Goal: Task Accomplishment & Management: Use online tool/utility

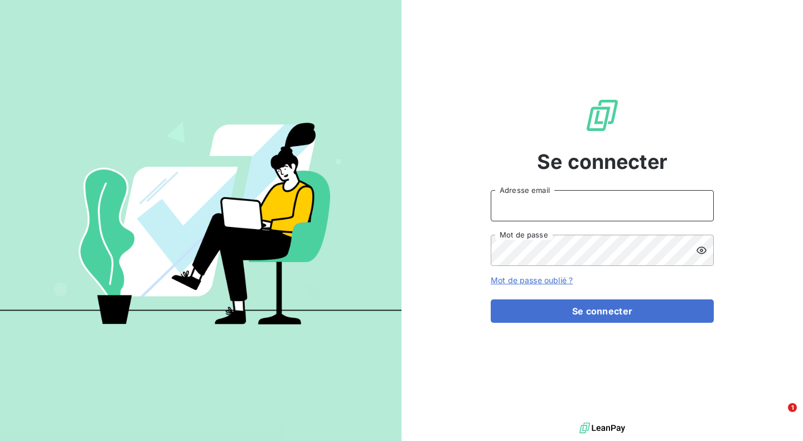
click at [659, 199] on input "Adresse email" at bounding box center [601, 205] width 223 height 31
click at [0, 440] on com-1password-button at bounding box center [0, 441] width 0 height 0
type input "[EMAIL_ADDRESS][DOMAIN_NAME]"
click at [562, 324] on div "Se connecter [EMAIL_ADDRESS][DOMAIN_NAME] Adresse email Mot de passe Mot de pas…" at bounding box center [601, 210] width 223 height 420
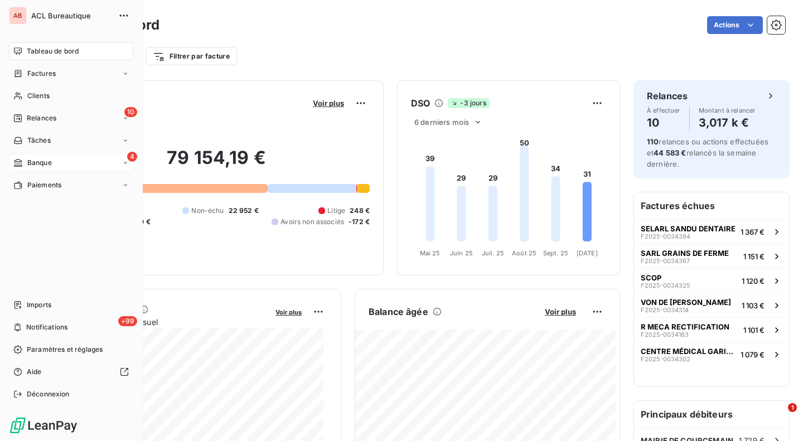
click at [30, 158] on span "Banque" at bounding box center [39, 163] width 25 height 10
click at [46, 184] on span "Opérations à associer" at bounding box center [62, 185] width 70 height 10
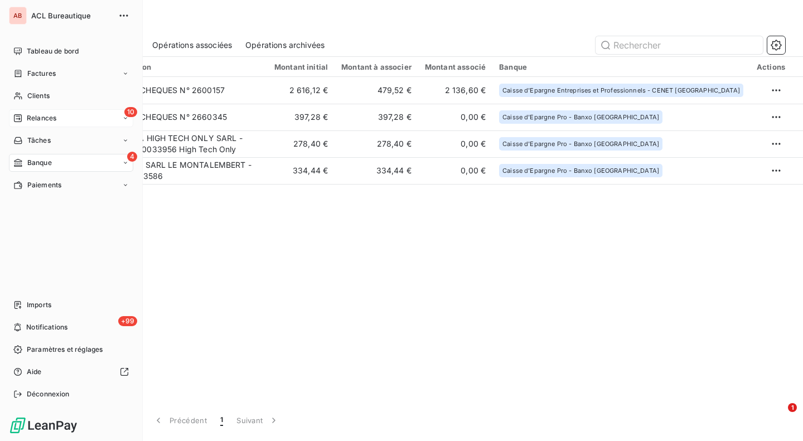
click at [30, 116] on span "Relances" at bounding box center [42, 118] width 30 height 10
click at [46, 134] on div "À effectuer" at bounding box center [77, 141] width 111 height 18
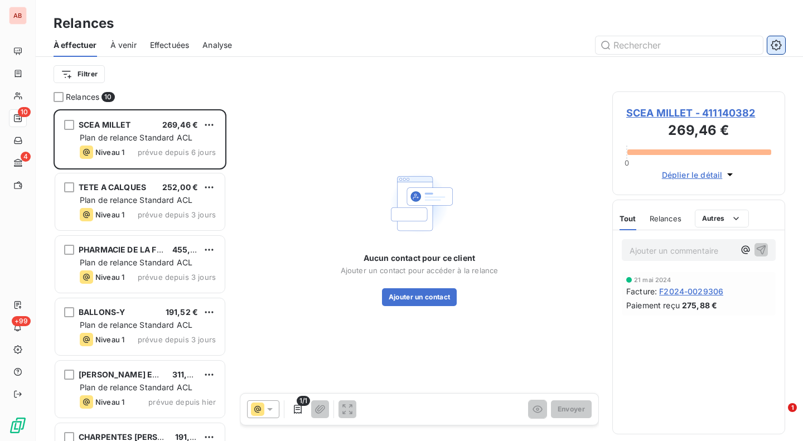
click at [780, 41] on icon "button" at bounding box center [775, 45] width 11 height 11
click at [771, 46] on icon "button" at bounding box center [775, 45] width 11 height 11
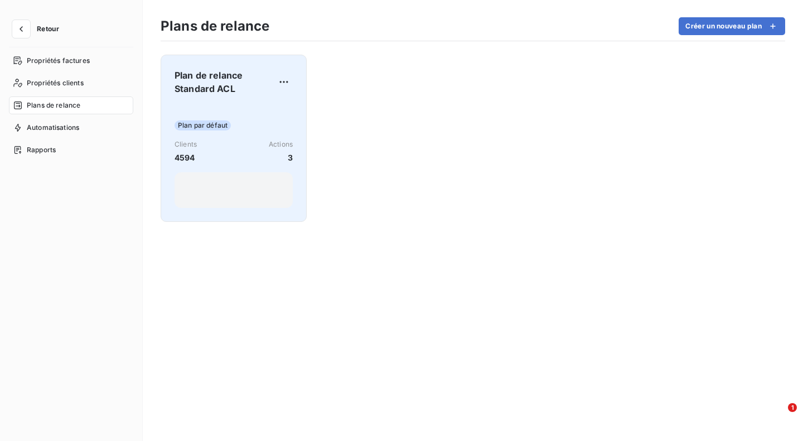
click at [210, 115] on div "Plan par défaut Clients 4594 Actions 3" at bounding box center [233, 156] width 118 height 104
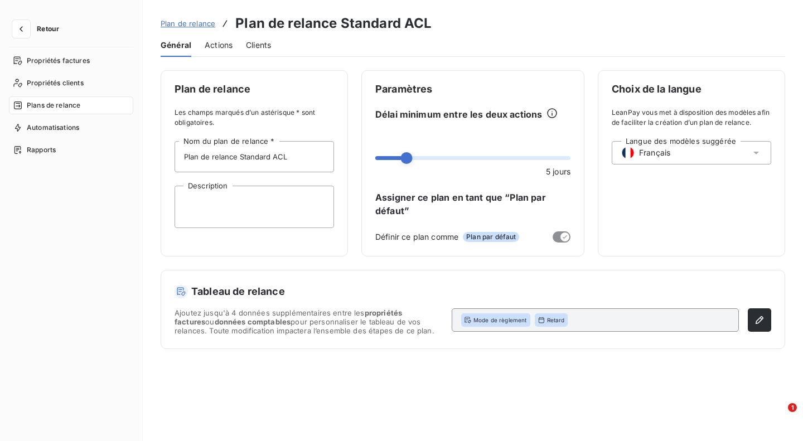
click at [215, 47] on span "Actions" at bounding box center [219, 45] width 28 height 11
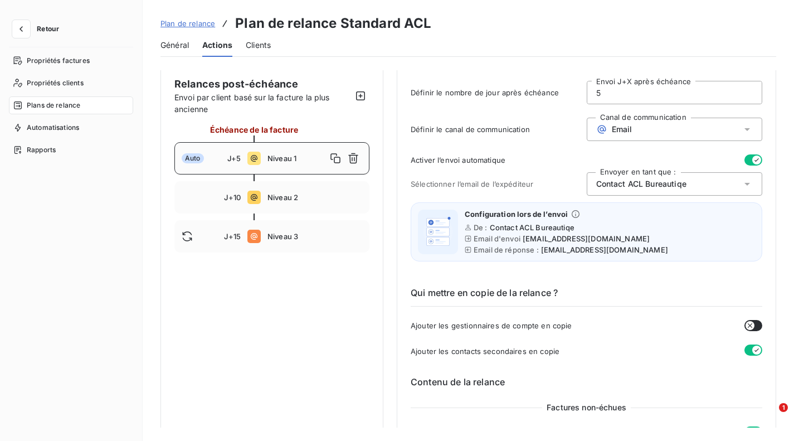
scroll to position [69, 0]
click at [642, 185] on span "Contact ACL Bureautiqe" at bounding box center [641, 183] width 90 height 11
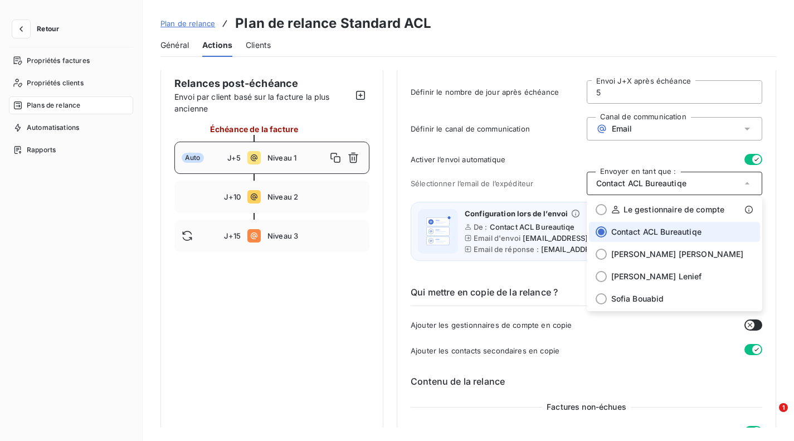
click at [573, 181] on span "Sélectionner l’email de l’expéditeur" at bounding box center [499, 183] width 176 height 9
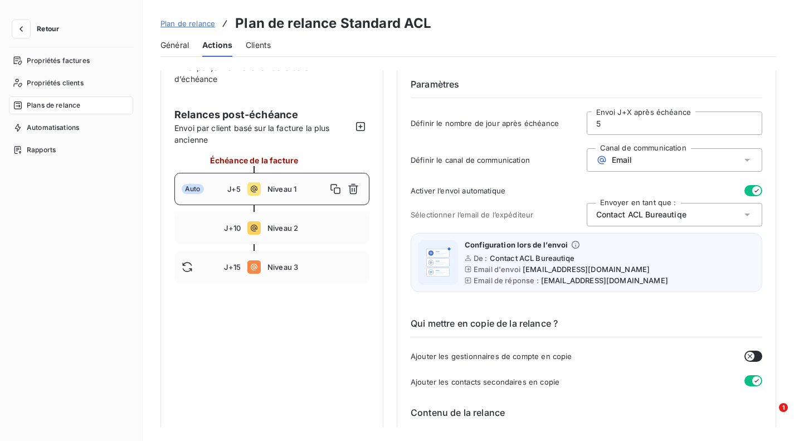
scroll to position [40, 0]
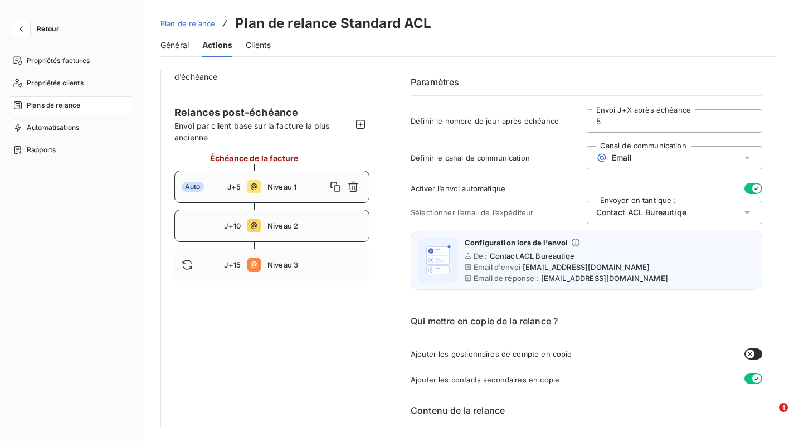
click at [206, 227] on div "J+10" at bounding box center [211, 225] width 59 height 9
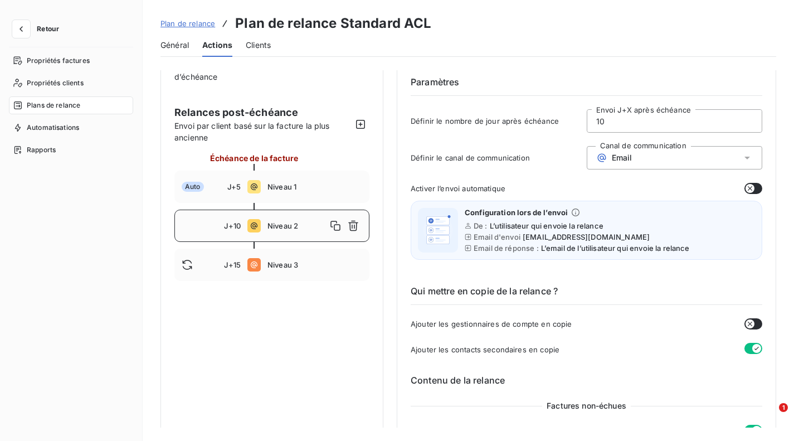
click at [746, 184] on icon "button" at bounding box center [750, 188] width 9 height 9
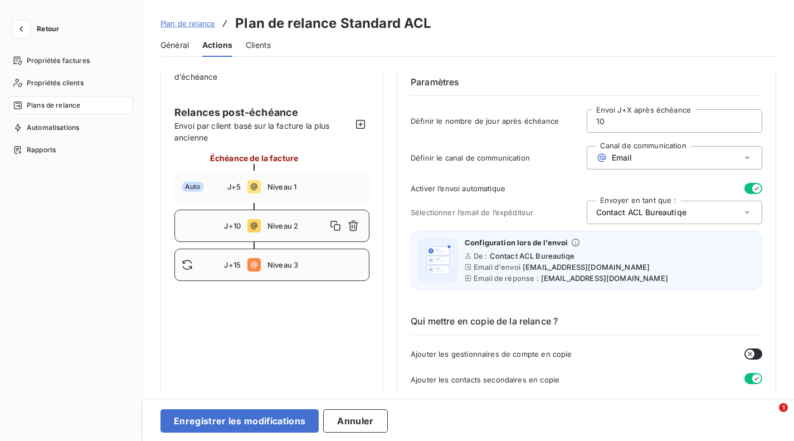
click at [272, 263] on span "Niveau 3" at bounding box center [315, 264] width 95 height 9
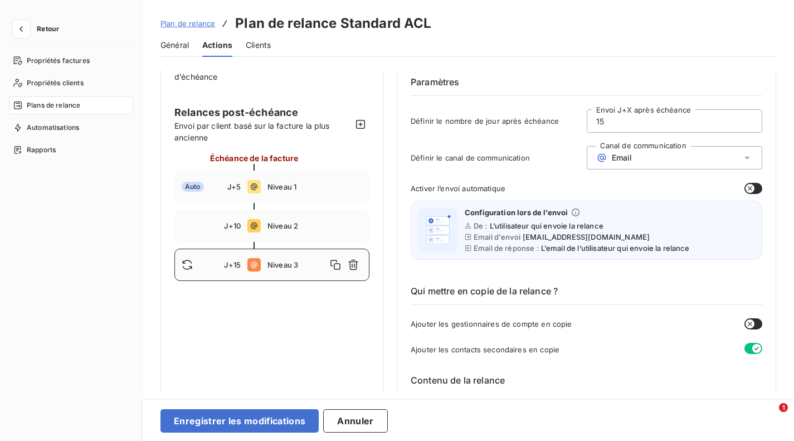
click at [747, 186] on icon "button" at bounding box center [750, 188] width 9 height 9
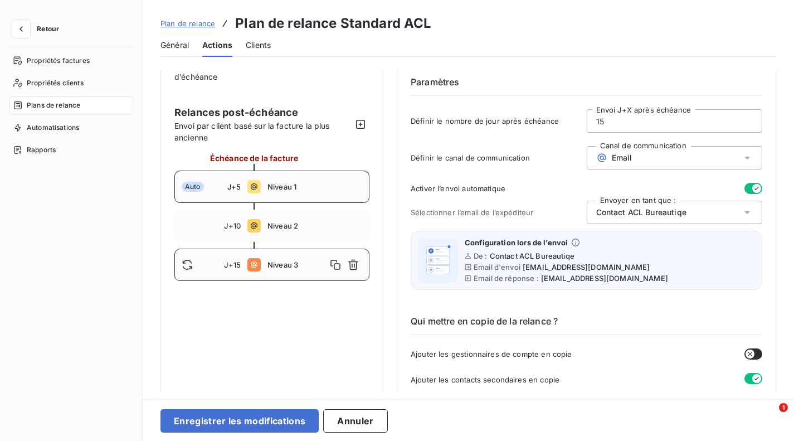
click at [293, 178] on div "Auto J+5 Niveau 1" at bounding box center [271, 187] width 195 height 32
click at [269, 231] on div "J+10 Niveau 2" at bounding box center [271, 226] width 195 height 32
click at [276, 259] on div "J+15 Niveau 3" at bounding box center [271, 265] width 195 height 32
click at [281, 174] on div "Auto J+5 Niveau 1" at bounding box center [271, 187] width 195 height 32
type input "5"
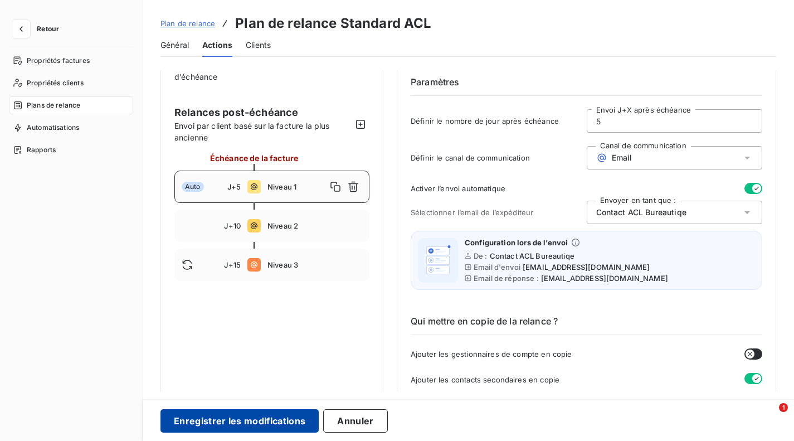
click at [247, 422] on button "Enregistrer les modifications" at bounding box center [240, 420] width 158 height 23
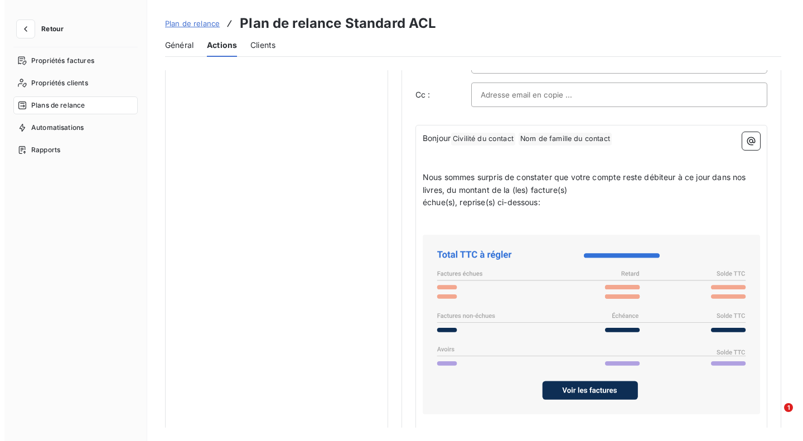
scroll to position [767, 0]
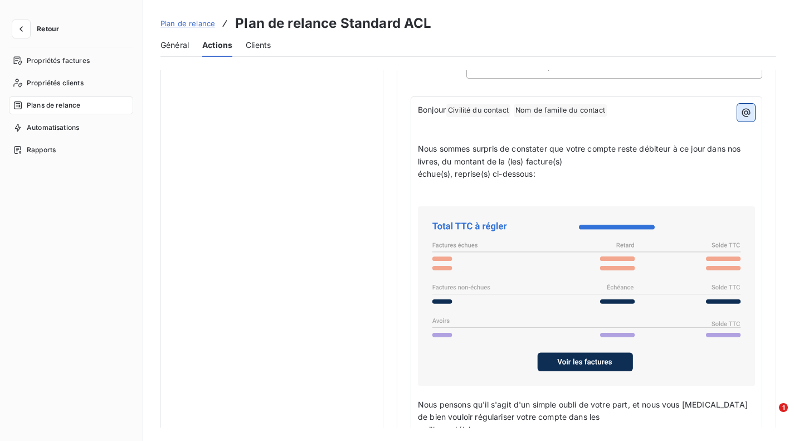
click at [745, 116] on icon "button" at bounding box center [746, 112] width 11 height 11
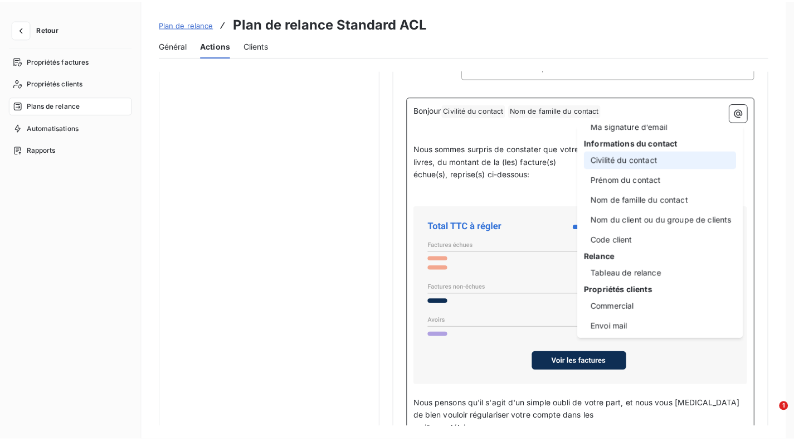
scroll to position [50, 0]
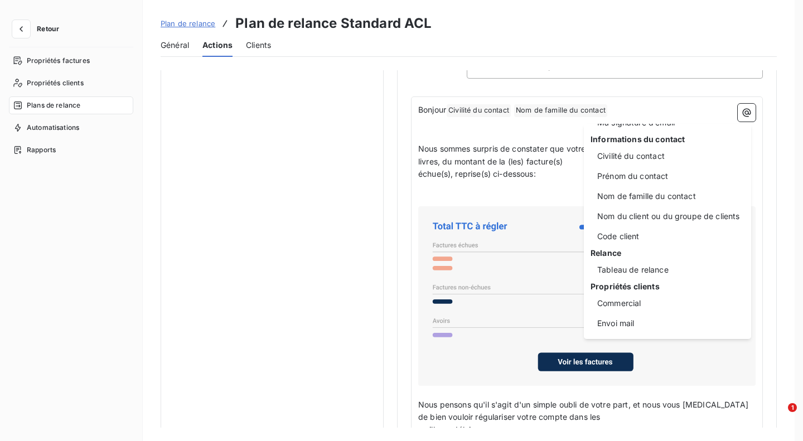
click at [771, 182] on html "Retour Propriétés factures Propriétés clients Plans de relance Automatisations …" at bounding box center [401, 220] width 803 height 441
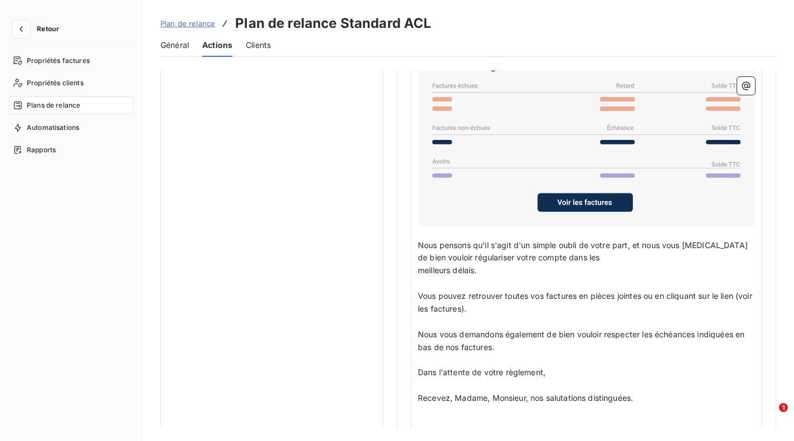
scroll to position [999, 0]
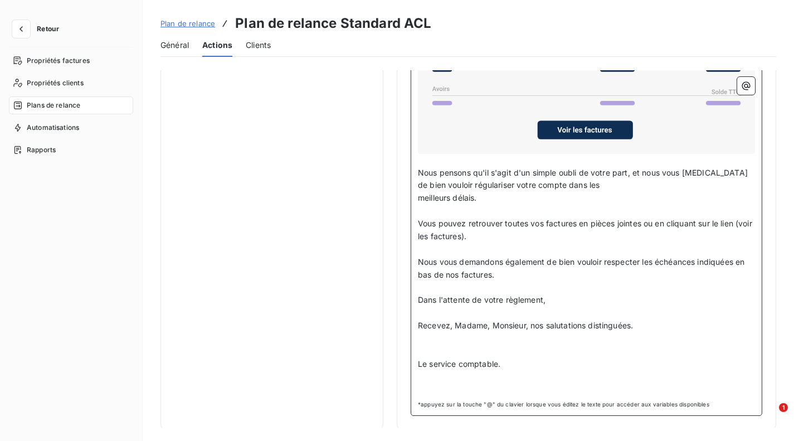
click at [508, 359] on p "Le service comptable." at bounding box center [586, 364] width 337 height 13
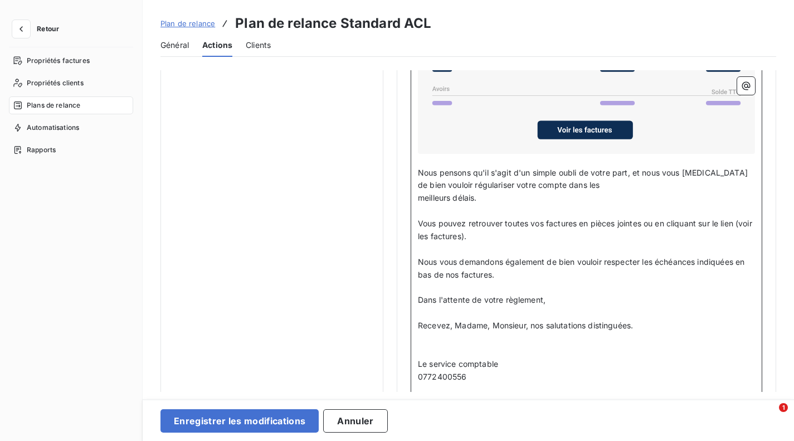
click at [508, 334] on p "﻿" at bounding box center [586, 338] width 337 height 13
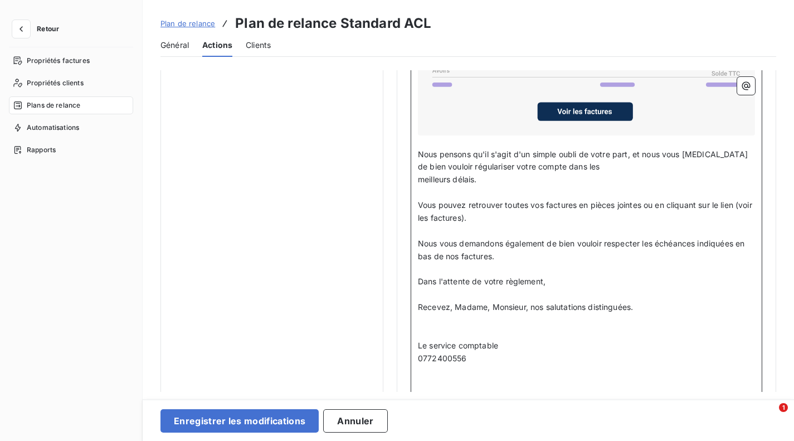
scroll to position [1014, 0]
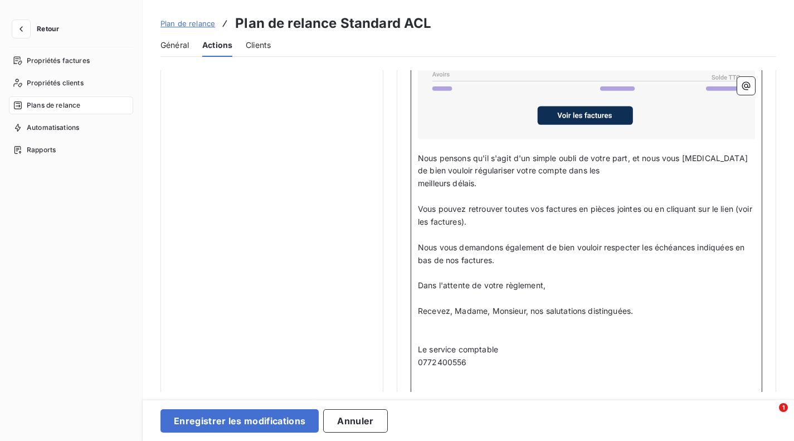
click at [419, 346] on span "Le service comptable" at bounding box center [458, 348] width 80 height 9
click at [560, 347] on span "[PERSON_NAME] - Service comptable" at bounding box center [489, 348] width 143 height 9
click at [478, 371] on p "﻿" at bounding box center [586, 374] width 337 height 13
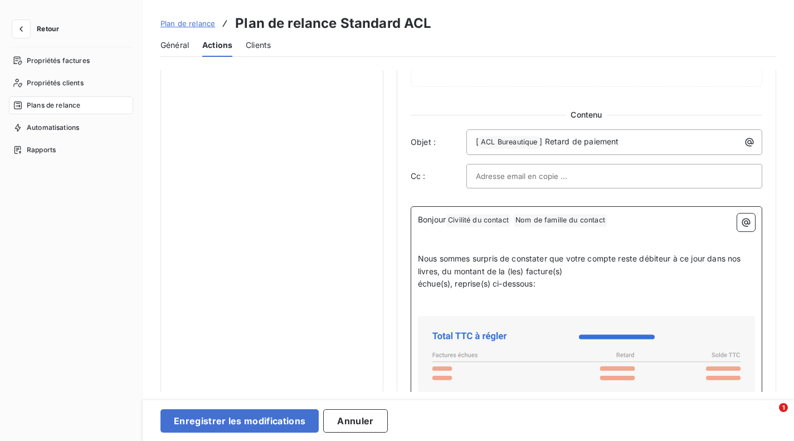
scroll to position [672, 0]
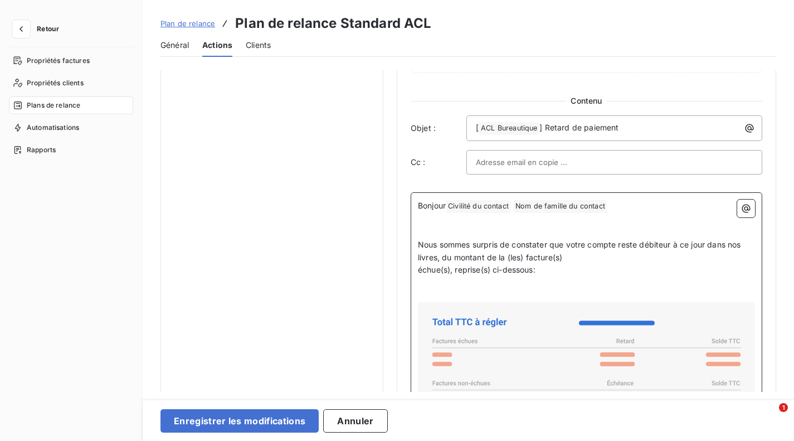
click at [418, 244] on span "Nous sommes surpris de constater que votre compte reste débiteur à ce jour dans…" at bounding box center [580, 251] width 325 height 22
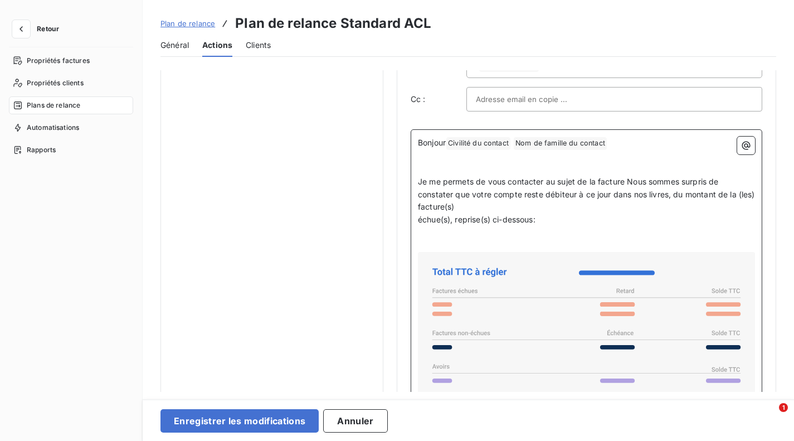
scroll to position [720, 0]
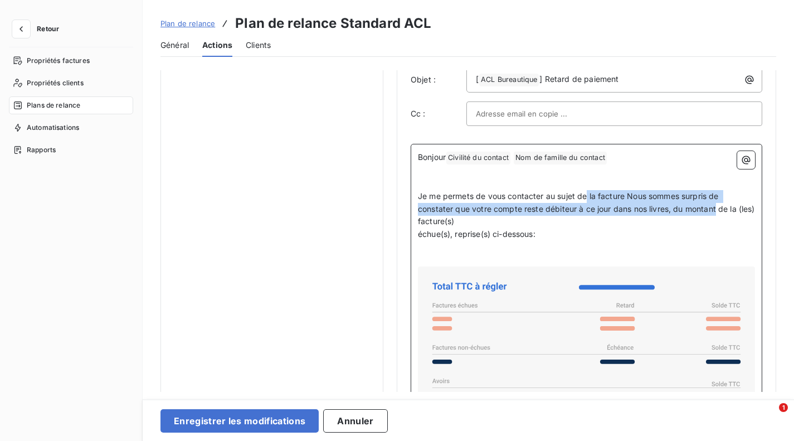
drag, startPoint x: 589, startPoint y: 196, endPoint x: 718, endPoint y: 208, distance: 129.3
click at [718, 208] on span "Je me permets de vous contacter au sujet de la facture Nous sommes surpris de c…" at bounding box center [587, 208] width 339 height 35
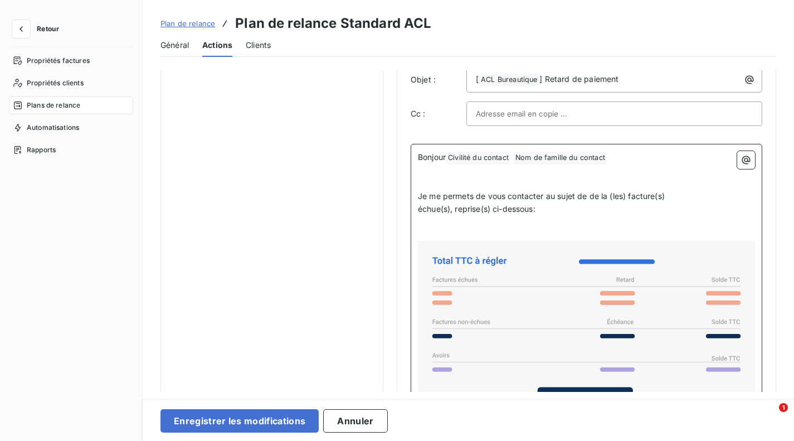
click at [420, 209] on span "échue(s), reprise(s) ci-dessous:" at bounding box center [477, 208] width 118 height 9
click at [593, 195] on span "Je me permets de vous contacter au sujet de de la (les) facture(s) échue(s), re…" at bounding box center [585, 202] width 334 height 22
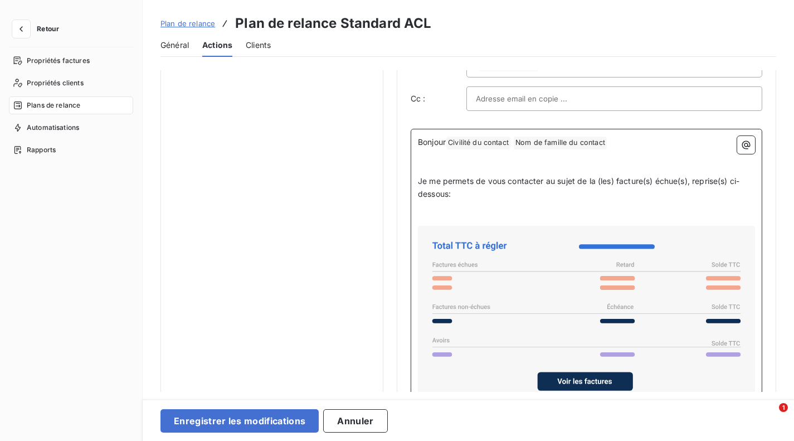
scroll to position [736, 0]
drag, startPoint x: 599, startPoint y: 181, endPoint x: 731, endPoint y: 180, distance: 132.1
click at [731, 180] on span "Je me permets de vous contacter au sujet de la (les) facture(s) échue(s), repri…" at bounding box center [579, 187] width 322 height 22
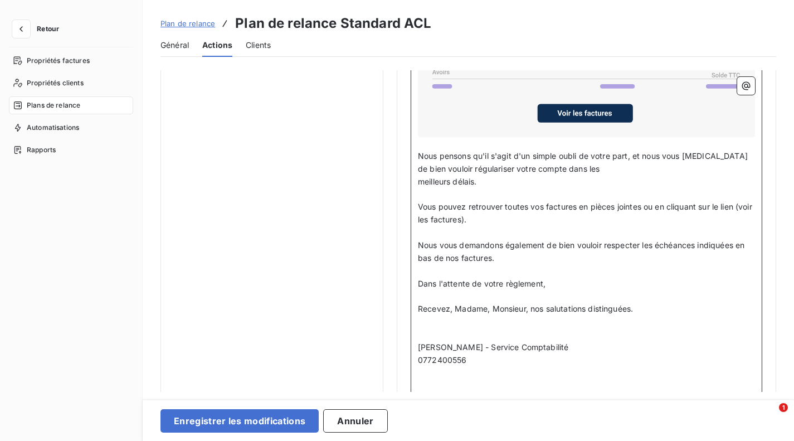
scroll to position [998, 0]
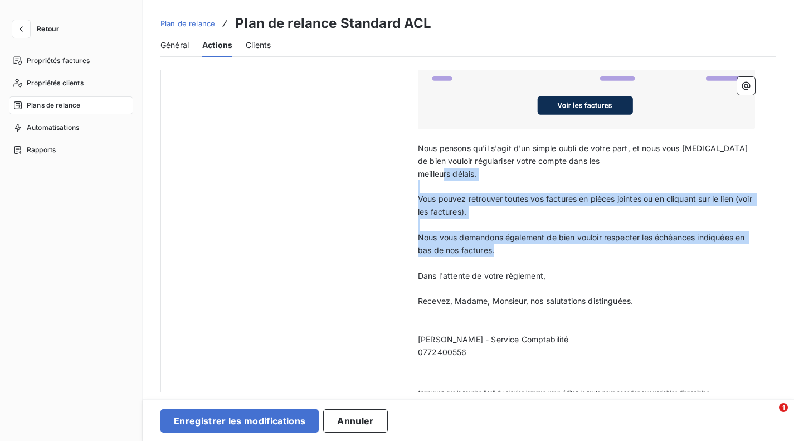
drag, startPoint x: 636, startPoint y: 296, endPoint x: 443, endPoint y: 171, distance: 229.7
click at [443, 171] on div "Bonjour Civilité du contact ﻿ Nom de famille du contact ﻿ ﻿ ﻿ ﻿ Je me permets d…" at bounding box center [586, 128] width 337 height 511
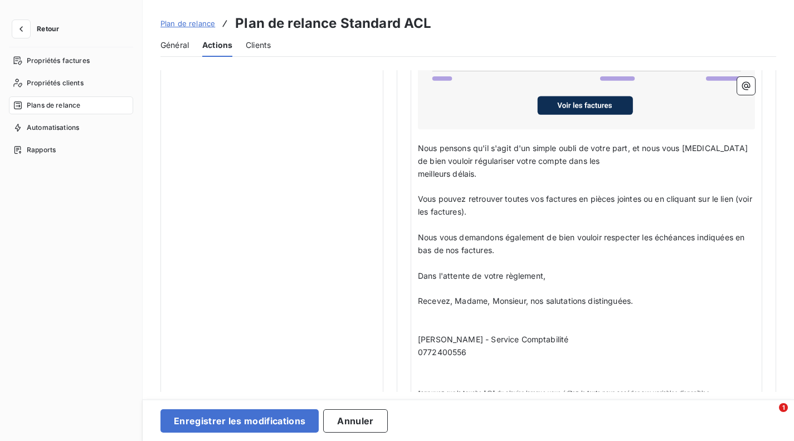
click at [416, 147] on div "Bonjour Civilité du contact ﻿ Nom de famille du contact ﻿ ﻿ ﻿ ﻿ Je me permets d…" at bounding box center [587, 135] width 352 height 538
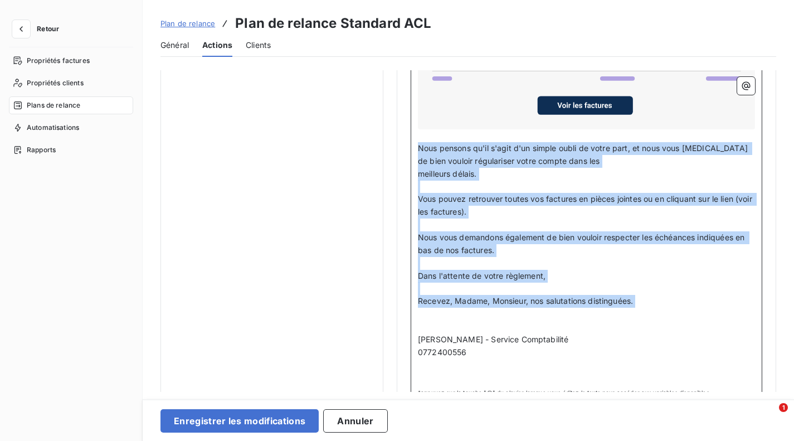
drag, startPoint x: 421, startPoint y: 144, endPoint x: 665, endPoint y: 310, distance: 295.7
click at [665, 310] on div "Bonjour Civilité du contact ﻿ Nom de famille du contact ﻿ ﻿ ﻿ ﻿ Je me permets d…" at bounding box center [586, 128] width 337 height 511
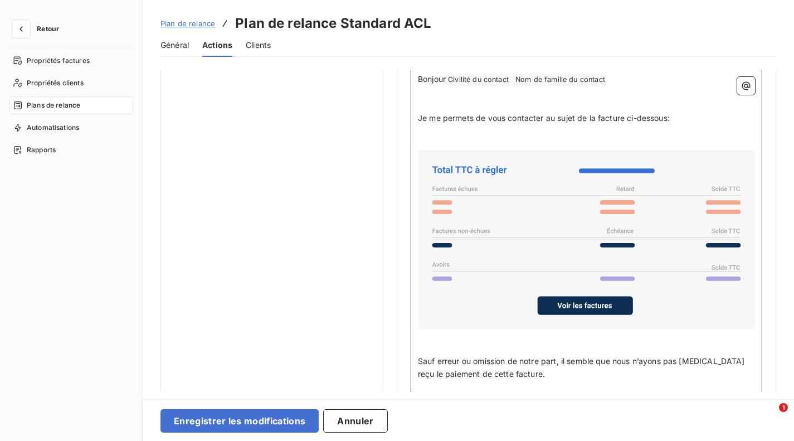
scroll to position [798, 0]
click at [570, 134] on p "﻿" at bounding box center [586, 131] width 337 height 13
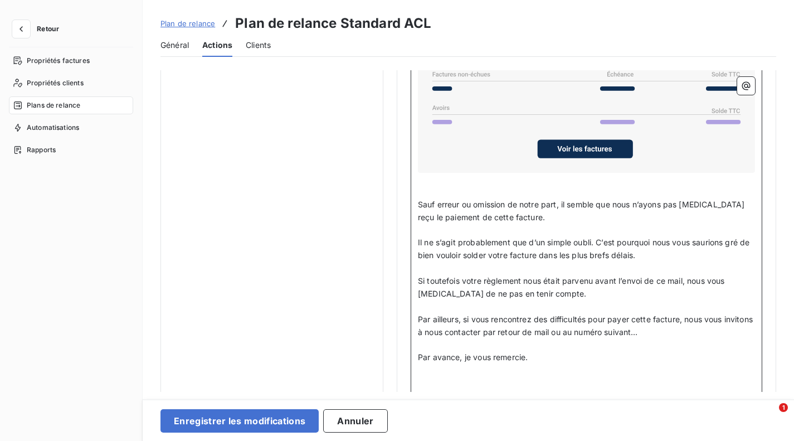
scroll to position [942, 0]
click at [567, 290] on p "Si toutefois votre règlement nous était parvenu avant l’envoi de ce mail, nous …" at bounding box center [586, 287] width 337 height 26
drag, startPoint x: 475, startPoint y: 315, endPoint x: 590, endPoint y: 319, distance: 114.9
click at [590, 319] on span "Par ailleurs, si vous rencontrez des difficultés pour payer cette facture, nous…" at bounding box center [586, 325] width 337 height 22
copy span "ous rencontrez des difficultés"
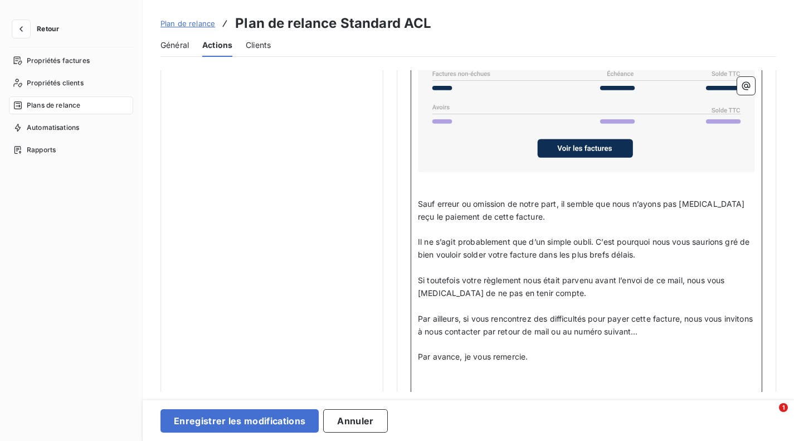
click at [463, 276] on span "Si toutefois votre règlement nous était parvenu avant l’envoi de ce mail, nous …" at bounding box center [572, 286] width 309 height 22
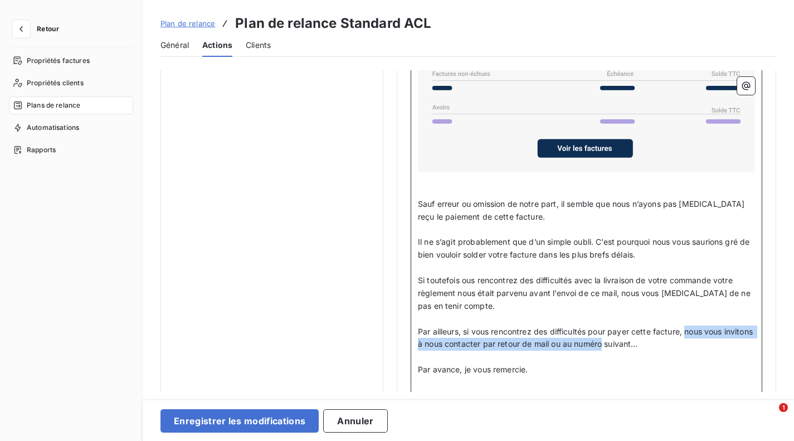
drag, startPoint x: 687, startPoint y: 330, endPoint x: 637, endPoint y: 343, distance: 52.3
click at [637, 343] on span "Par ailleurs, si vous rencontrez des difficultés pour payer cette facture, nous…" at bounding box center [586, 338] width 337 height 22
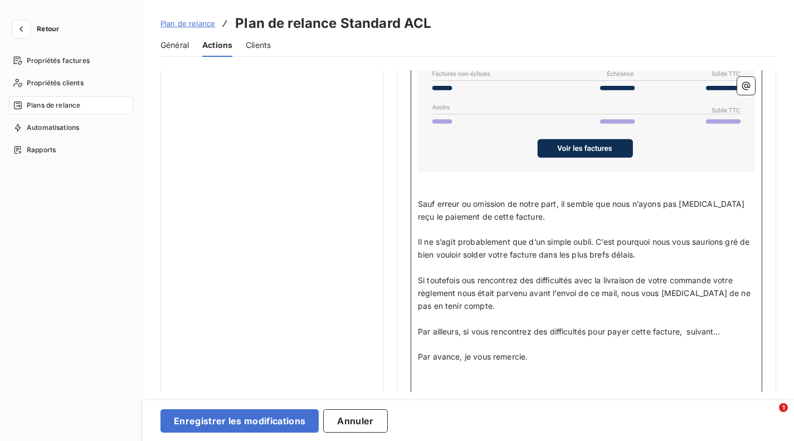
click at [719, 276] on span "Si toutefois ous rencontrez des difficultés avec la livraison de votre commande…" at bounding box center [585, 292] width 335 height 35
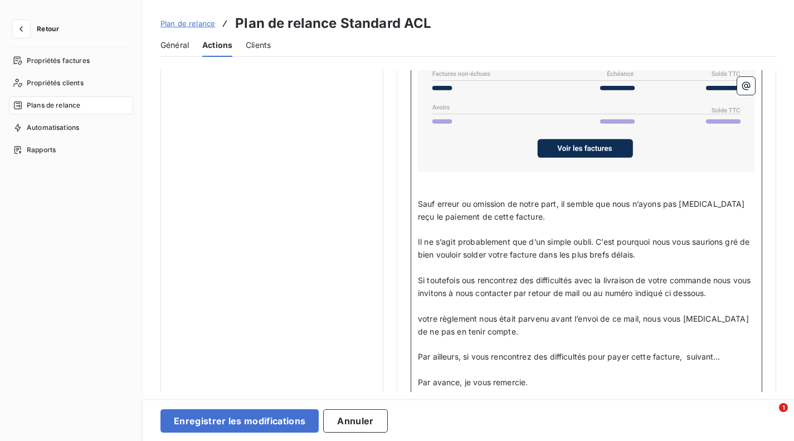
click at [459, 275] on span "Si toutefois ous rencontrez des difficultés avec la livraison de votre commande…" at bounding box center [586, 286] width 336 height 22
click at [466, 263] on p "﻿" at bounding box center [586, 267] width 337 height 13
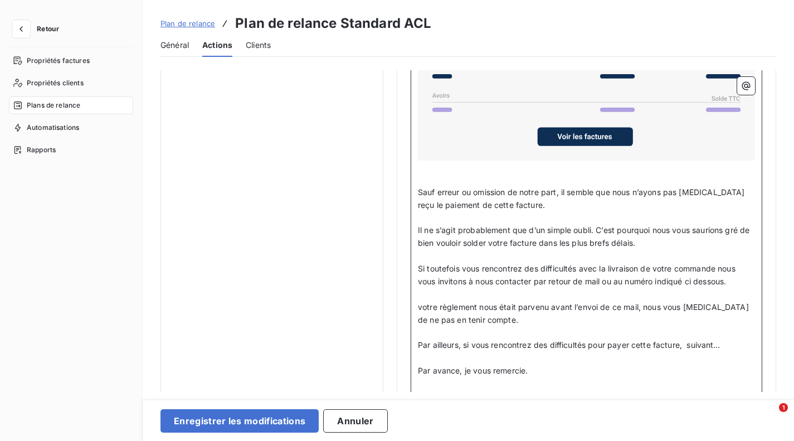
scroll to position [956, 0]
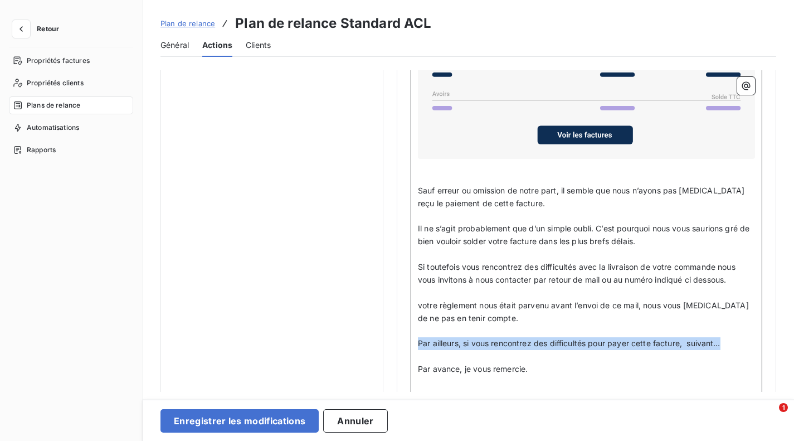
drag, startPoint x: 418, startPoint y: 338, endPoint x: 731, endPoint y: 342, distance: 313.3
click at [731, 342] on p "Par ailleurs, si vous rencontrez des difficultés pour payer cette facture, suiv…" at bounding box center [586, 343] width 337 height 13
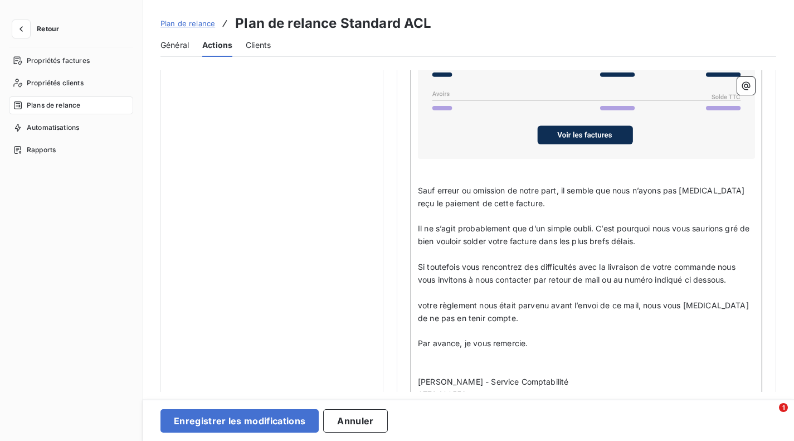
click at [600, 266] on span "Si toutefois vous rencontrez des difficultés avec la livraison de votre command…" at bounding box center [578, 273] width 320 height 22
click at [716, 264] on span "Si toutefois vous rencontrez des difficultés avec la livraison de votre command…" at bounding box center [578, 273] width 320 height 22
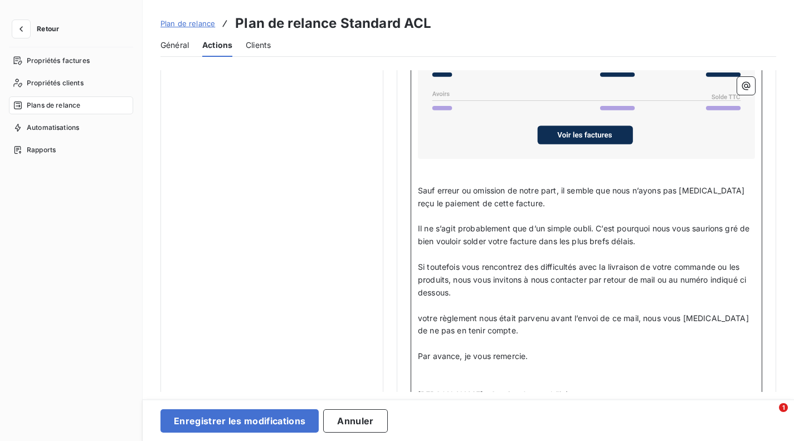
click at [628, 293] on p "Si toutefois vous rencontrez des difficultés avec la livraison de votre command…" at bounding box center [586, 280] width 337 height 38
click at [678, 278] on span "Si toutefois vous rencontrez des difficultés avec la livraison de votre command…" at bounding box center [583, 279] width 331 height 35
click at [569, 303] on p "﻿" at bounding box center [586, 305] width 337 height 13
click at [419, 313] on span "votre règlement nous était parvenu avant l’envoi de ce mail, nous vous [MEDICAL…" at bounding box center [584, 324] width 333 height 22
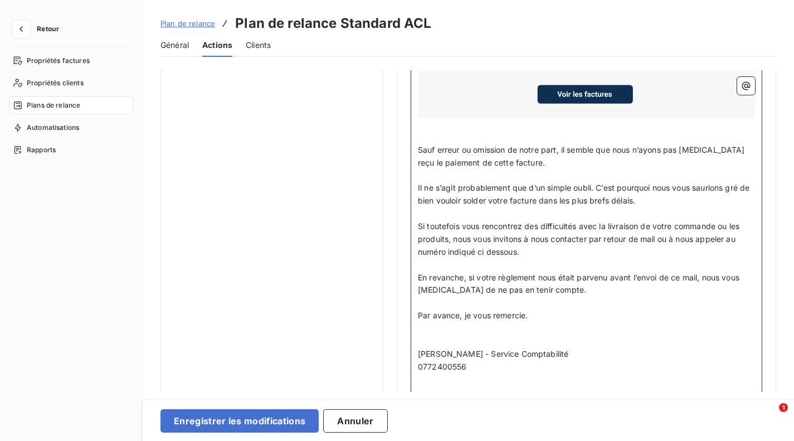
scroll to position [1002, 0]
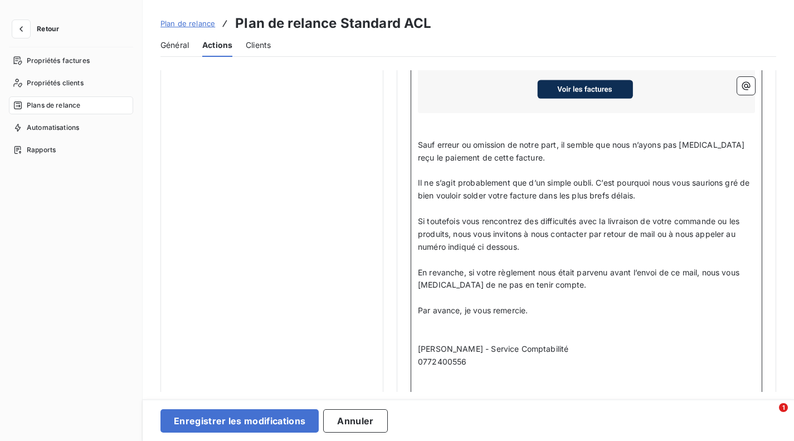
click at [542, 269] on span "En revanche, si votre règlement nous était parvenu avant l’envoi de ce mail, no…" at bounding box center [580, 279] width 324 height 22
click at [563, 284] on p "En revanche, si votre règlement à été effectué juste avant l’envoi de ce mail, …" at bounding box center [586, 279] width 337 height 26
click at [504, 346] on span "[PERSON_NAME] - Service Comptabilité" at bounding box center [493, 348] width 150 height 9
click at [504, 346] on p "[PERSON_NAME] -" at bounding box center [586, 349] width 337 height 13
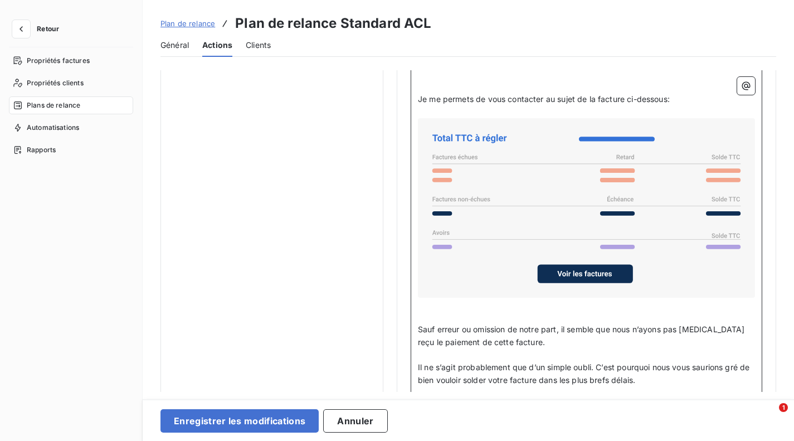
scroll to position [837, 0]
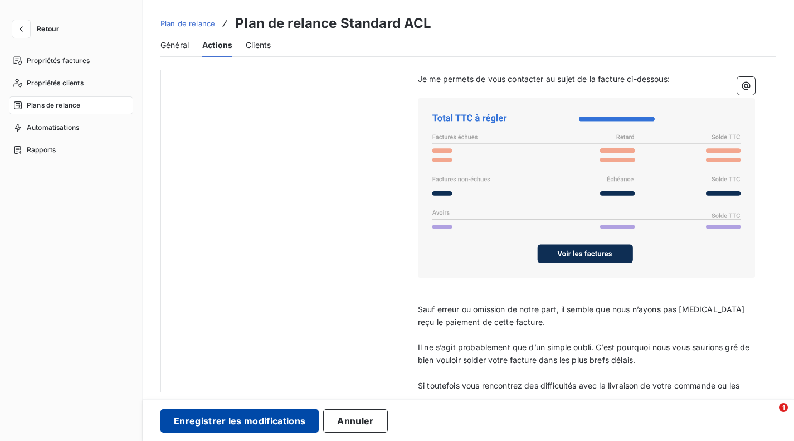
click at [281, 416] on button "Enregistrer les modifications" at bounding box center [240, 420] width 158 height 23
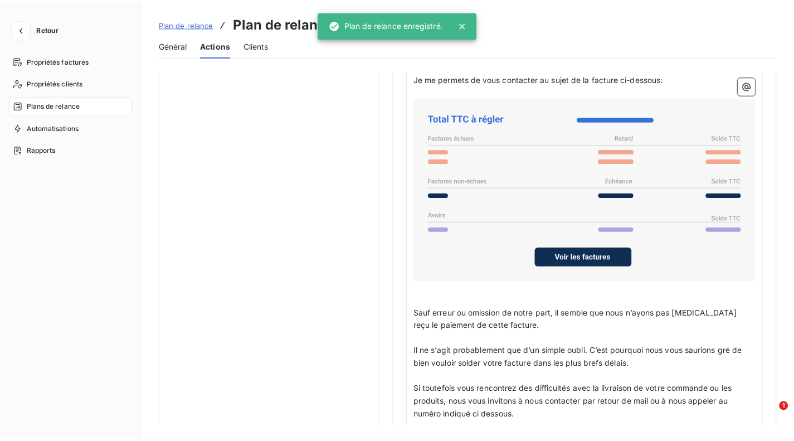
scroll to position [0, 0]
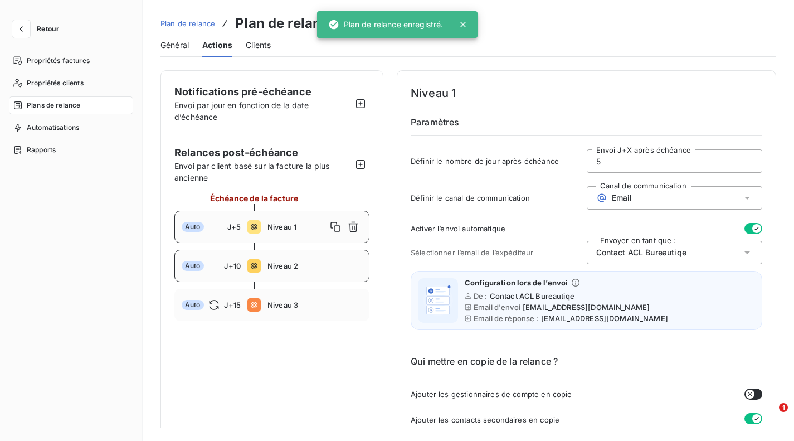
click at [305, 261] on div "Auto J+10 Niveau 2" at bounding box center [271, 266] width 195 height 32
type input "10"
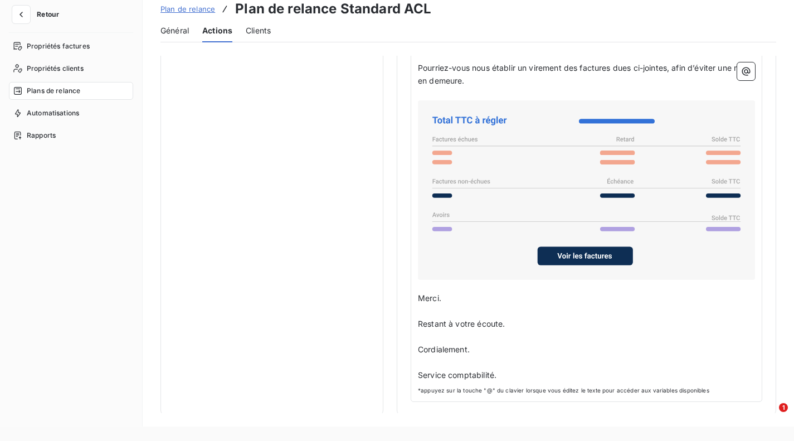
scroll to position [781, 0]
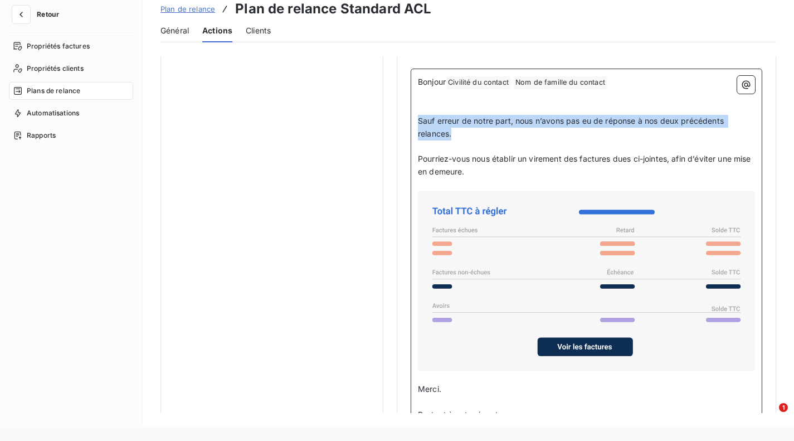
drag, startPoint x: 464, startPoint y: 135, endPoint x: 417, endPoint y: 123, distance: 47.7
click at [417, 123] on div "Bonjour Civilité du contact ﻿ Nom de famille du contact ﻿ ﻿ ﻿ ﻿ Sauf erreur de …" at bounding box center [587, 281] width 352 height 424
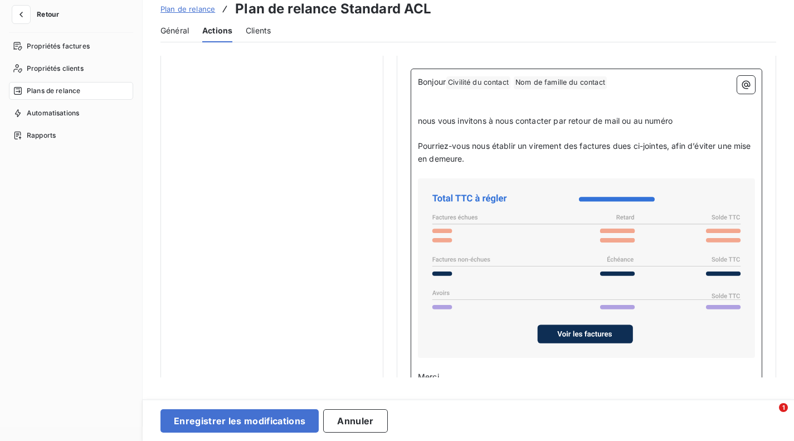
click at [419, 123] on span "nous vous invitons à nous contacter par retour de mail ou au numéro" at bounding box center [545, 120] width 255 height 9
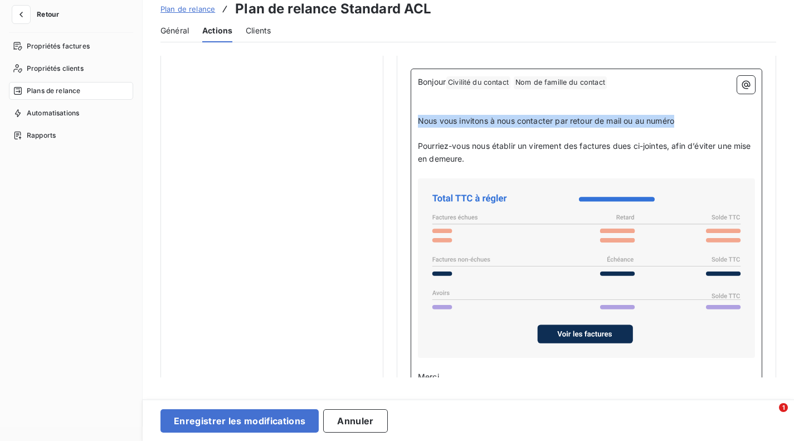
drag, startPoint x: 419, startPoint y: 119, endPoint x: 713, endPoint y: 126, distance: 294.9
click at [713, 126] on p "Nous vous invitons à nous contacter par retour de mail ou au numéro" at bounding box center [586, 121] width 337 height 13
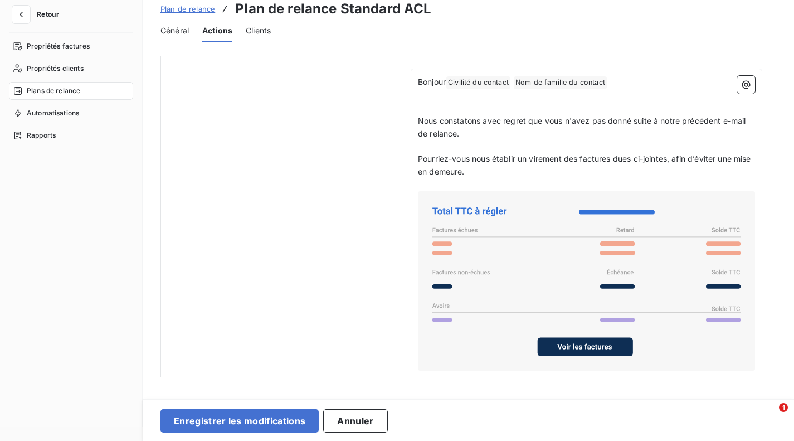
click at [416, 157] on div "Bonjour Civilité du contact ﻿ Nom de famille du contact ﻿ ﻿ ﻿ ﻿ Nous constatons…" at bounding box center [587, 281] width 352 height 424
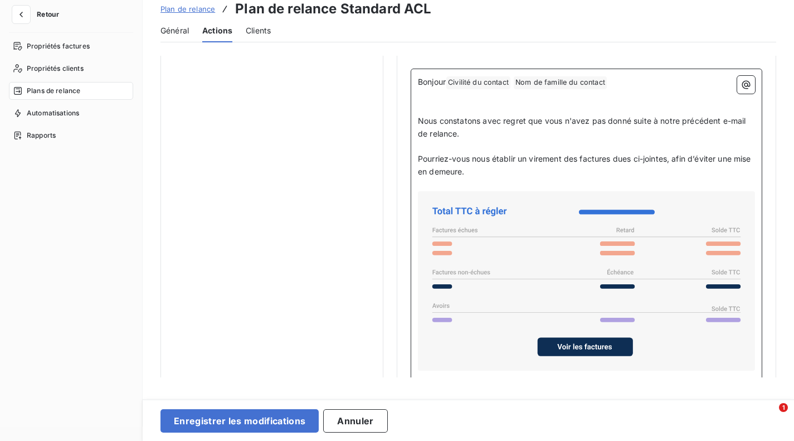
click at [419, 158] on span "Pourriez-vous nous établir un virement des factures dues ci-jointes, afin d’évi…" at bounding box center [586, 165] width 336 height 22
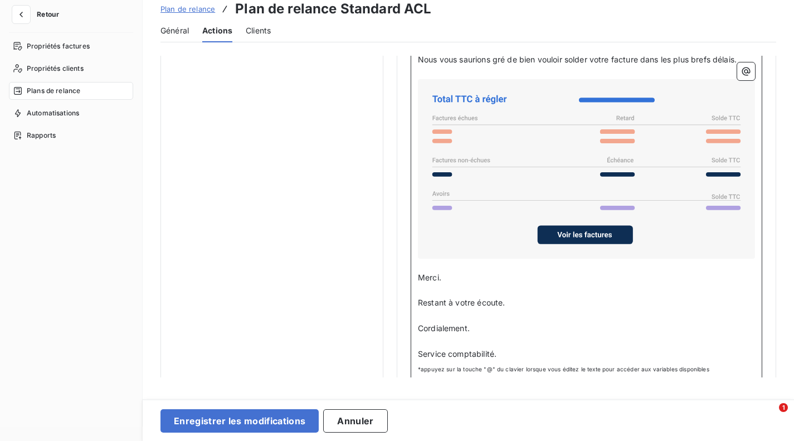
scroll to position [881, 0]
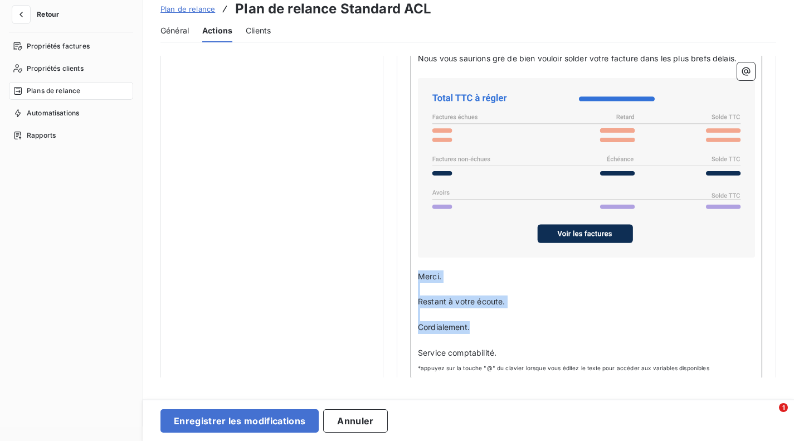
drag, startPoint x: 419, startPoint y: 275, endPoint x: 495, endPoint y: 324, distance: 90.6
click at [495, 324] on div "Bonjour Civilité du contact ﻿ Nom de famille du contact ﻿ ﻿ ﻿ ﻿ Nous constatons…" at bounding box center [586, 167] width 337 height 384
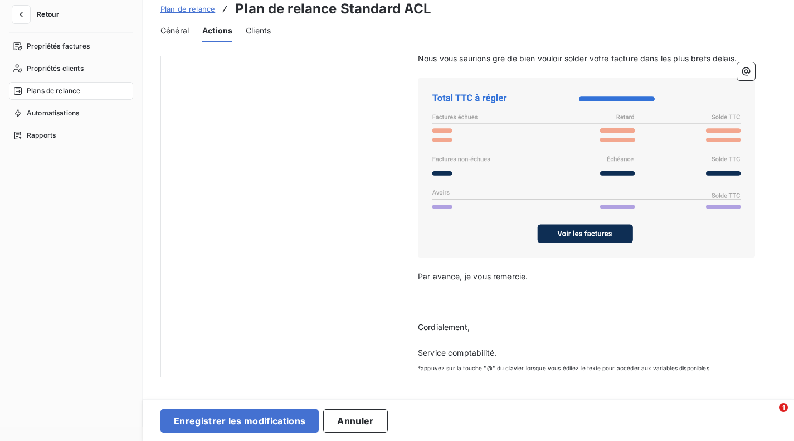
click at [468, 301] on p "﻿" at bounding box center [586, 301] width 337 height 13
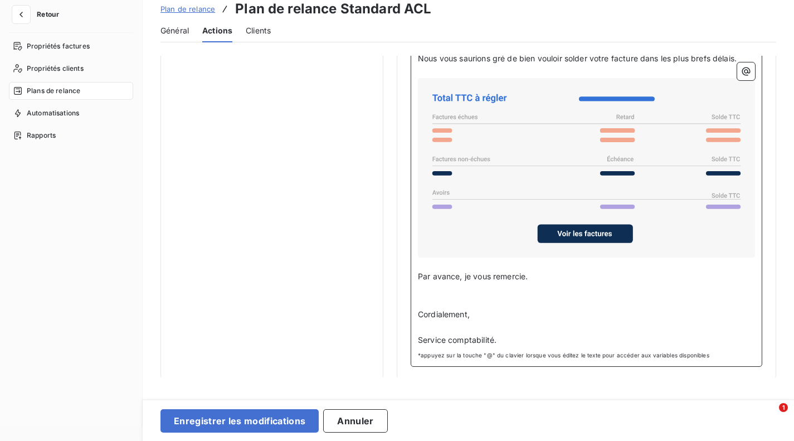
scroll to position [26, 0]
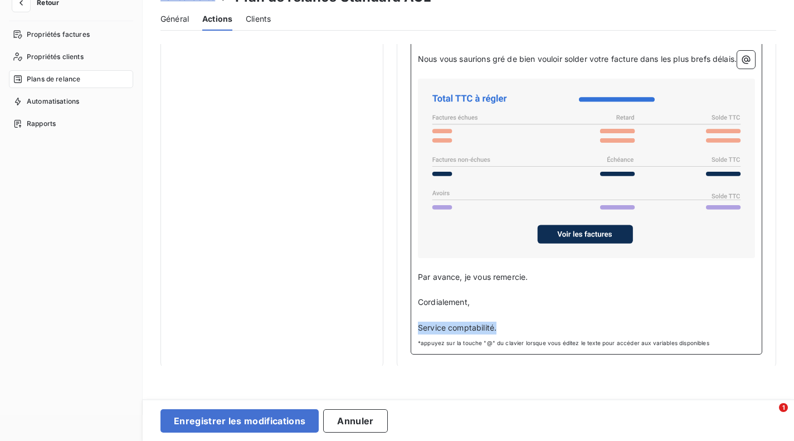
drag, startPoint x: 477, startPoint y: 319, endPoint x: 417, endPoint y: 319, distance: 59.1
click at [417, 319] on div "Bonjour Civilité du contact ﻿ Nom de famille du contact ﻿ ﻿ ﻿ ﻿ Nous constatons…" at bounding box center [587, 162] width 352 height 386
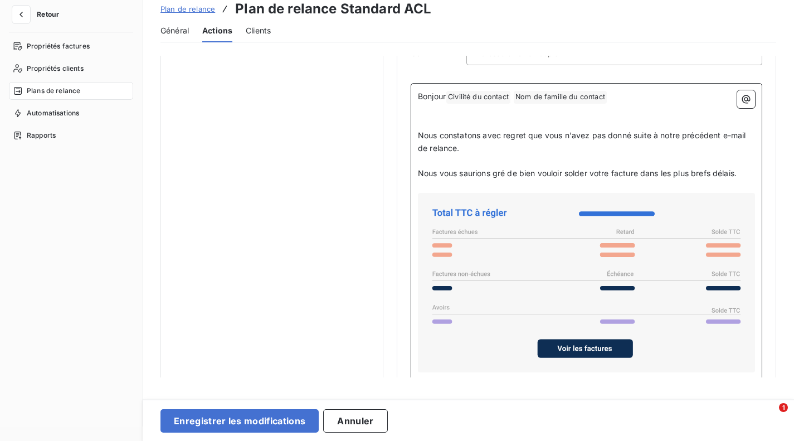
scroll to position [766, 0]
click at [566, 173] on span "Nous vous saurions gré de bien vouloir solder votre facture dans les plus brefs…" at bounding box center [577, 172] width 319 height 9
click at [540, 171] on span "Nous vous saurions gré de bien vouloir solder votre facture dans les plus brefs…" at bounding box center [577, 172] width 319 height 9
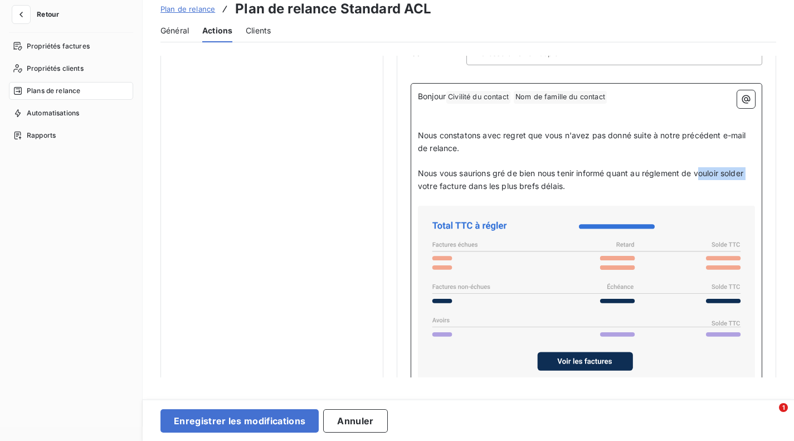
drag, startPoint x: 702, startPoint y: 176, endPoint x: 751, endPoint y: 169, distance: 50.0
click at [751, 169] on div "Bonjour Civilité du contact ﻿ Nom de famille du contact ﻿ ﻿ ﻿ ﻿ Nous constatons…" at bounding box center [587, 295] width 352 height 424
click at [543, 184] on p "Nous vous saurions gré de bien nous tenir informé quant au réglement de votre f…" at bounding box center [586, 180] width 337 height 26
click at [655, 173] on span "Nous vous saurions gré de bien nous tenir informé quant au réglement de votre f…" at bounding box center [581, 179] width 327 height 22
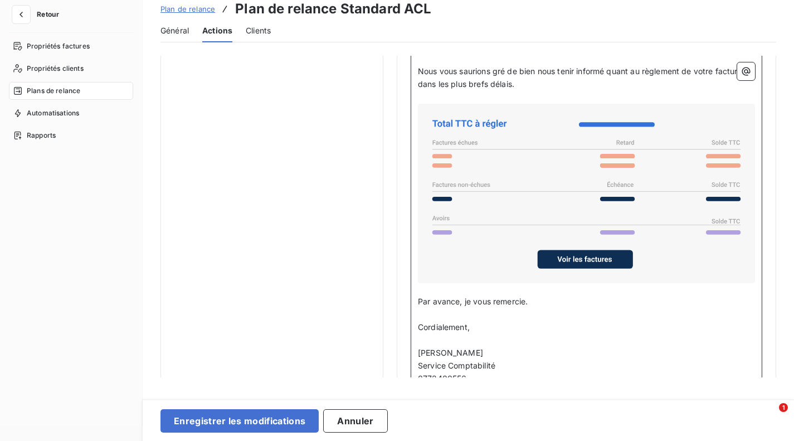
scroll to position [907, 0]
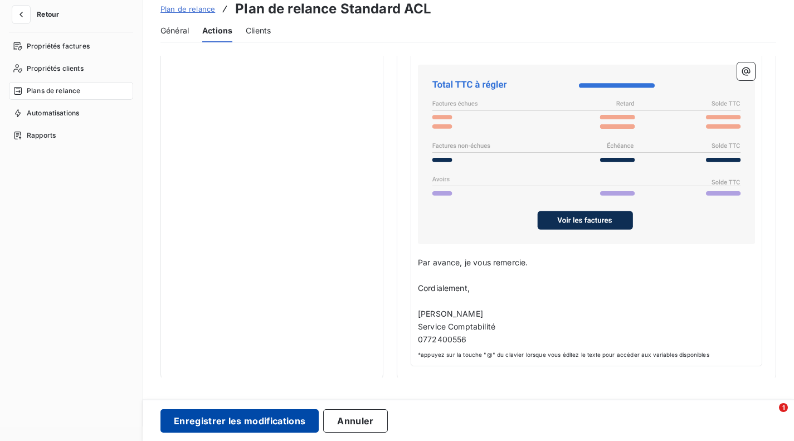
click at [226, 422] on button "Enregistrer les modifications" at bounding box center [240, 420] width 158 height 23
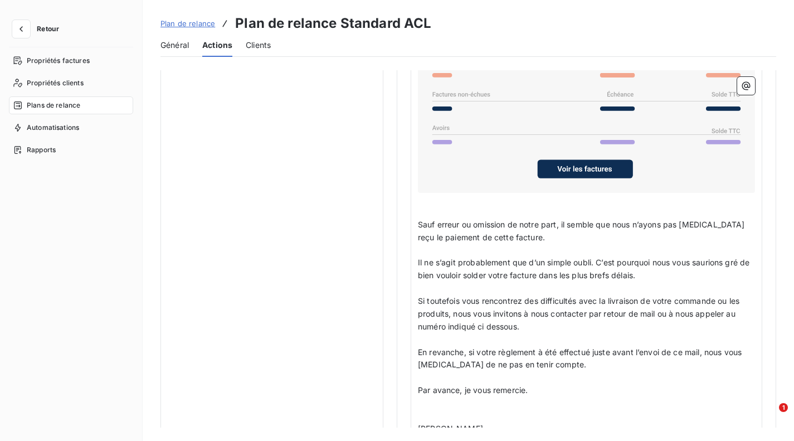
scroll to position [926, 0]
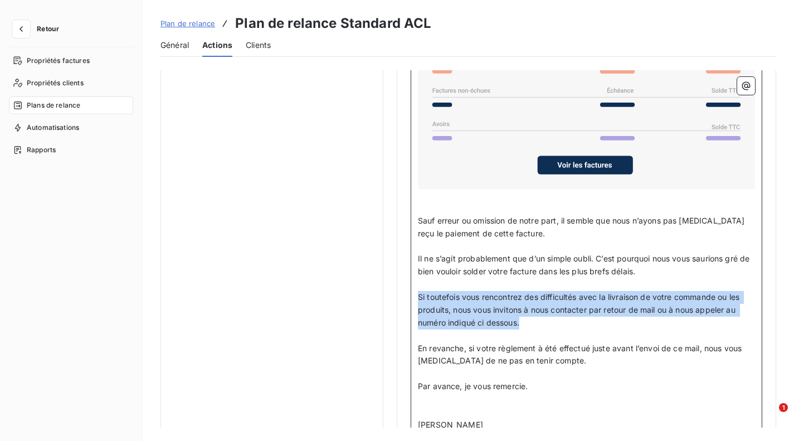
drag, startPoint x: 419, startPoint y: 295, endPoint x: 531, endPoint y: 322, distance: 115.2
click at [531, 322] on p "Si toutefois vous rencontrez des difficultés avec la livraison de votre command…" at bounding box center [586, 310] width 337 height 38
copy span "Si toutefois vous rencontrez des difficultés avec la livraison de votre command…"
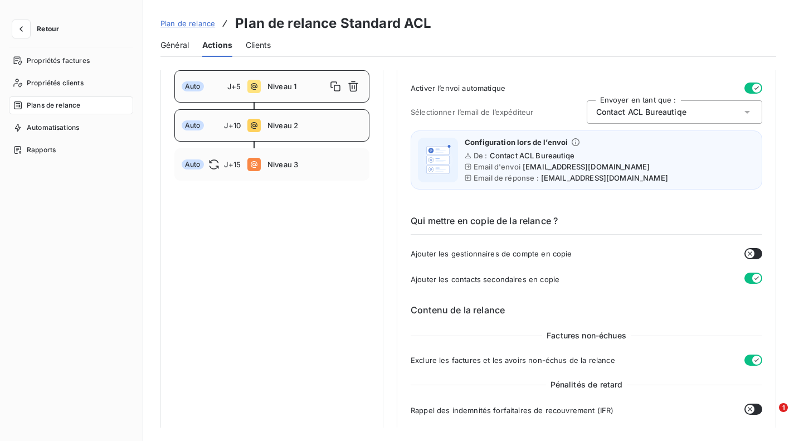
scroll to position [134, 0]
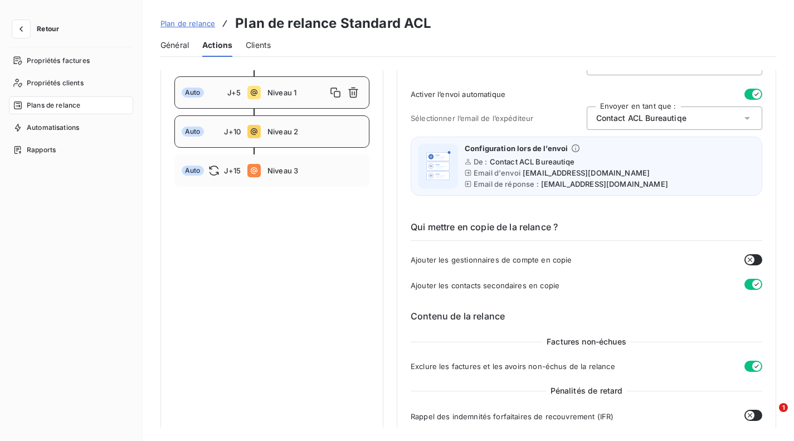
click at [303, 140] on div "Auto J+10 Niveau 2" at bounding box center [271, 131] width 195 height 32
type input "10"
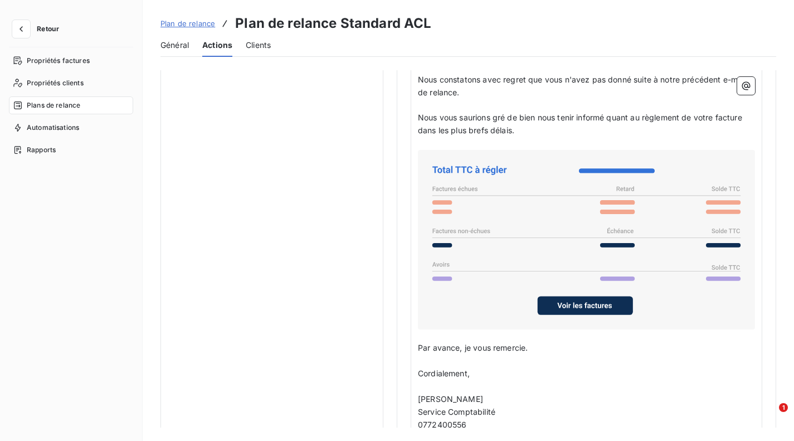
scroll to position [827, 0]
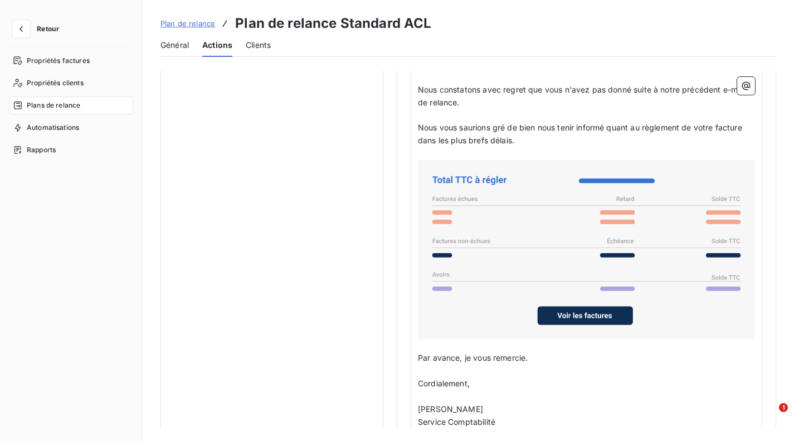
click at [415, 355] on div "Bonjour Civilité du contact ﻿ Nom de famille du contact ﻿ ﻿ ﻿ ﻿ Nous constatons…" at bounding box center [587, 249] width 352 height 424
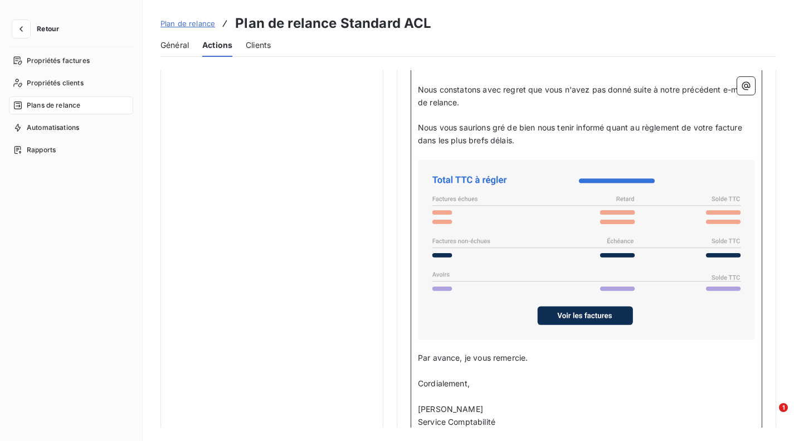
click at [419, 355] on span "Par avance, je vous remercie." at bounding box center [473, 357] width 110 height 9
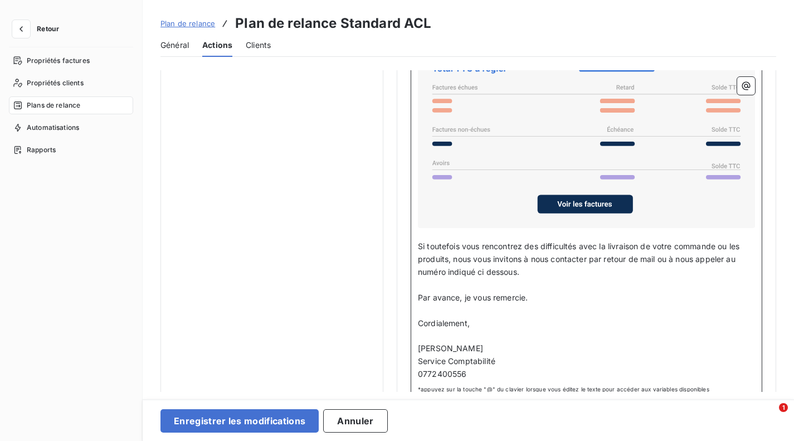
scroll to position [958, 0]
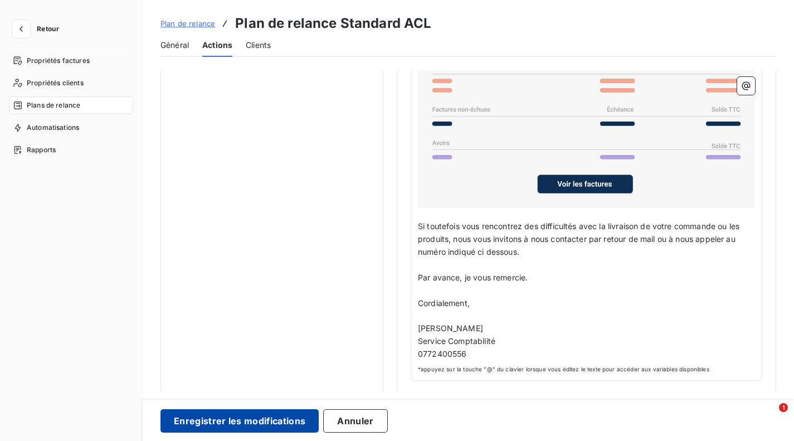
click at [247, 425] on button "Enregistrer les modifications" at bounding box center [240, 420] width 158 height 23
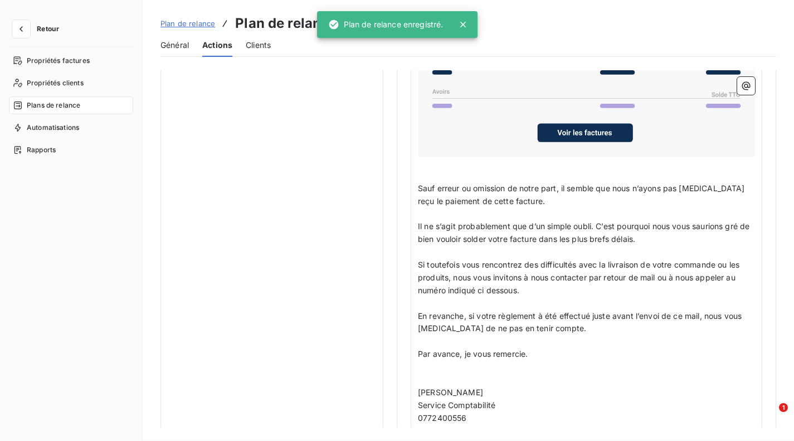
scroll to position [0, 0]
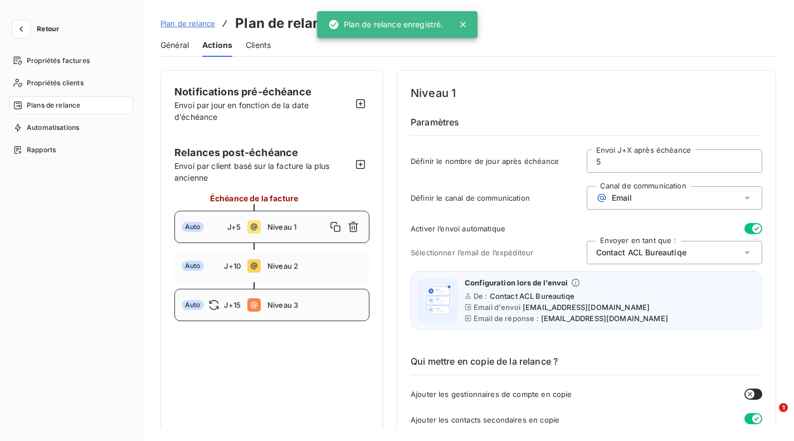
click at [252, 304] on icon at bounding box center [253, 304] width 13 height 13
type input "15"
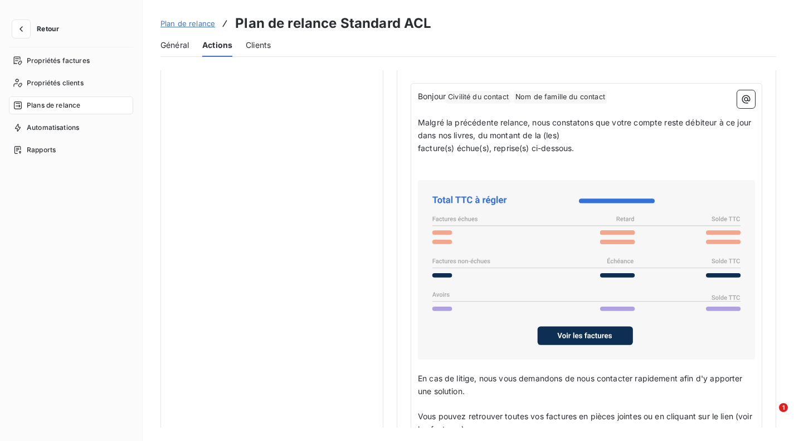
scroll to position [781, 0]
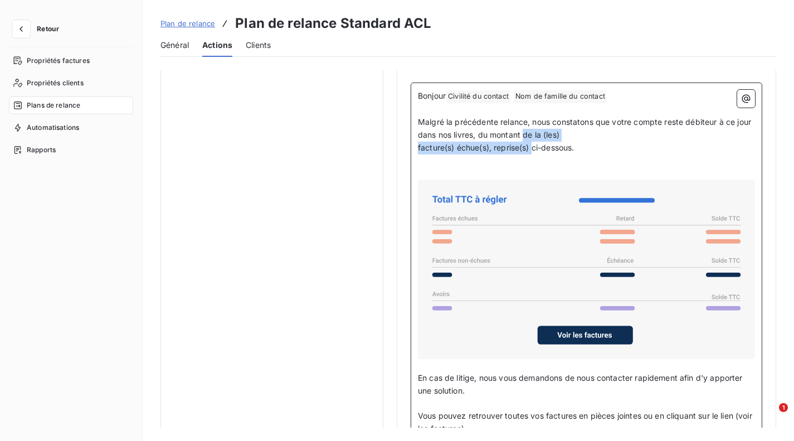
drag, startPoint x: 541, startPoint y: 132, endPoint x: 535, endPoint y: 146, distance: 15.2
click at [535, 146] on div "Bonjour Civilité du contact ﻿ Nom de famille du contact ﻿ ﻿ ﻿ Malgré la précéde…" at bounding box center [586, 326] width 337 height 473
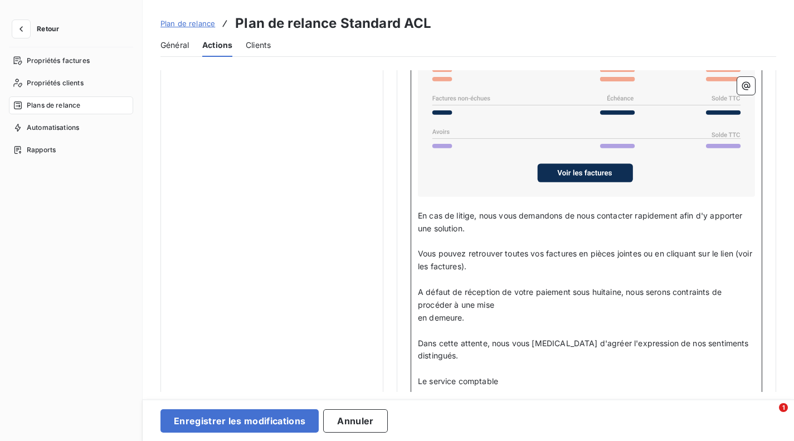
scroll to position [930, 0]
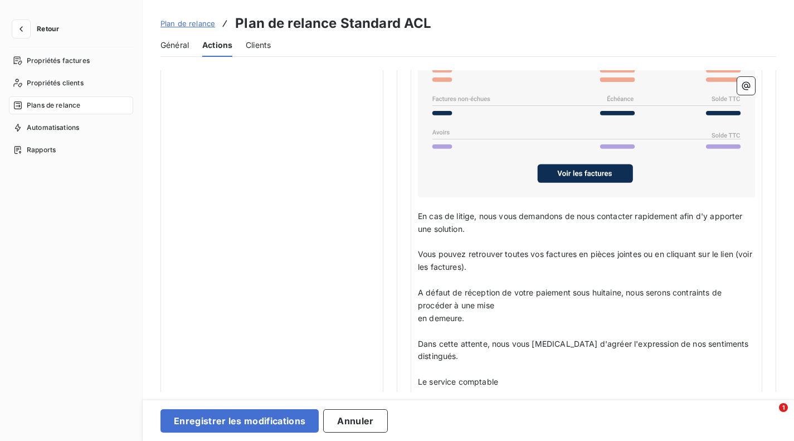
click at [417, 316] on div "Bonjour Civilité du contact ﻿ Nom de famille du contact ﻿ ﻿ ﻿ Malgré la précéde…" at bounding box center [587, 178] width 352 height 488
click at [420, 316] on span "en demeure." at bounding box center [441, 317] width 47 height 9
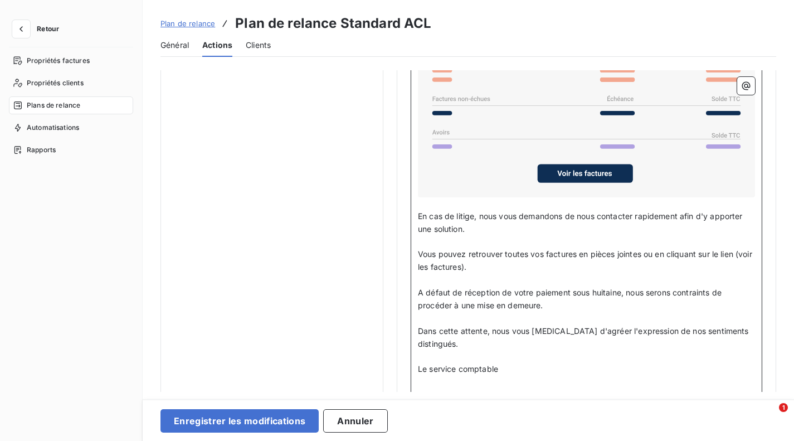
scroll to position [958, 0]
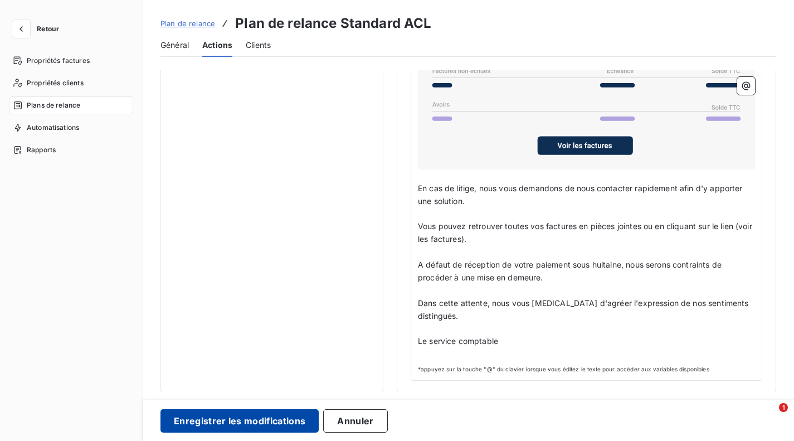
click at [299, 415] on button "Enregistrer les modifications" at bounding box center [240, 420] width 158 height 23
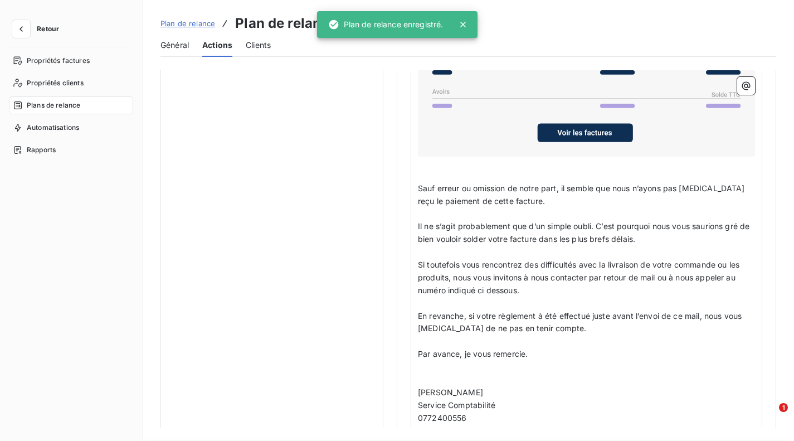
scroll to position [0, 0]
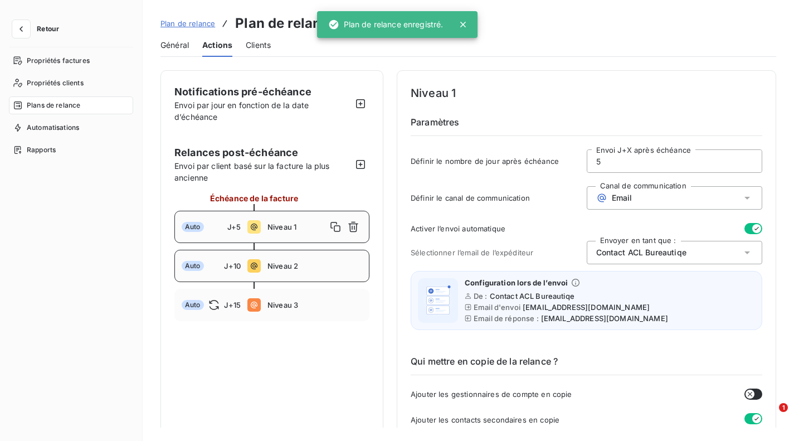
click at [286, 271] on div "Auto J+10 Niveau 2" at bounding box center [271, 266] width 195 height 32
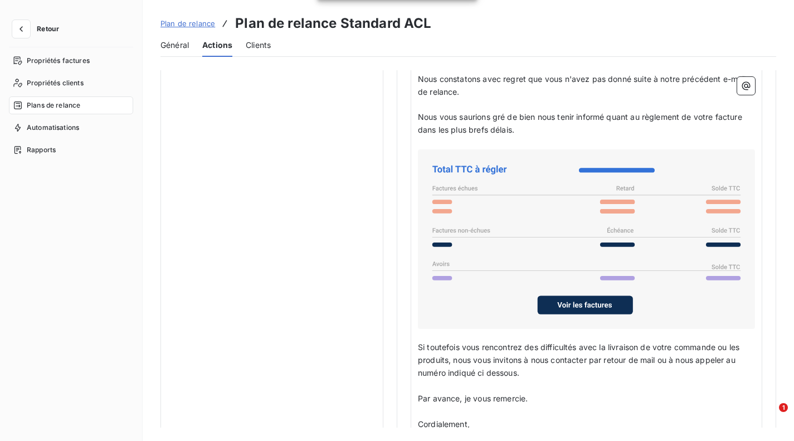
scroll to position [922, 0]
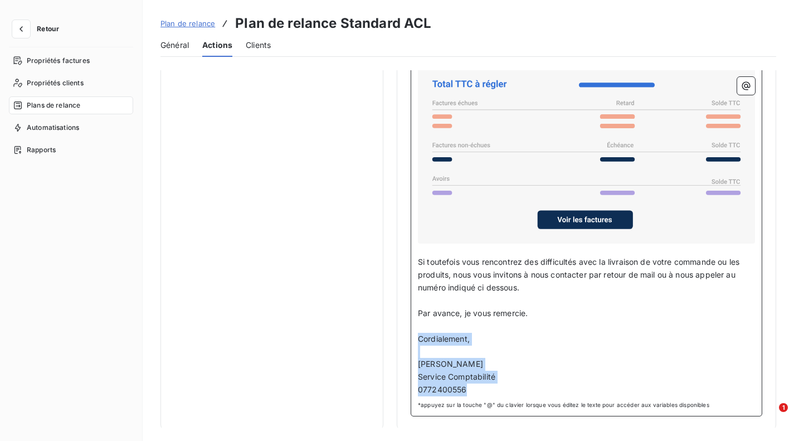
drag, startPoint x: 471, startPoint y: 385, endPoint x: 414, endPoint y: 334, distance: 77.0
click at [414, 334] on div "Bonjour Civilité du contact ﻿ Nom de famille du contact ﻿ ﻿ ﻿ ﻿ Nous constatons…" at bounding box center [587, 178] width 352 height 475
copy div "Cordialement, ﻿ [PERSON_NAME] Service Comptabilité 0772400556"
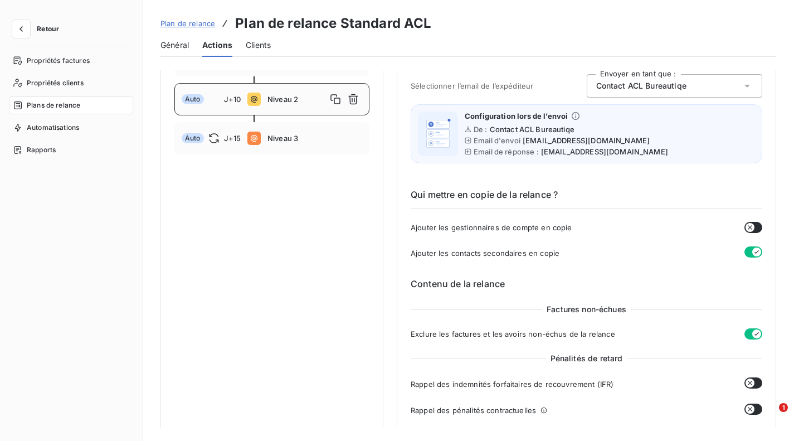
scroll to position [166, 0]
click at [261, 140] on div "Auto J+15 Niveau 3" at bounding box center [271, 139] width 195 height 32
type input "15"
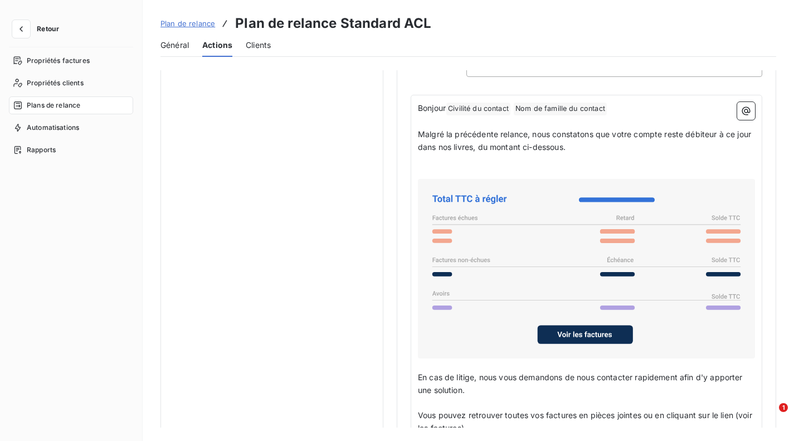
scroll to position [922, 0]
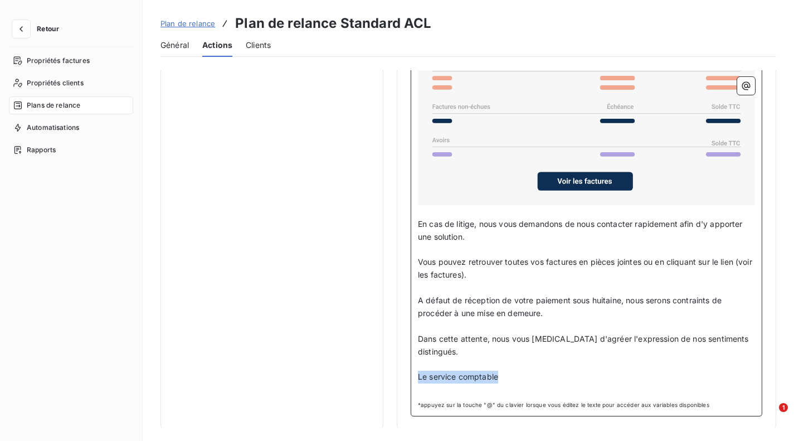
drag, startPoint x: 499, startPoint y: 375, endPoint x: 409, endPoint y: 372, distance: 90.3
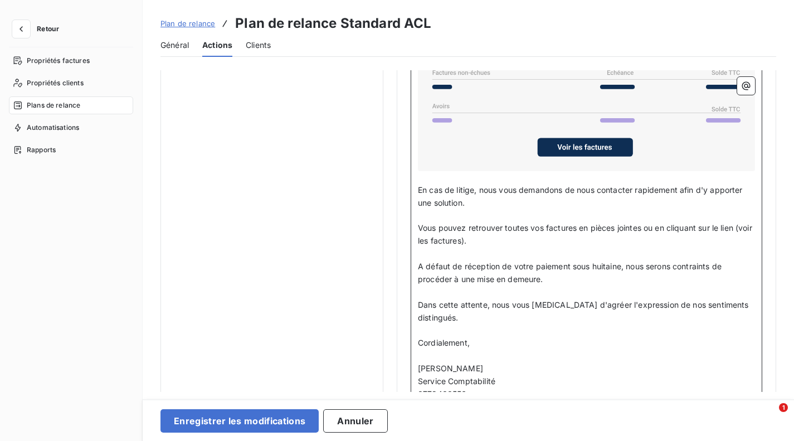
scroll to position [956, 0]
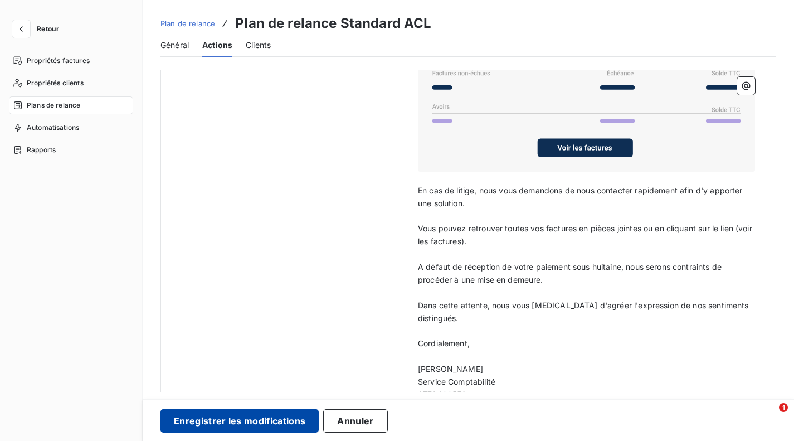
click at [245, 421] on button "Enregistrer les modifications" at bounding box center [240, 420] width 158 height 23
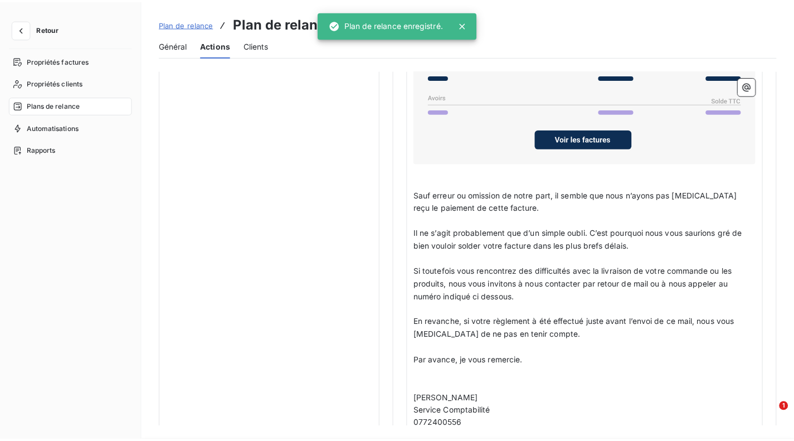
scroll to position [0, 0]
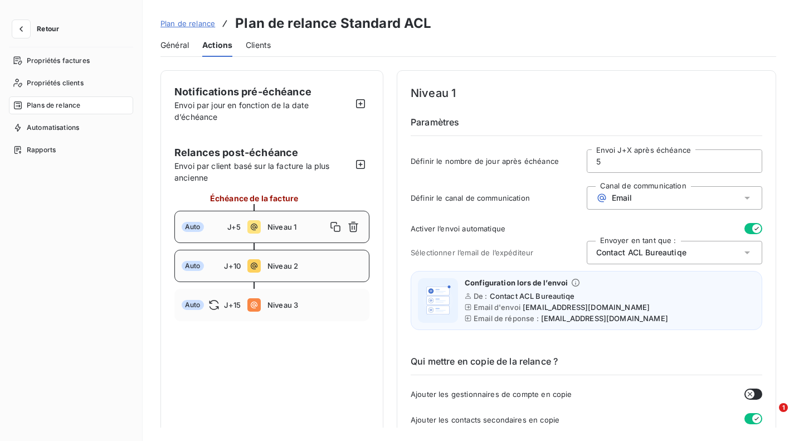
click at [270, 264] on span "Niveau 2" at bounding box center [315, 265] width 95 height 9
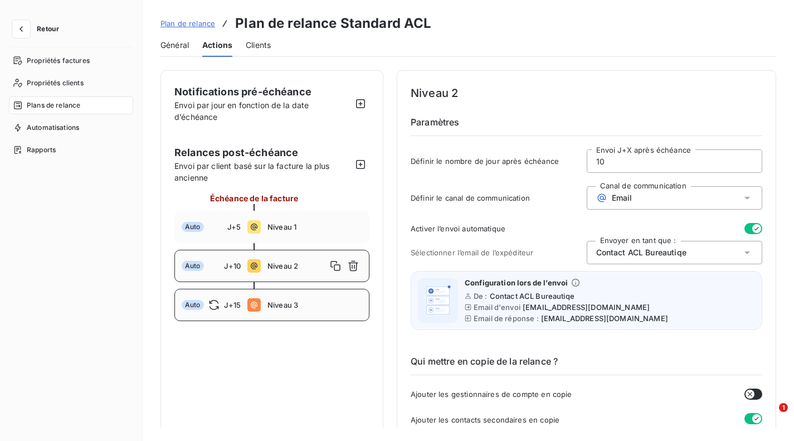
click at [264, 305] on div "Auto J+15 Niveau 3" at bounding box center [271, 305] width 195 height 32
type input "15"
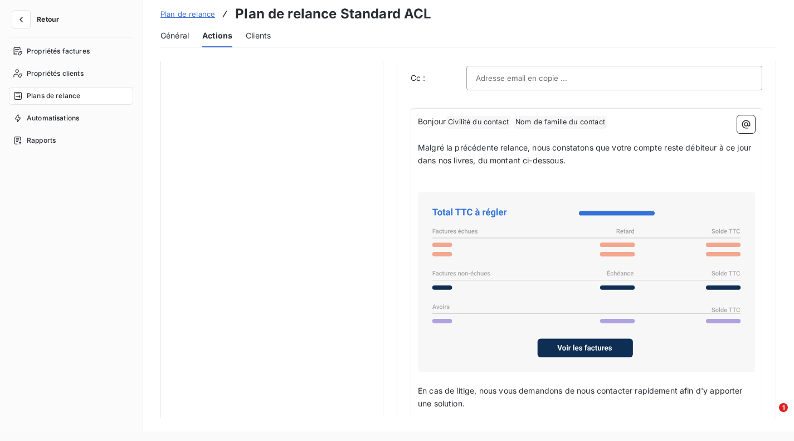
scroll to position [747, 0]
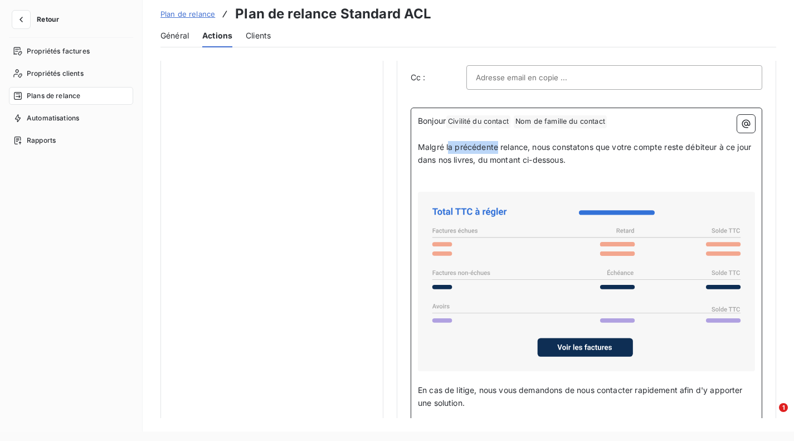
drag, startPoint x: 448, startPoint y: 144, endPoint x: 497, endPoint y: 147, distance: 49.1
click at [497, 147] on span "Malgré la précédente relance, nous constatons que votre compte reste débiteur à…" at bounding box center [586, 153] width 336 height 22
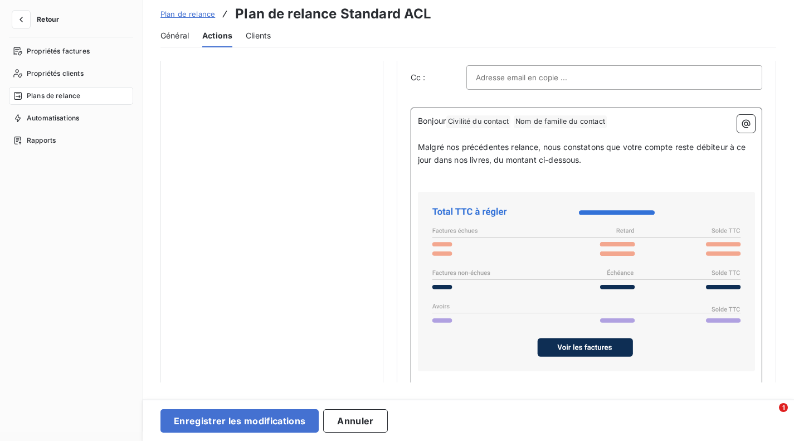
click at [538, 149] on span "Malgré nos précédentes relance, nous constatons que votre compte reste débiteur…" at bounding box center [583, 153] width 331 height 22
click at [548, 174] on p "﻿" at bounding box center [586, 173] width 337 height 13
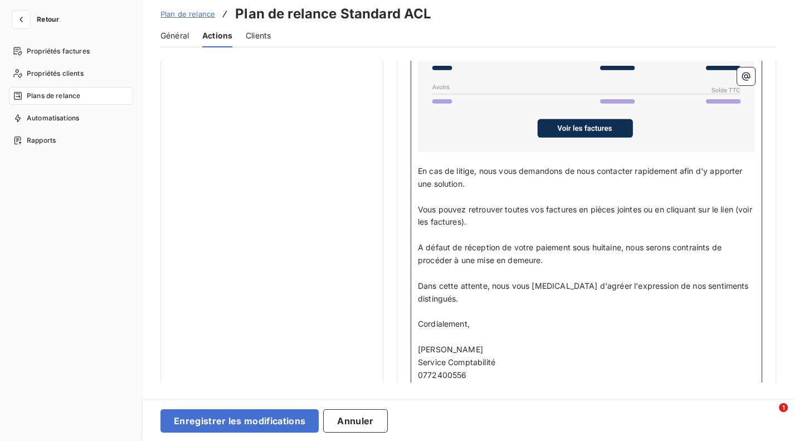
scroll to position [954, 0]
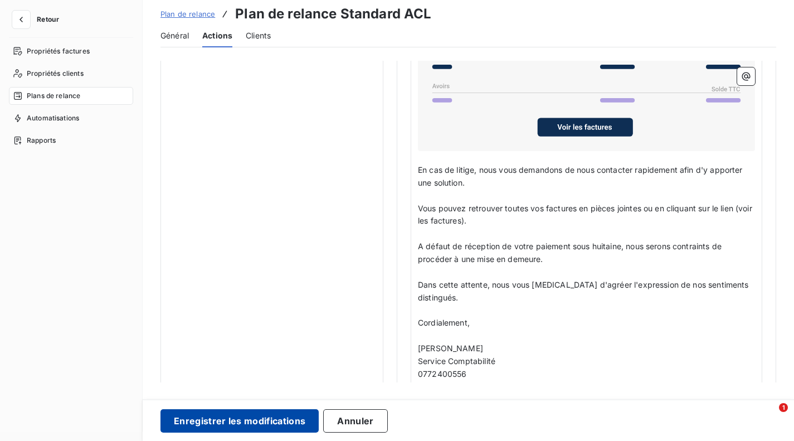
click at [263, 419] on button "Enregistrer les modifications" at bounding box center [240, 420] width 158 height 23
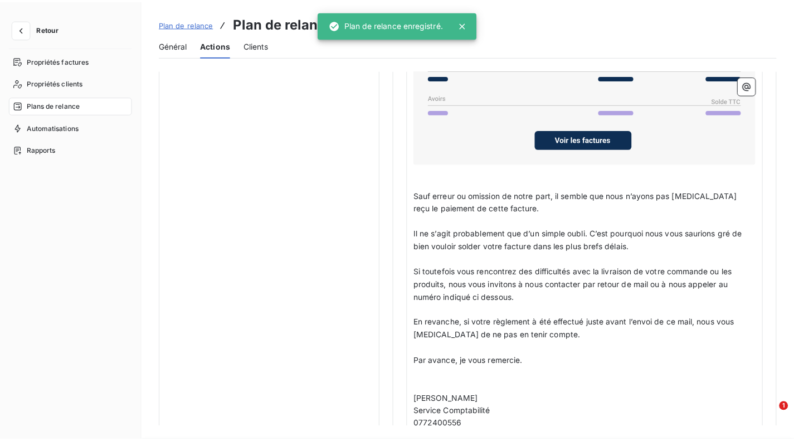
scroll to position [0, 0]
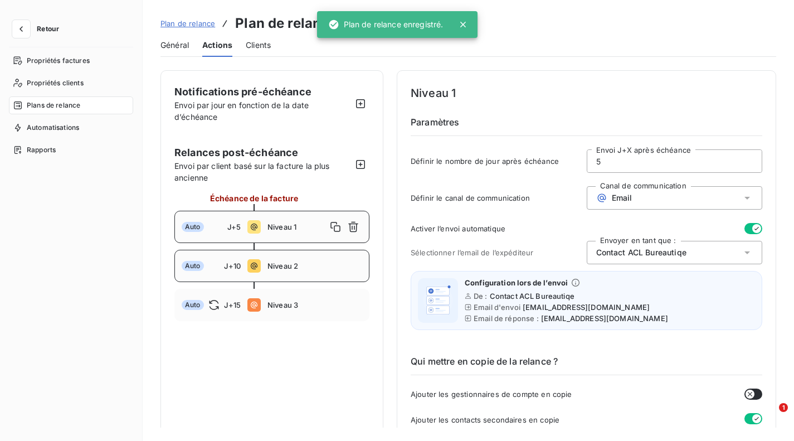
click at [301, 274] on div "Auto J+10 Niveau 2" at bounding box center [271, 266] width 195 height 32
type input "10"
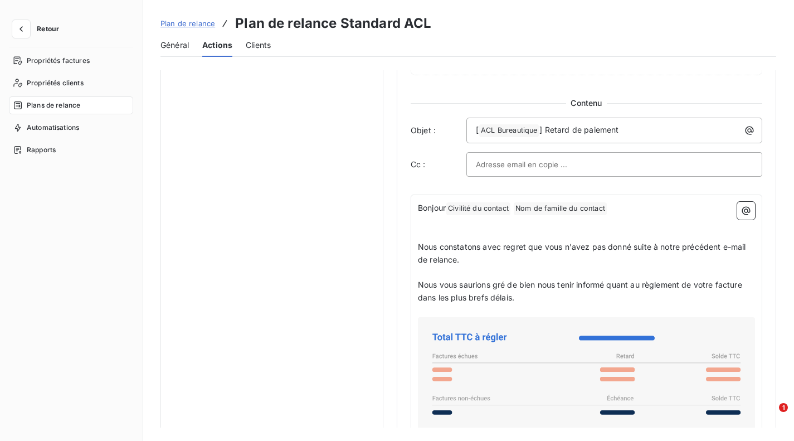
scroll to position [669, 0]
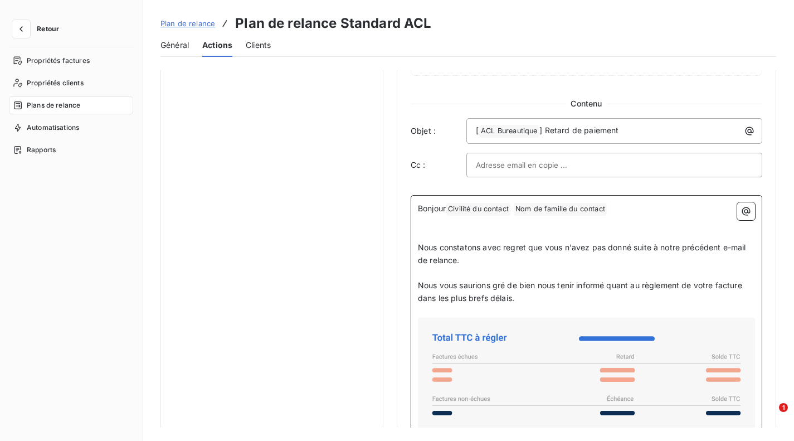
click at [455, 229] on p "﻿" at bounding box center [586, 235] width 337 height 13
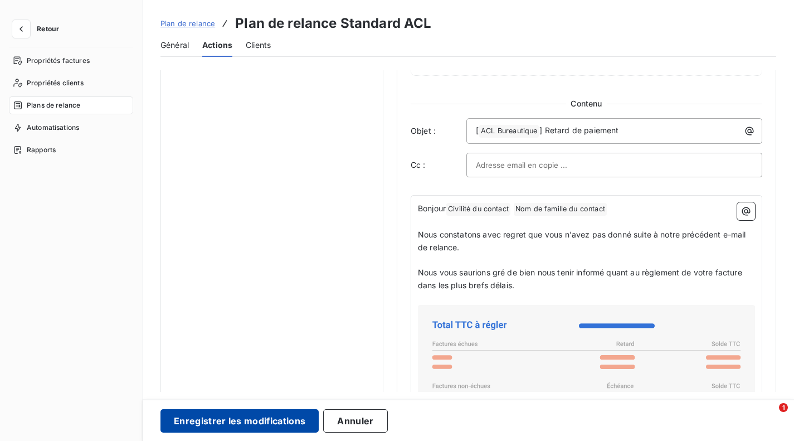
click at [292, 414] on button "Enregistrer les modifications" at bounding box center [240, 420] width 158 height 23
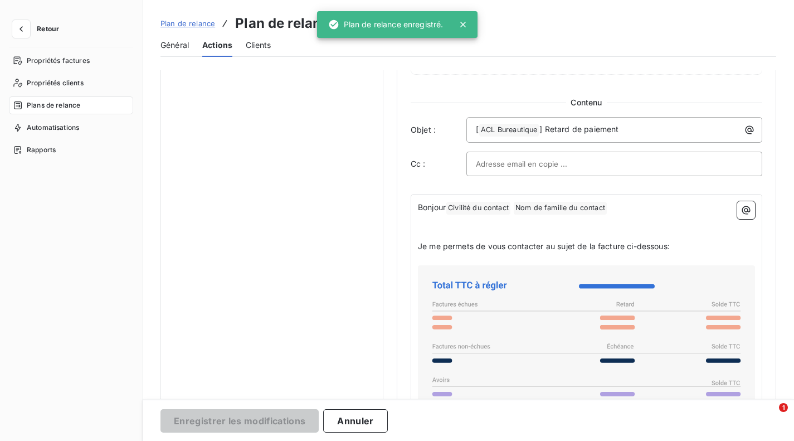
scroll to position [0, 0]
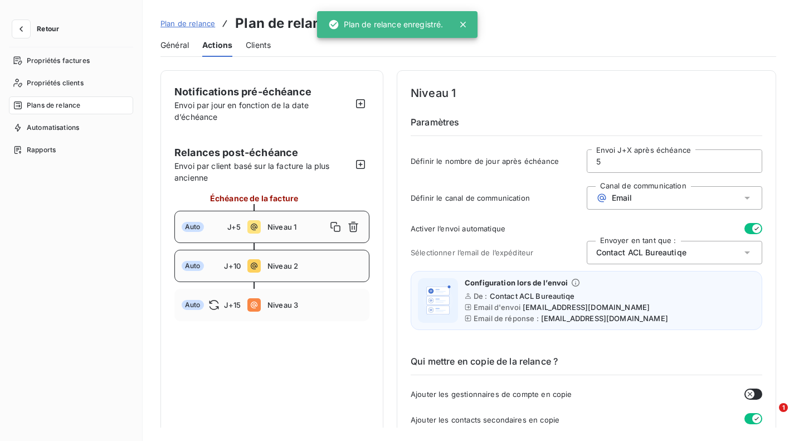
click at [236, 268] on span "J+10" at bounding box center [232, 265] width 17 height 9
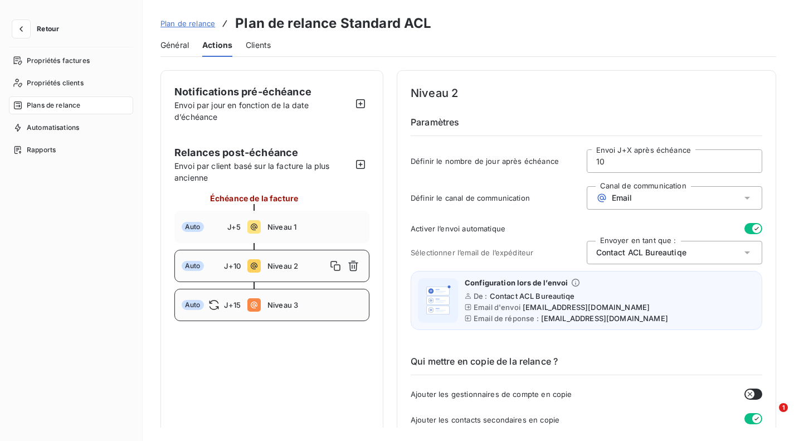
click at [236, 301] on span "J+15" at bounding box center [232, 304] width 17 height 9
click at [284, 220] on div "Auto J+5 Niveau 1" at bounding box center [271, 227] width 195 height 32
type input "5"
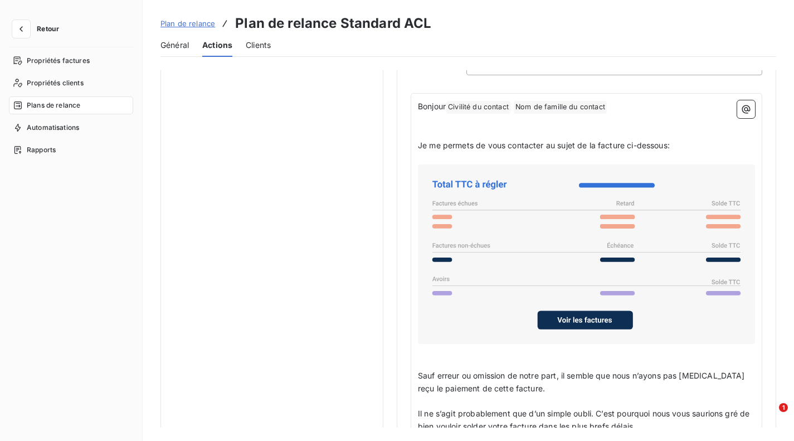
scroll to position [771, 0]
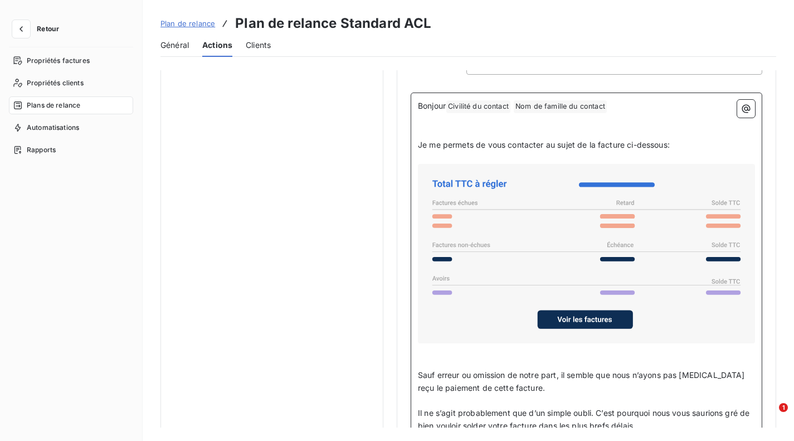
click at [516, 133] on p "﻿" at bounding box center [586, 132] width 337 height 13
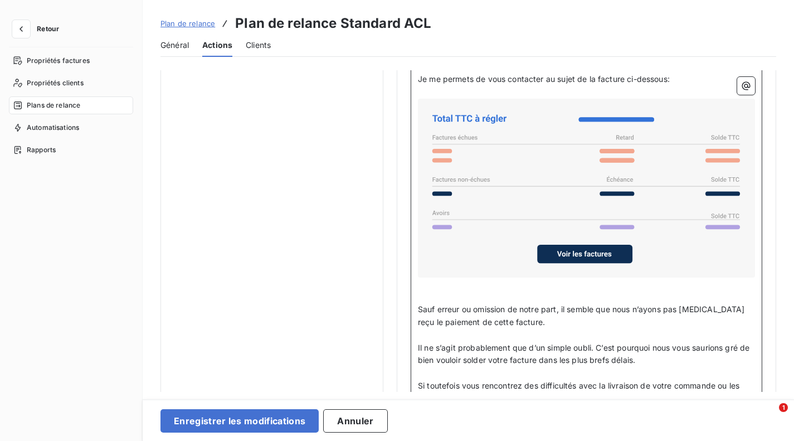
scroll to position [825, 0]
click at [492, 293] on p "﻿" at bounding box center [586, 296] width 337 height 13
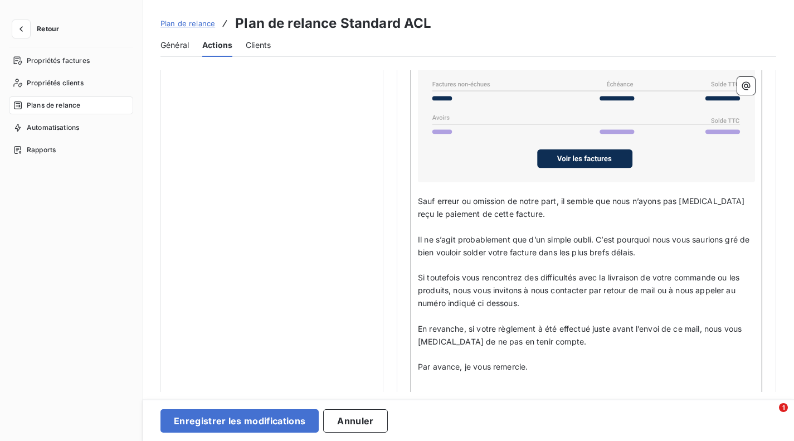
scroll to position [920, 0]
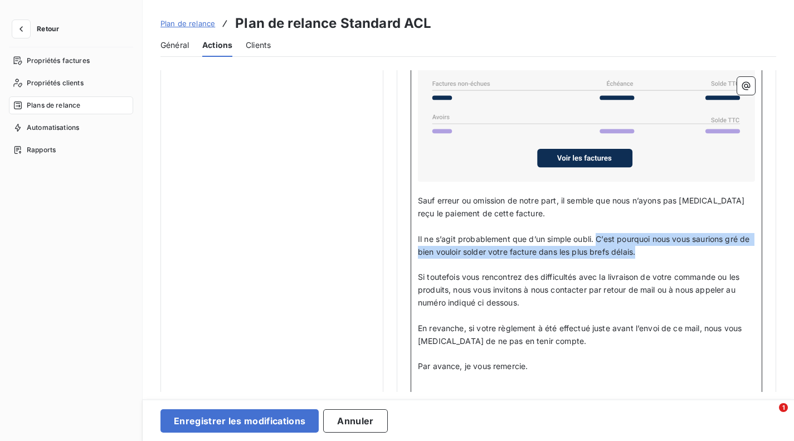
drag, startPoint x: 598, startPoint y: 236, endPoint x: 653, endPoint y: 250, distance: 56.4
click at [653, 250] on p "Il ne s’agit probablement que d’un simple oubli. C’est pourquoi nous vous sauri…" at bounding box center [586, 246] width 337 height 26
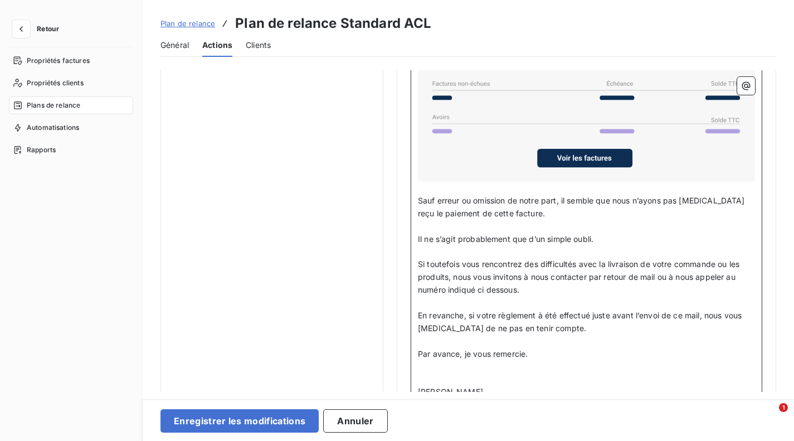
click at [419, 235] on span "Il ne s’agit probablement que d’un simple oubli." at bounding box center [506, 238] width 176 height 9
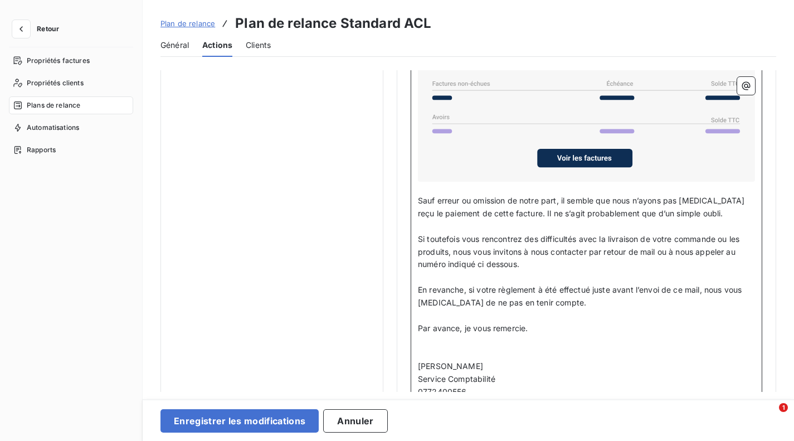
click at [468, 348] on p "﻿" at bounding box center [586, 354] width 337 height 13
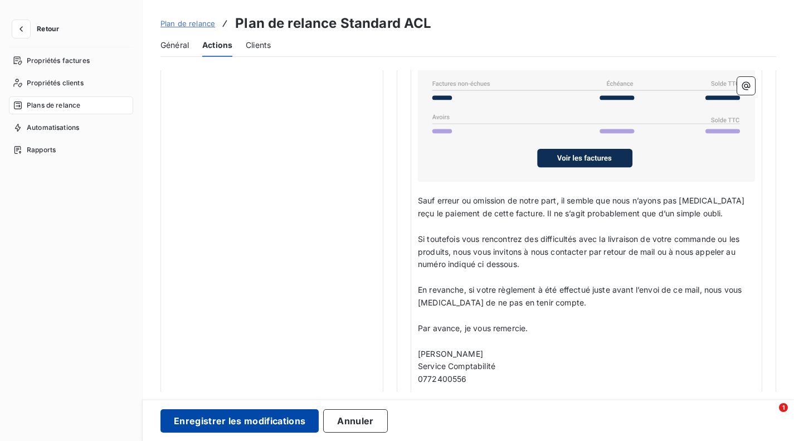
click at [271, 418] on button "Enregistrer les modifications" at bounding box center [240, 420] width 158 height 23
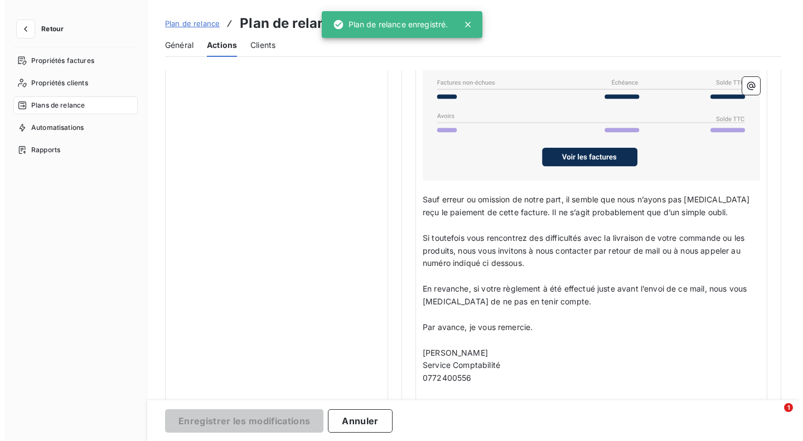
scroll to position [0, 0]
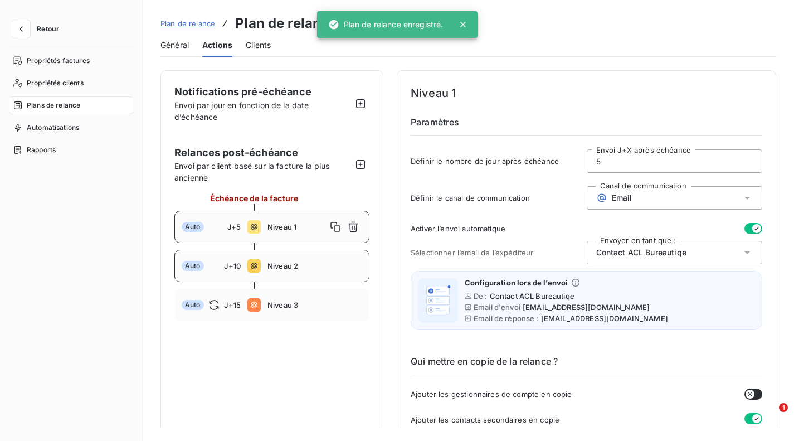
click at [318, 255] on div "Auto J+10 Niveau 2" at bounding box center [271, 266] width 195 height 32
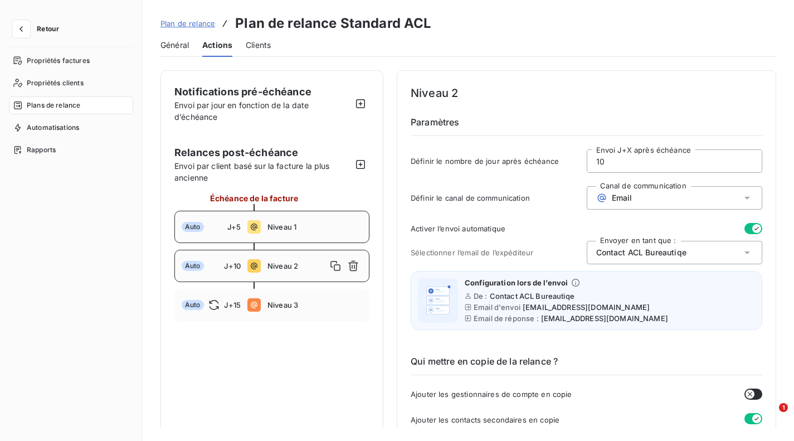
click at [303, 223] on span "Niveau 1" at bounding box center [315, 226] width 95 height 9
click at [288, 299] on div "Auto J+15 Niveau 3" at bounding box center [271, 305] width 195 height 32
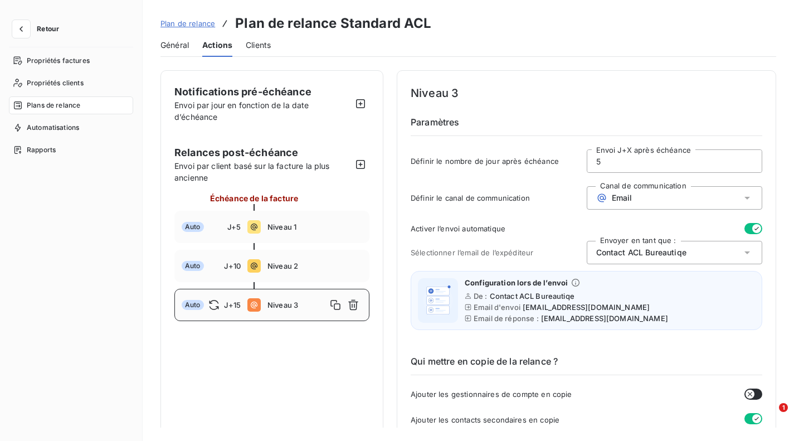
type input "15"
click at [177, 43] on span "Général" at bounding box center [175, 45] width 28 height 11
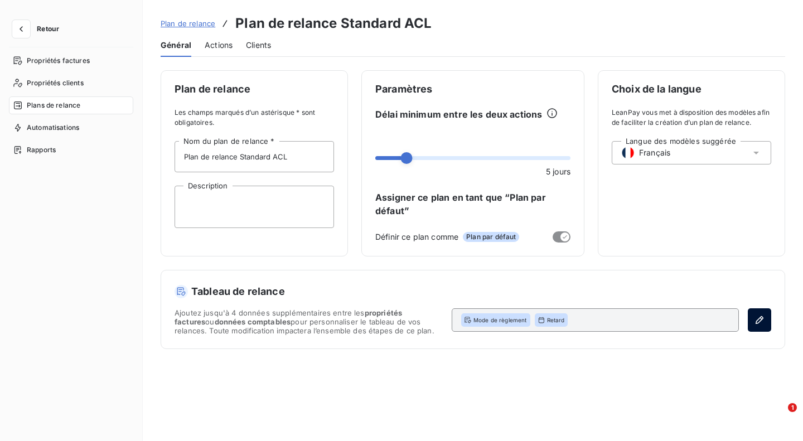
click at [757, 319] on icon "button" at bounding box center [759, 320] width 8 height 8
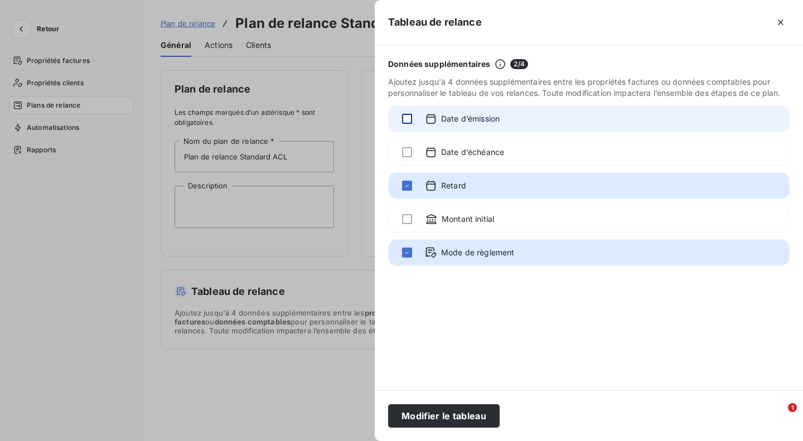
click at [407, 120] on div at bounding box center [407, 119] width 10 height 10
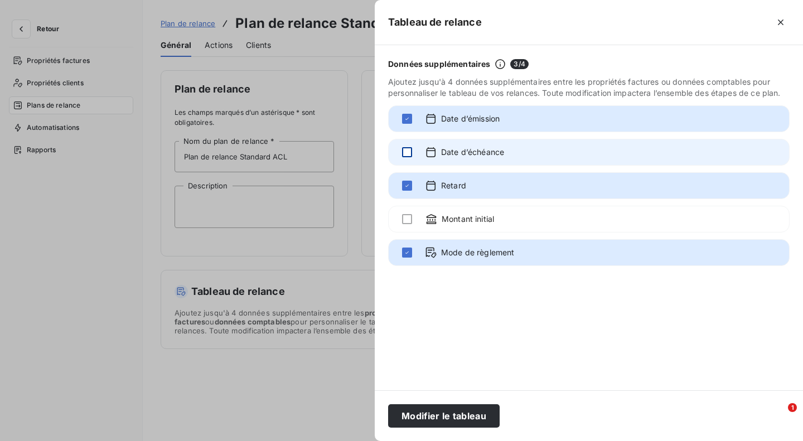
click at [404, 153] on div at bounding box center [407, 152] width 10 height 10
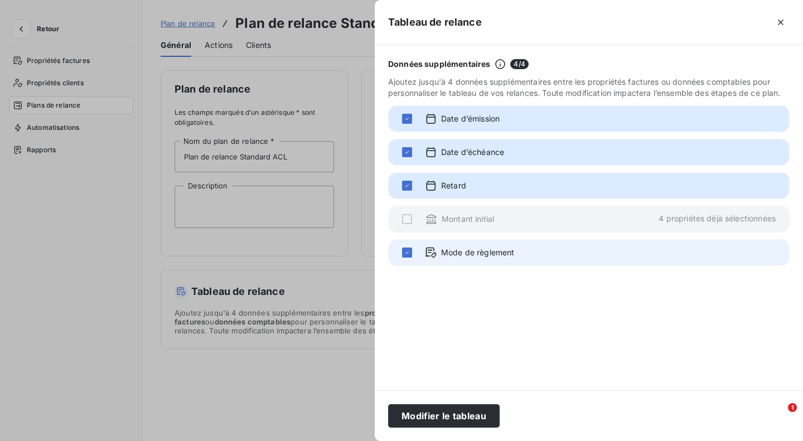
click at [422, 256] on div "Mode de règlement" at bounding box center [588, 252] width 401 height 27
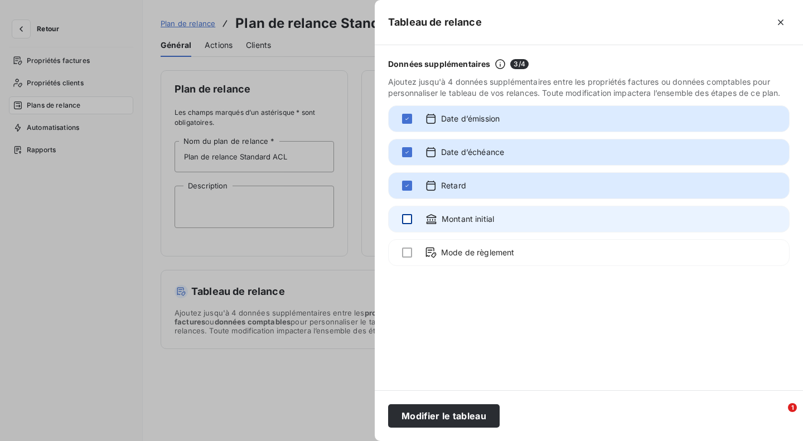
click at [404, 223] on div at bounding box center [407, 219] width 10 height 10
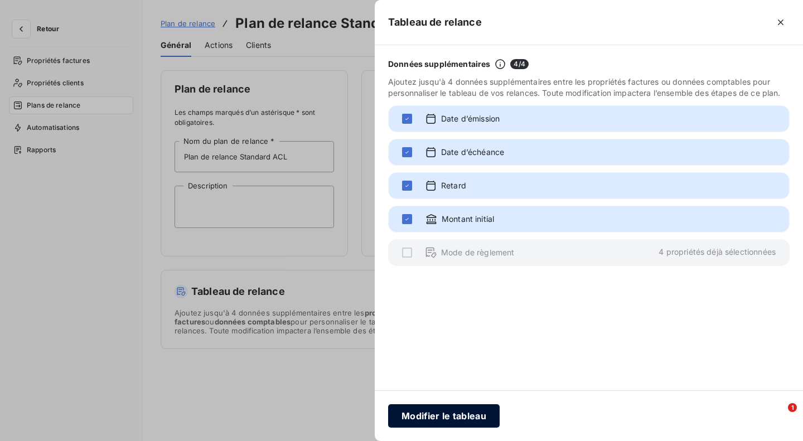
click at [453, 412] on button "Modifier le tableau" at bounding box center [443, 415] width 111 height 23
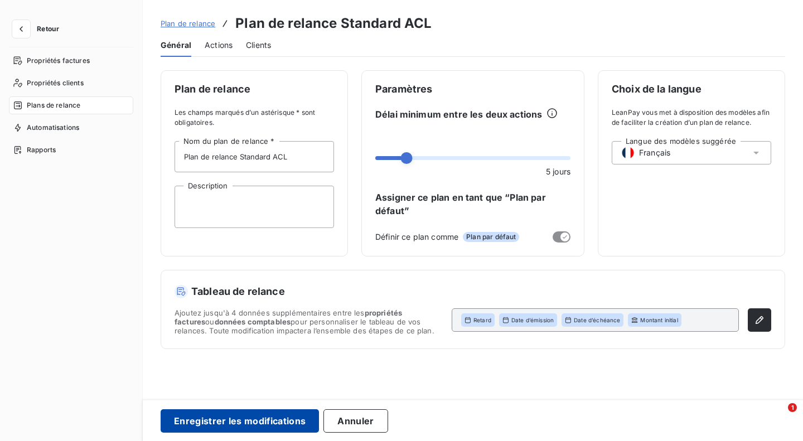
click at [303, 412] on button "Enregistrer les modifications" at bounding box center [240, 420] width 158 height 23
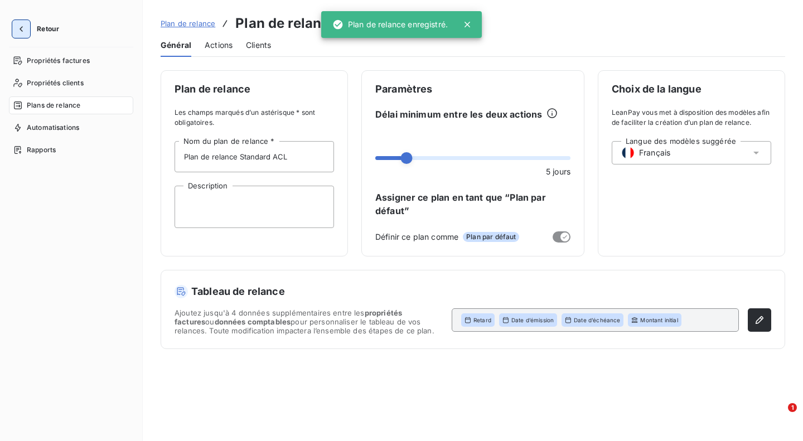
click at [18, 25] on icon "button" at bounding box center [21, 28] width 11 height 11
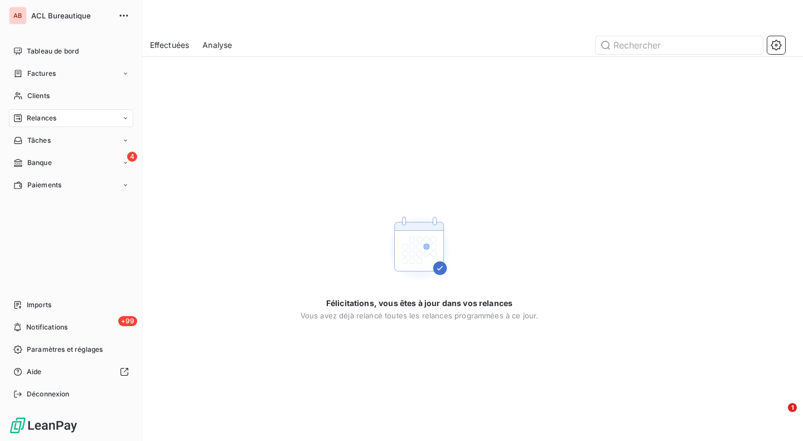
click at [96, 117] on div "Relances" at bounding box center [71, 118] width 124 height 18
click at [82, 140] on div "À effectuer" at bounding box center [77, 141] width 111 height 18
click at [69, 140] on div "À effectuer" at bounding box center [77, 141] width 111 height 18
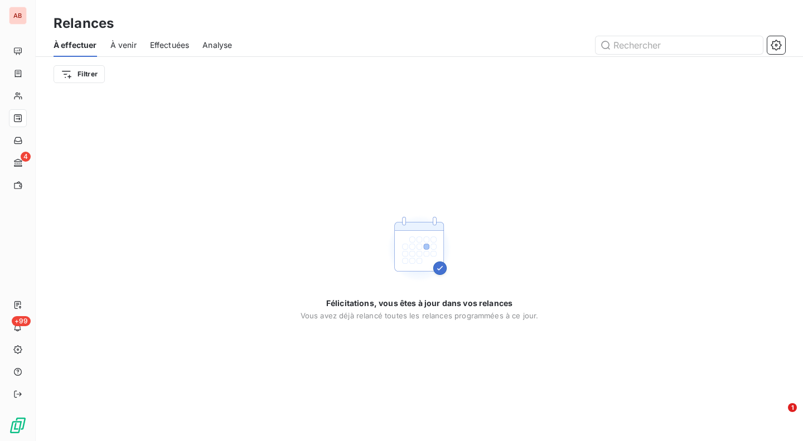
click at [129, 42] on span "À venir" at bounding box center [123, 45] width 26 height 11
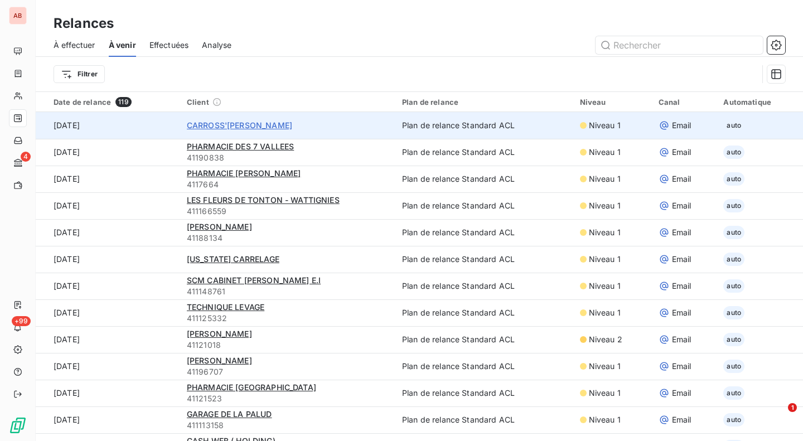
click at [246, 120] on span "CARROSS'[PERSON_NAME]" at bounding box center [239, 124] width 105 height 9
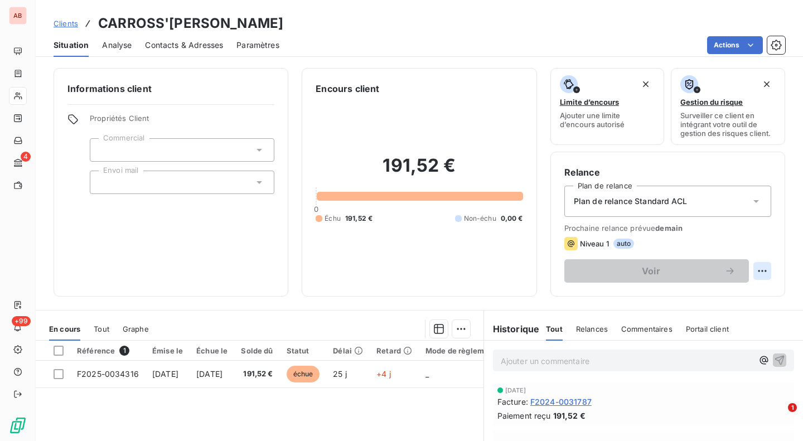
click at [757, 270] on html "AB 4 +99 Clients CARROSS'RIE [PERSON_NAME] Situation Analyse Contacts & Adresse…" at bounding box center [401, 220] width 803 height 441
click at [734, 225] on html "AB 4 +99 Clients CARROSS'RIE [PERSON_NAME] Situation Analyse Contacts & Adresse…" at bounding box center [401, 220] width 803 height 441
click at [69, 22] on span "Clients" at bounding box center [66, 23] width 25 height 9
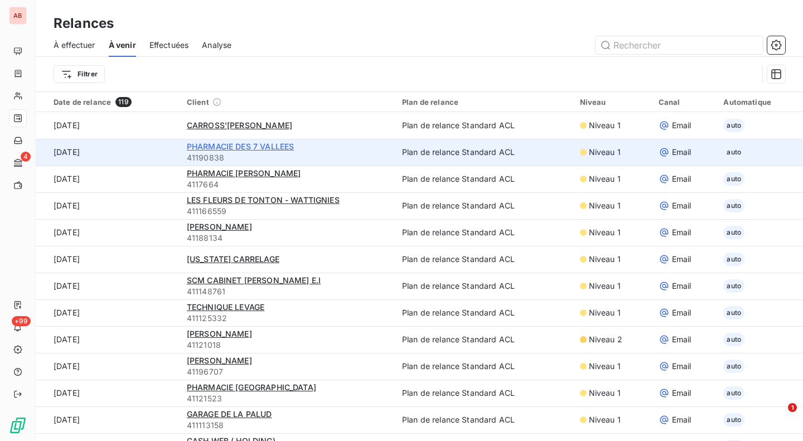
click at [221, 144] on span "PHARMACIE DES 7 VALLEES" at bounding box center [240, 146] width 107 height 9
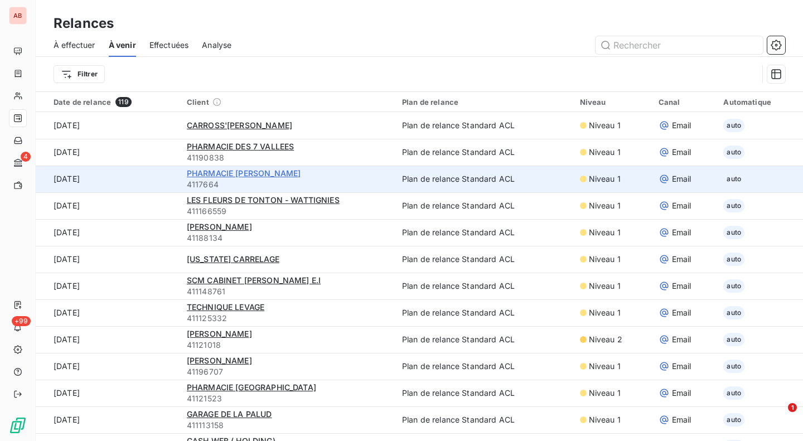
click at [230, 169] on span "PHARMACIE [PERSON_NAME]" at bounding box center [244, 172] width 114 height 9
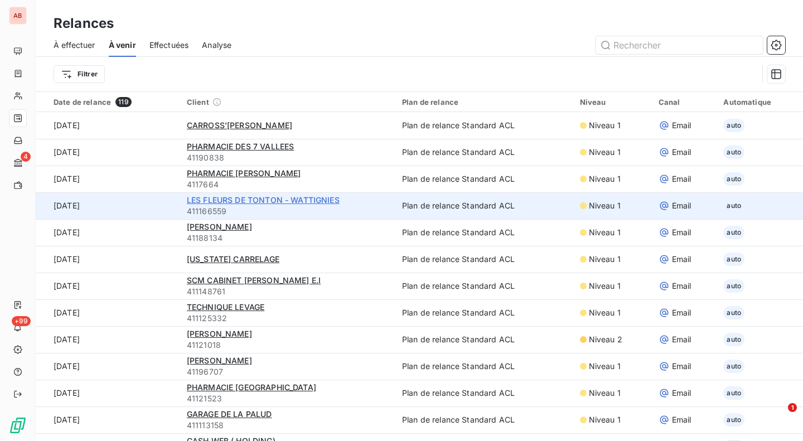
click at [245, 196] on span "LES FLEURS DE TONTON - WATTIGNIES" at bounding box center [263, 199] width 153 height 9
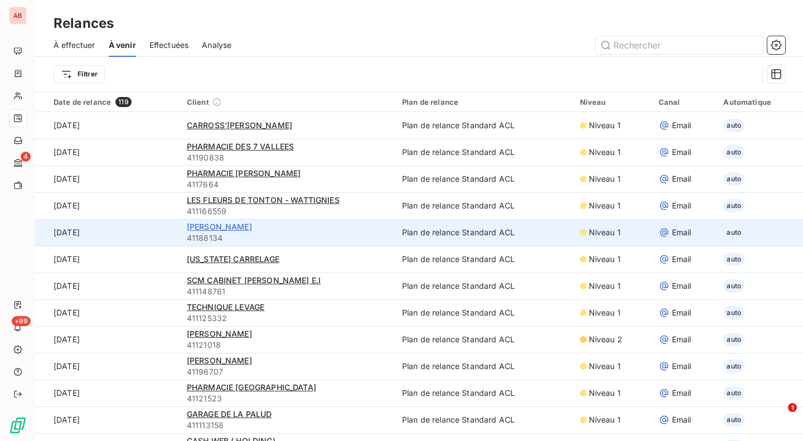
click at [226, 227] on span "[PERSON_NAME]" at bounding box center [219, 226] width 65 height 9
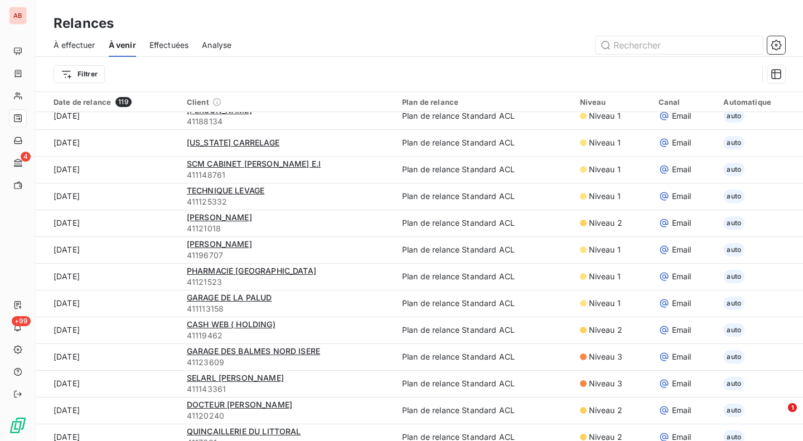
scroll to position [116, 0]
click at [166, 43] on span "Effectuées" at bounding box center [169, 45] width 40 height 11
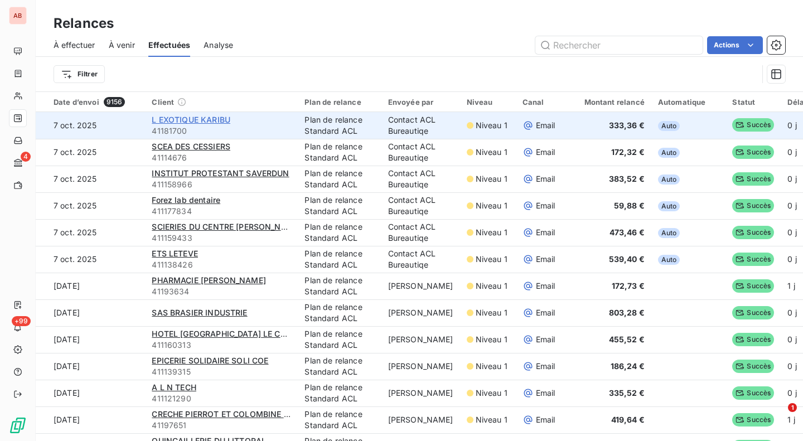
click at [194, 115] on span "L EXOTIQUE KARIBU" at bounding box center [191, 119] width 79 height 9
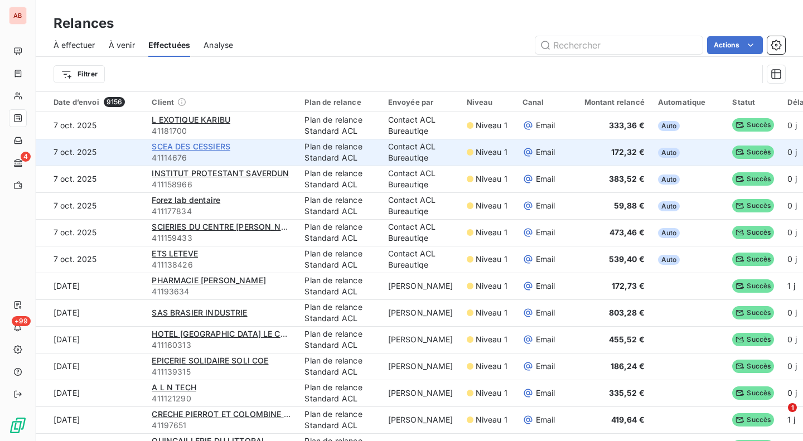
click at [186, 147] on span "SCEA DES CESSIERS" at bounding box center [191, 146] width 79 height 9
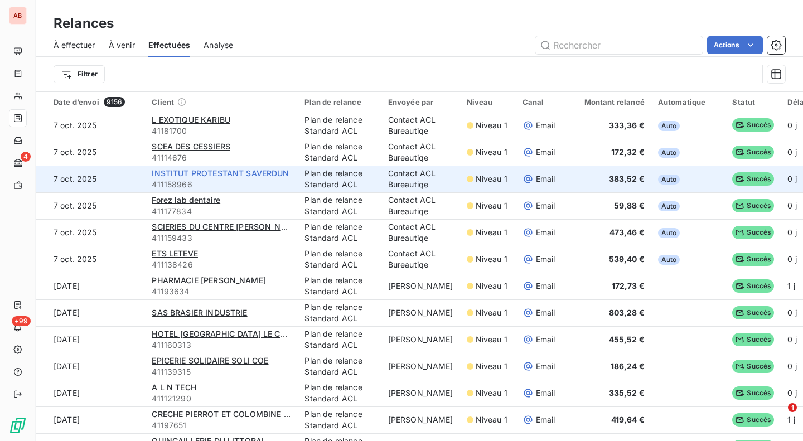
click at [218, 173] on span "INSTITUT PROTESTANT SAVERDUN" at bounding box center [220, 172] width 137 height 9
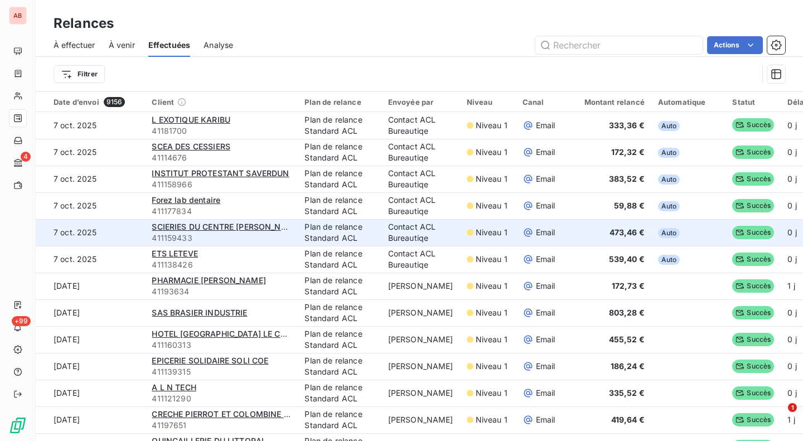
click at [206, 220] on td "SCIERIES DU CENTRE [PERSON_NAME] 411159433" at bounding box center [221, 232] width 153 height 27
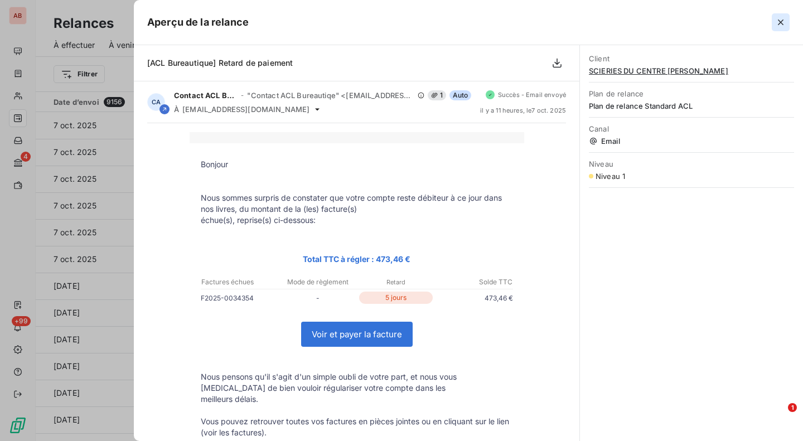
click at [780, 22] on icon "button" at bounding box center [781, 23] width 6 height 6
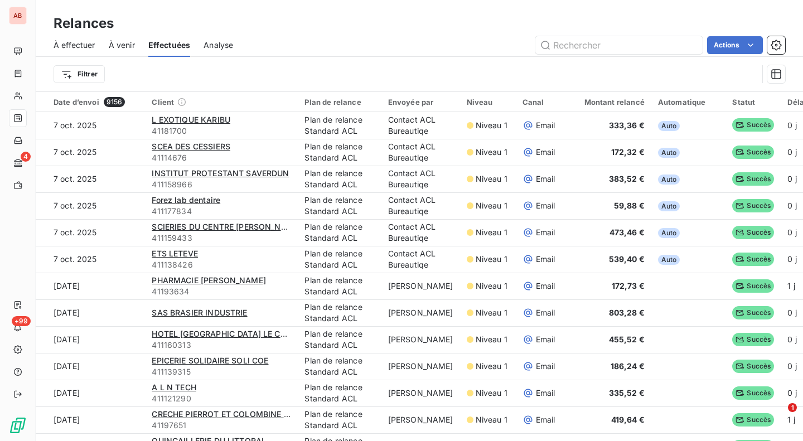
click at [75, 50] on span "À effectuer" at bounding box center [75, 45] width 42 height 11
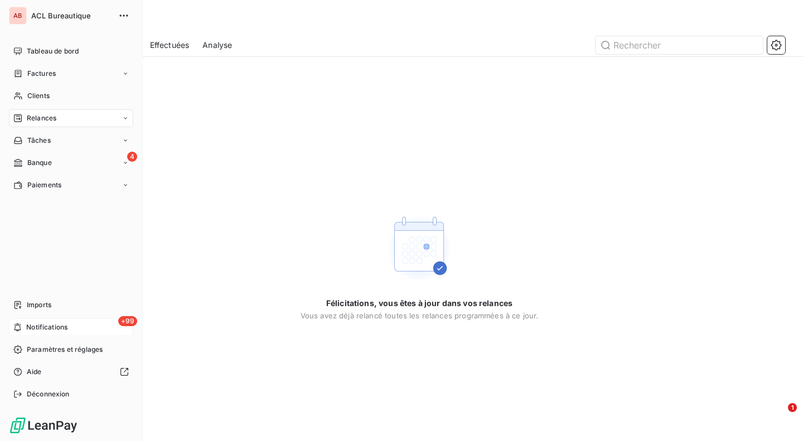
click at [54, 327] on span "Notifications" at bounding box center [46, 327] width 41 height 10
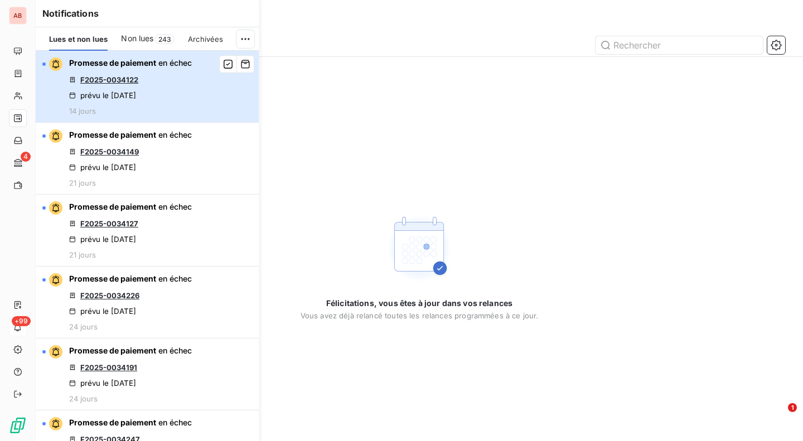
click at [183, 66] on span "en échec" at bounding box center [174, 62] width 33 height 9
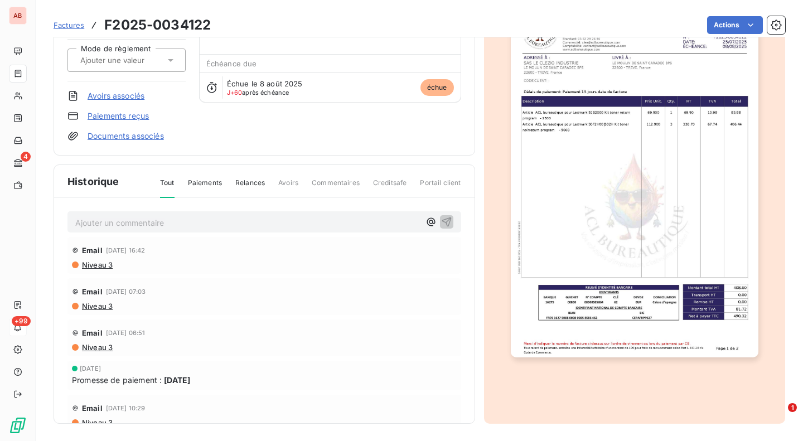
drag, startPoint x: 205, startPoint y: 377, endPoint x: 153, endPoint y: 377, distance: 52.4
click at [153, 377] on div "Promesse de paiement : [DATE]" at bounding box center [264, 380] width 385 height 12
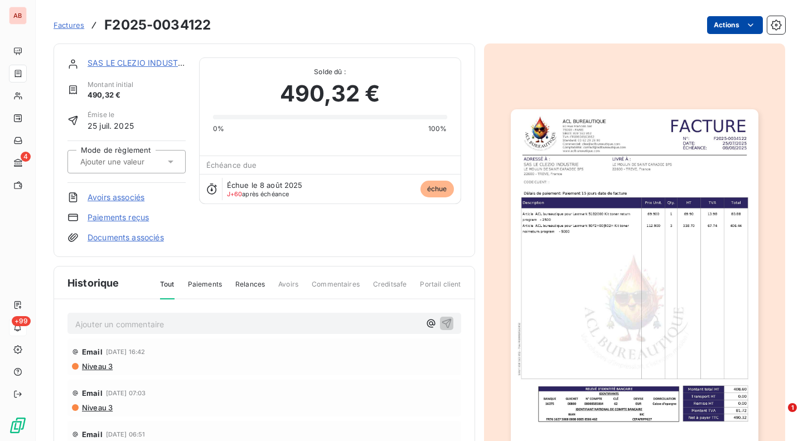
click at [735, 26] on html "AB 4 +99 Factures F2025-0034122 Actions SAS LE CLEZIO INDUSTRIE Montant initial…" at bounding box center [401, 220] width 803 height 441
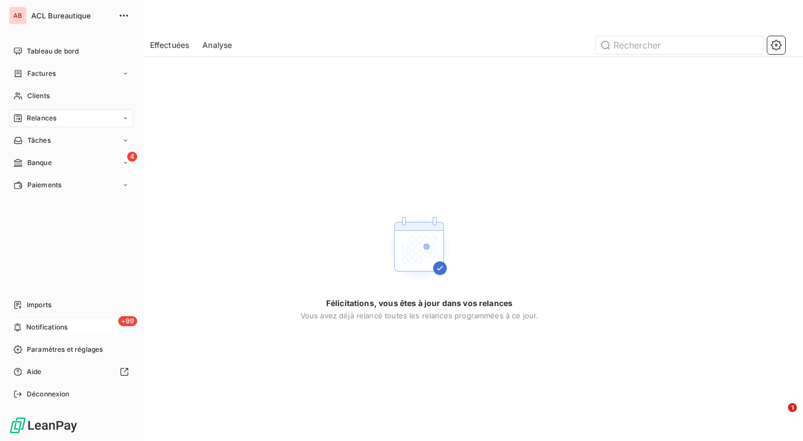
click at [36, 319] on div "+99 Notifications" at bounding box center [71, 327] width 124 height 18
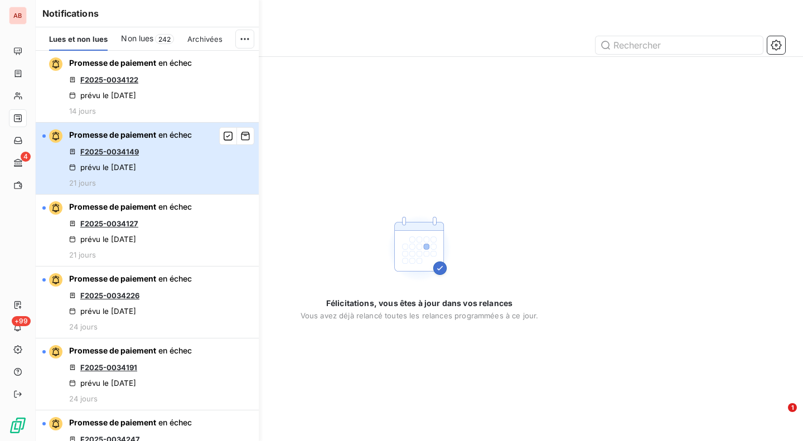
click at [57, 139] on icon "button" at bounding box center [55, 136] width 7 height 8
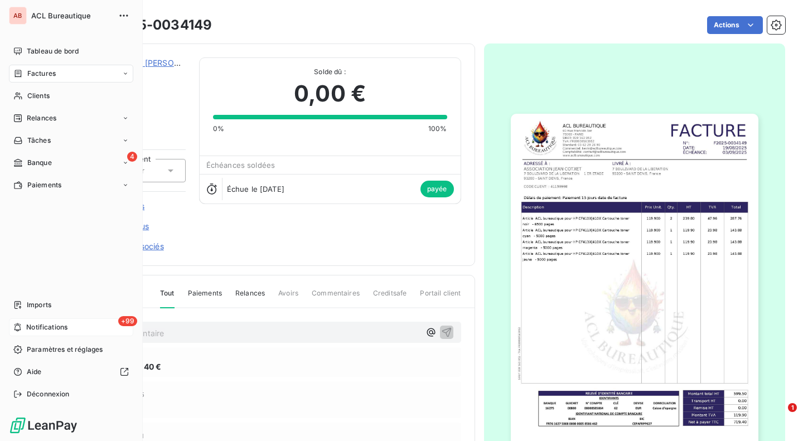
click at [40, 320] on div "+99 Notifications" at bounding box center [71, 327] width 124 height 18
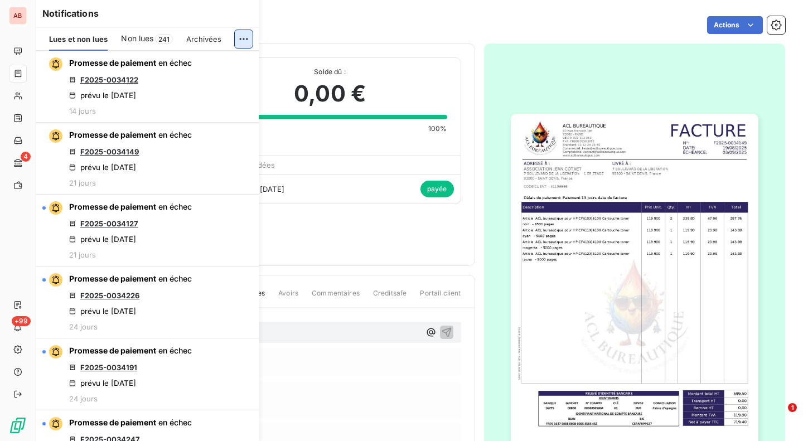
click at [240, 35] on html "AB 4 +99 Factures F2025-0034149 Actions ASSOCIATION [PERSON_NAME] 41159998 Mont…" at bounding box center [401, 220] width 803 height 441
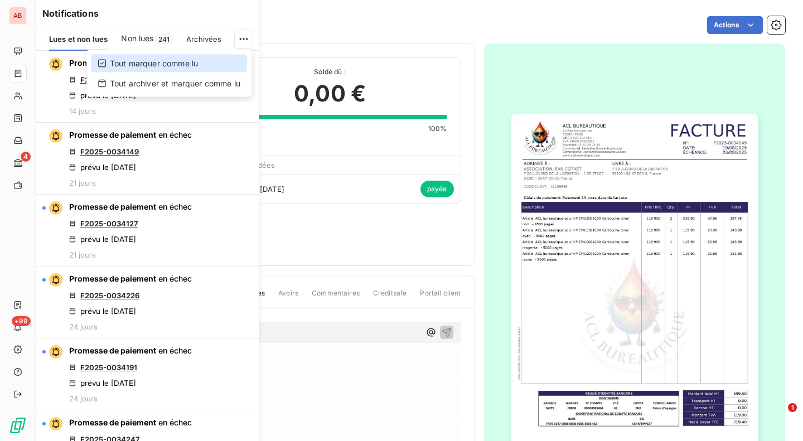
click at [210, 61] on div "Tout marquer comme lu" at bounding box center [169, 64] width 156 height 18
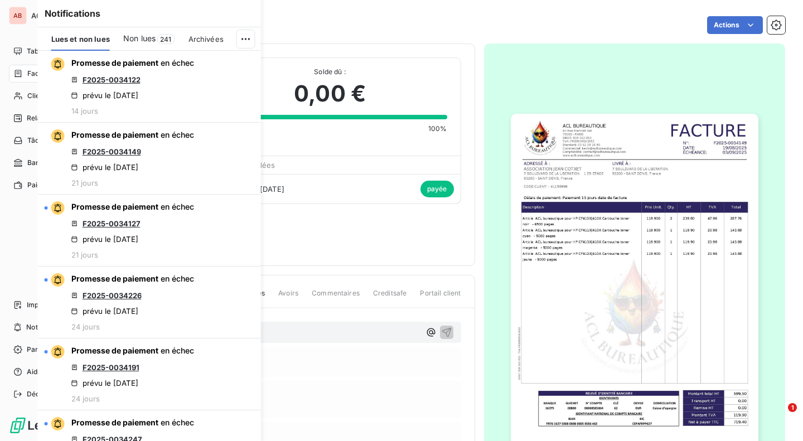
click at [9, 218] on div "Tableau de bord Factures Clients Relances Tâches 4 Banque Paiements Imports +99…" at bounding box center [71, 222] width 124 height 361
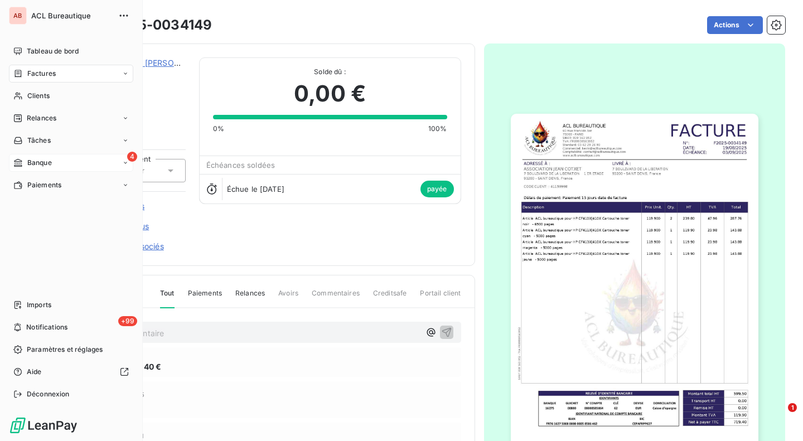
click at [43, 159] on span "Banque" at bounding box center [39, 163] width 25 height 10
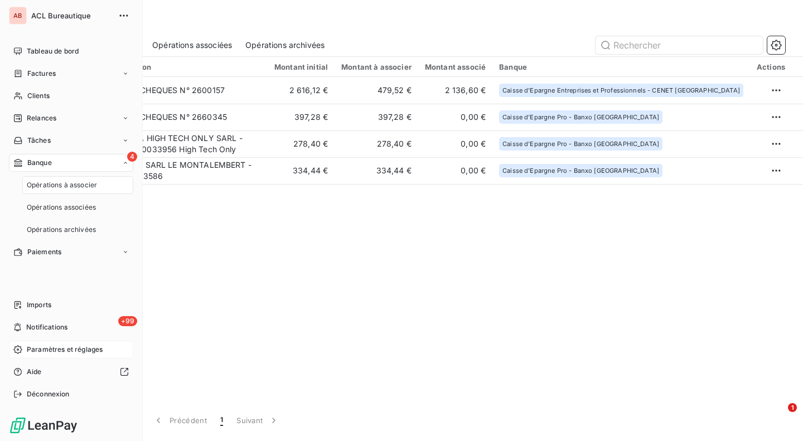
click at [49, 346] on span "Paramètres et réglages" at bounding box center [65, 349] width 76 height 10
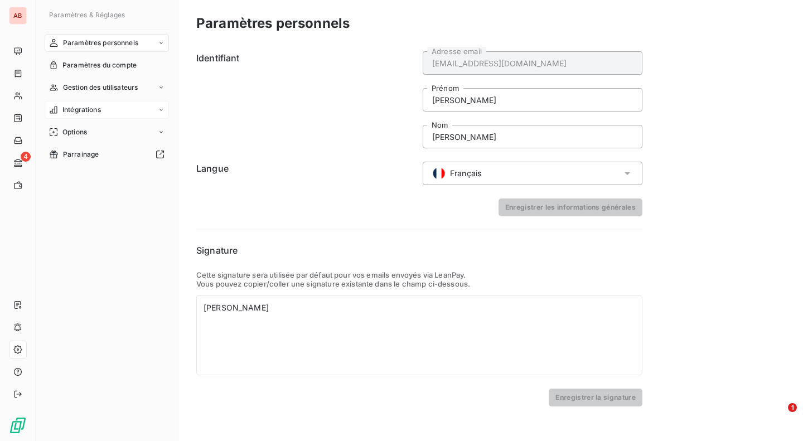
click at [111, 117] on div "Intégrations" at bounding box center [107, 110] width 124 height 18
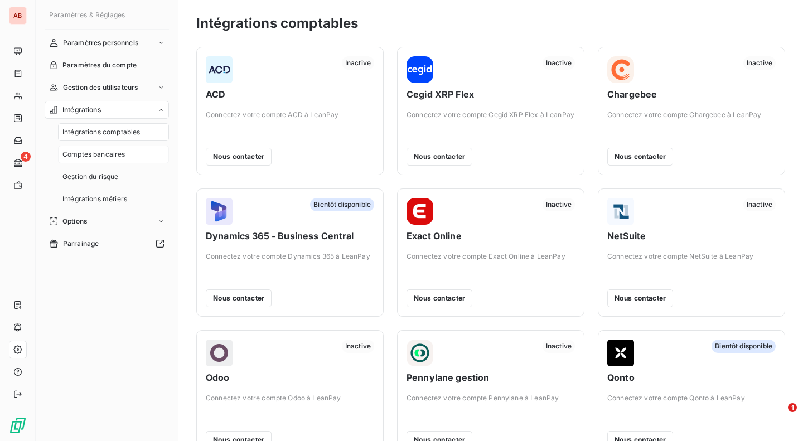
click at [124, 154] on span "Comptes bancaires" at bounding box center [93, 154] width 63 height 10
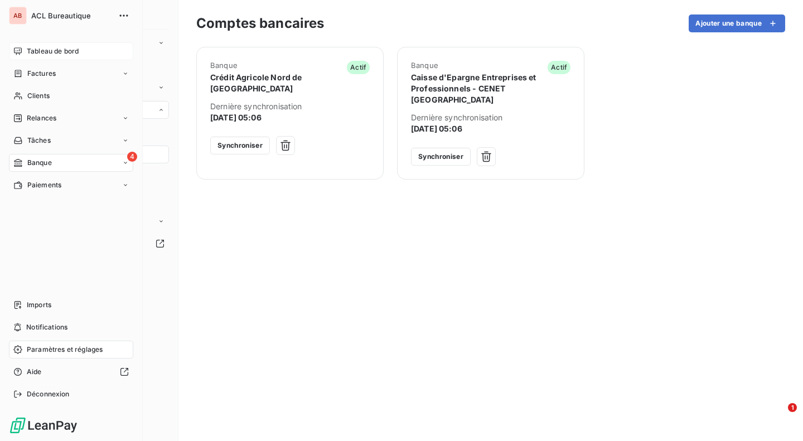
click at [19, 45] on div "Tableau de bord" at bounding box center [71, 51] width 124 height 18
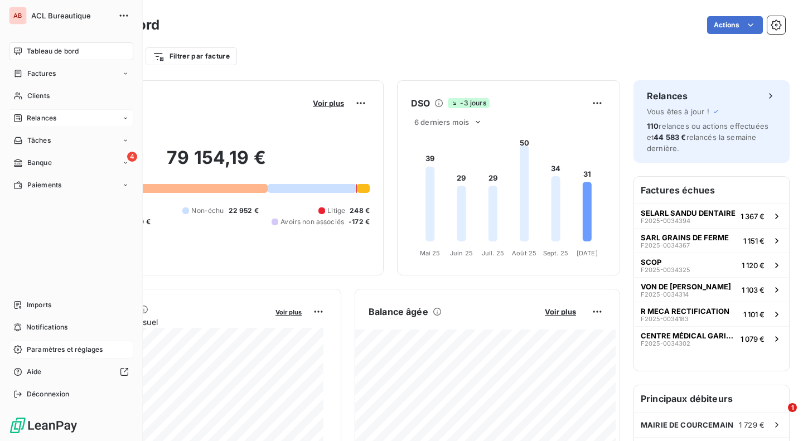
click at [32, 122] on span "Relances" at bounding box center [42, 118] width 30 height 10
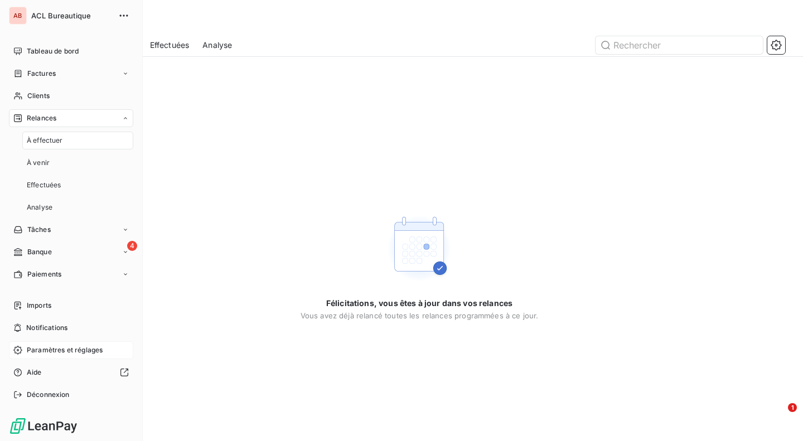
click at [52, 139] on span "À effectuer" at bounding box center [45, 140] width 36 height 10
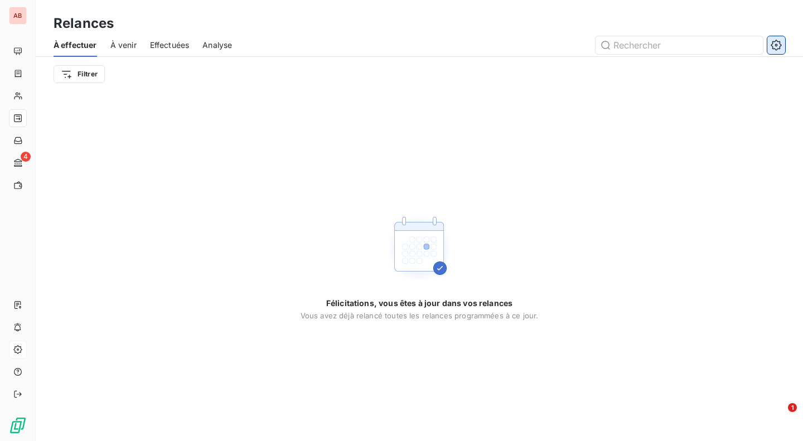
click at [781, 47] on icon "button" at bounding box center [775, 45] width 11 height 11
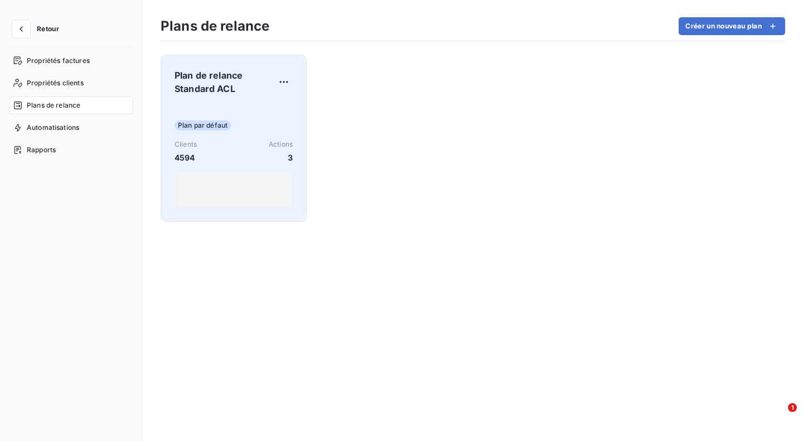
click at [261, 183] on div at bounding box center [233, 190] width 118 height 36
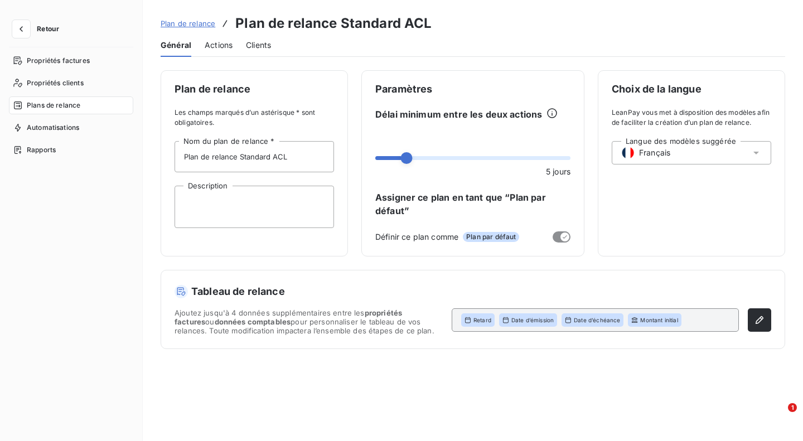
click at [226, 45] on span "Actions" at bounding box center [219, 45] width 28 height 11
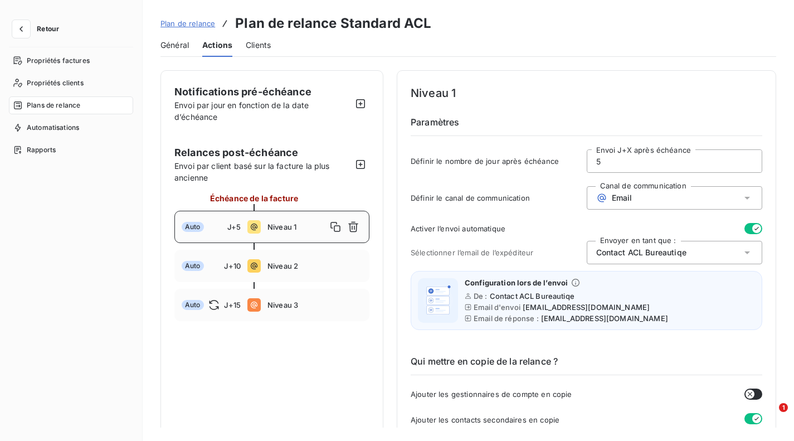
click at [293, 230] on span "Niveau 1" at bounding box center [297, 226] width 59 height 9
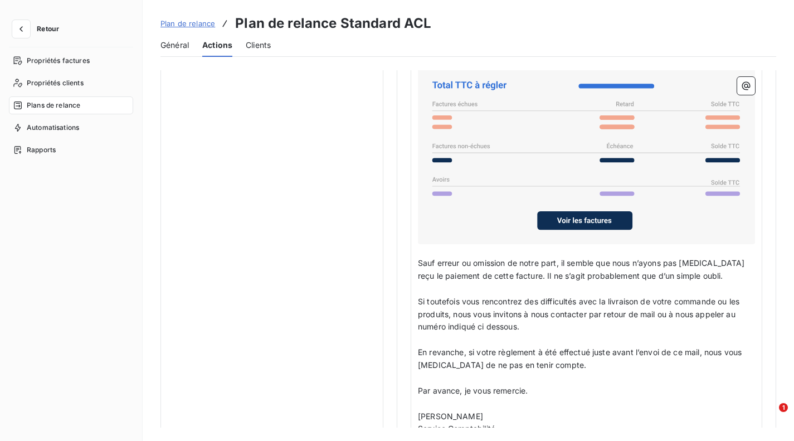
scroll to position [875, 0]
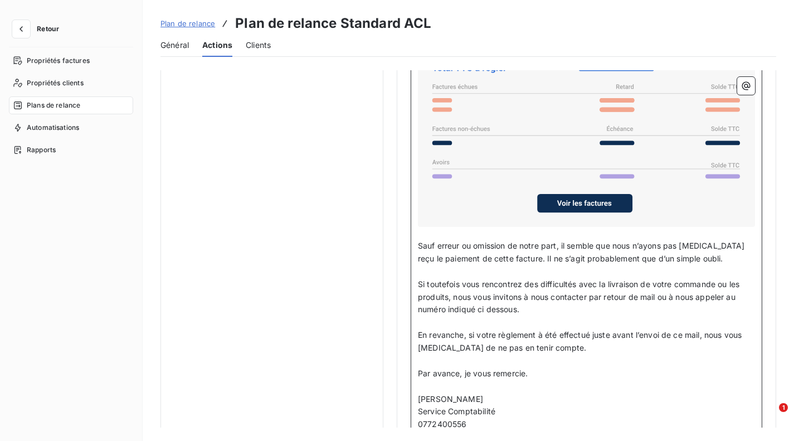
click at [465, 281] on span "Si toutefois vous rencontrez des difficultés avec la livraison de votre command…" at bounding box center [580, 296] width 324 height 35
click at [464, 282] on span "Si toutefois vous rencontrez des difficultés avec la livraison de votre command…" at bounding box center [580, 296] width 324 height 35
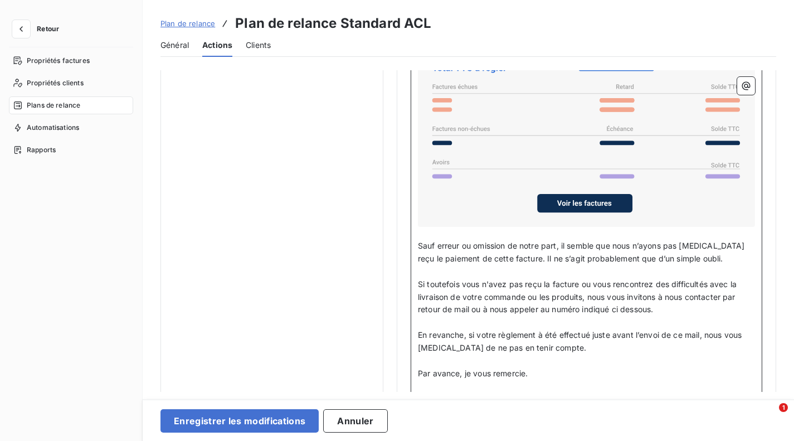
click at [537, 294] on span "Si toutefois vous n'avez pas reçu la facture ou vous rencontrez des difficultés…" at bounding box center [578, 296] width 321 height 35
click at [550, 320] on p "﻿" at bounding box center [586, 322] width 337 height 13
click at [530, 297] on span "Si toutefois vous n'avez pas reçu la facture ou vous rencontrez des difficultés…" at bounding box center [587, 296] width 338 height 35
click at [557, 295] on span "Si toutefois vous n'avez pas reçu la facture ou vous rencontrez des difficultés…" at bounding box center [582, 296] width 328 height 35
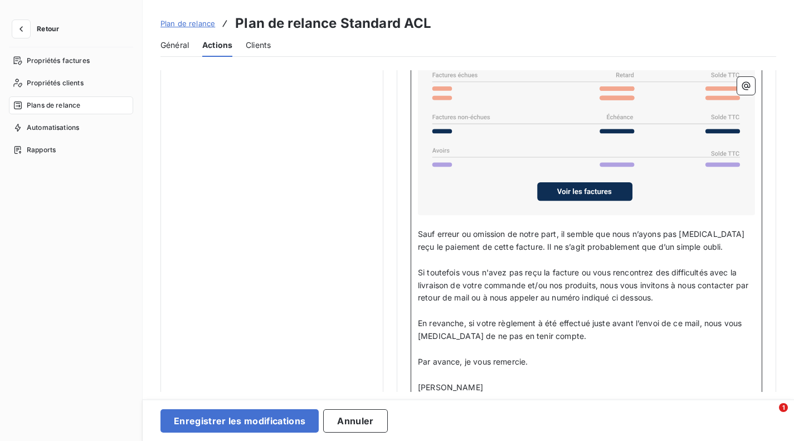
scroll to position [888, 0]
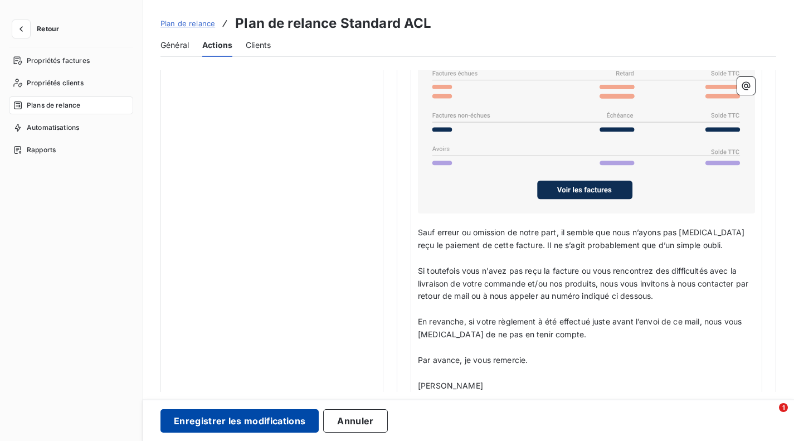
click at [239, 421] on button "Enregistrer les modifications" at bounding box center [240, 420] width 158 height 23
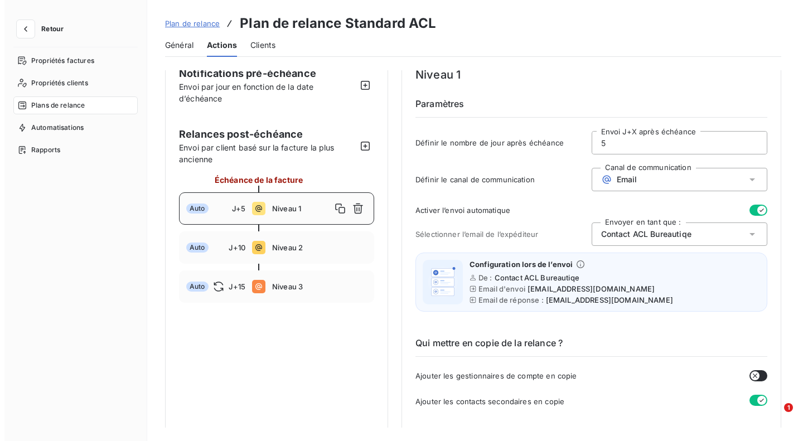
scroll to position [0, 0]
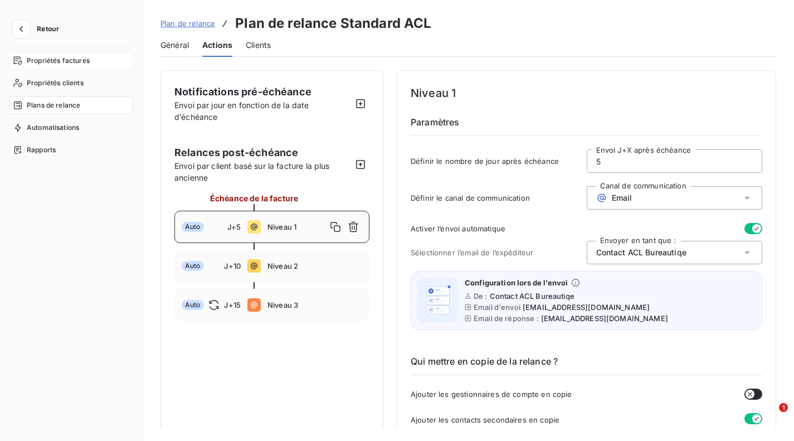
click at [48, 55] on div "Propriétés factures" at bounding box center [71, 61] width 124 height 18
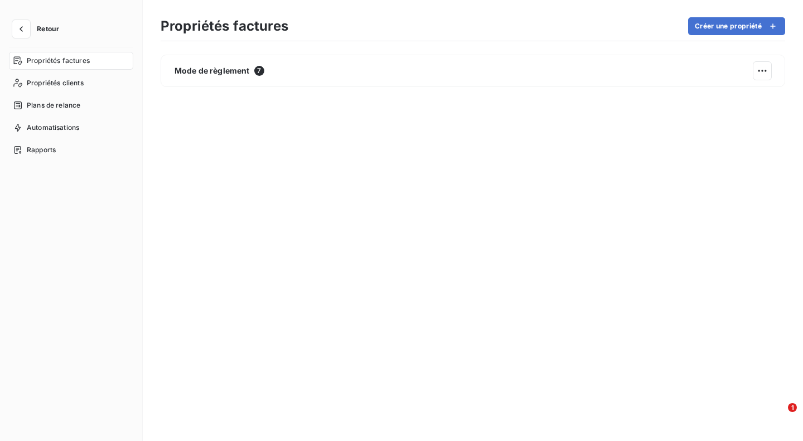
click at [46, 27] on span "Retour" at bounding box center [48, 29] width 22 height 7
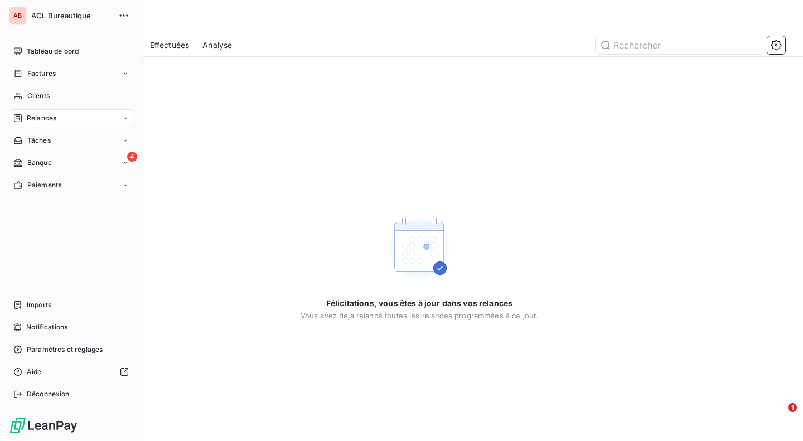
click at [8, 53] on div "AB ACL Bureautique Tableau de bord Factures Clients Relances Tâches 4 Banque Pa…" at bounding box center [71, 220] width 143 height 441
click at [26, 51] on div "Tableau de bord" at bounding box center [71, 51] width 124 height 18
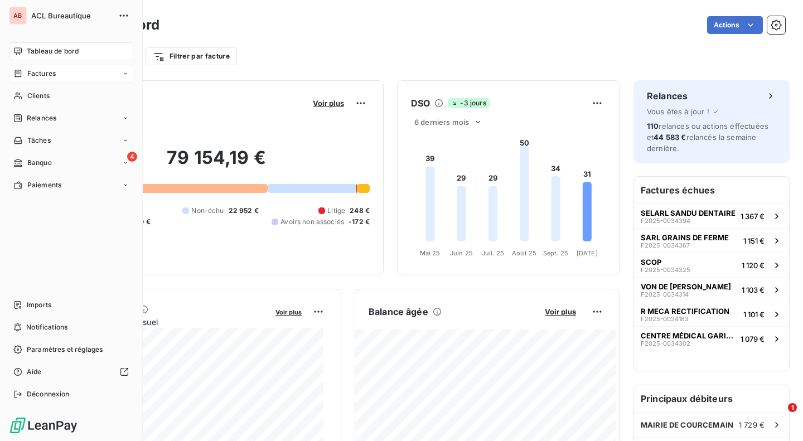
click at [47, 75] on span "Factures" at bounding box center [41, 74] width 28 height 10
click at [77, 98] on div "Factures" at bounding box center [77, 96] width 111 height 18
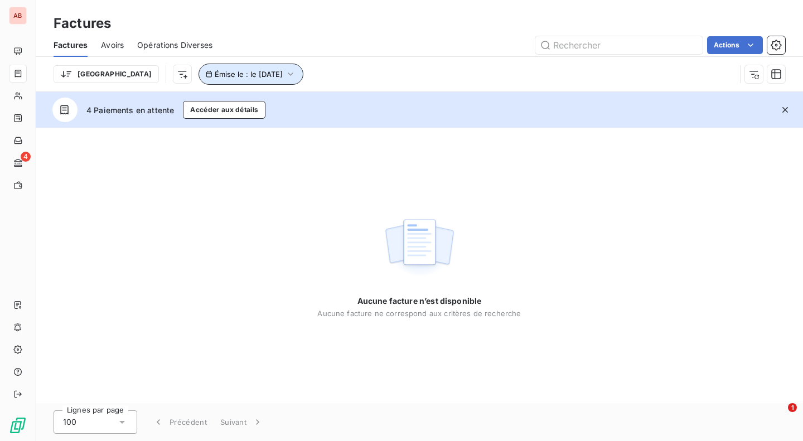
click at [222, 71] on span "Émise le : le [DATE]" at bounding box center [249, 74] width 68 height 9
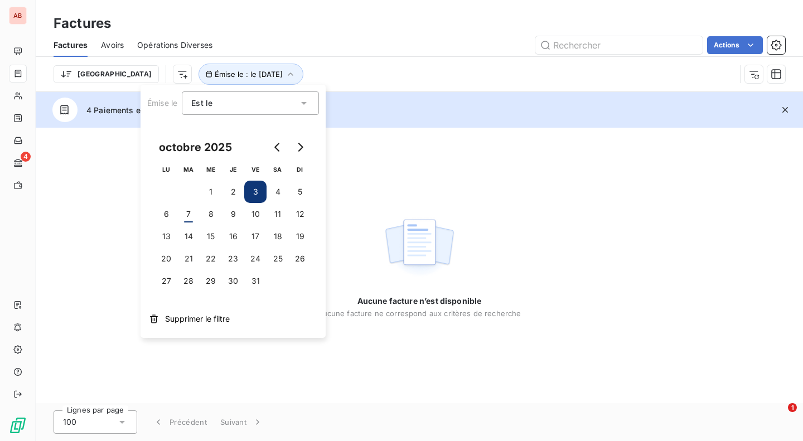
click at [259, 185] on button "3" at bounding box center [255, 192] width 22 height 22
click at [166, 214] on button "6" at bounding box center [166, 214] width 22 height 22
click at [255, 193] on button "3" at bounding box center [255, 192] width 22 height 22
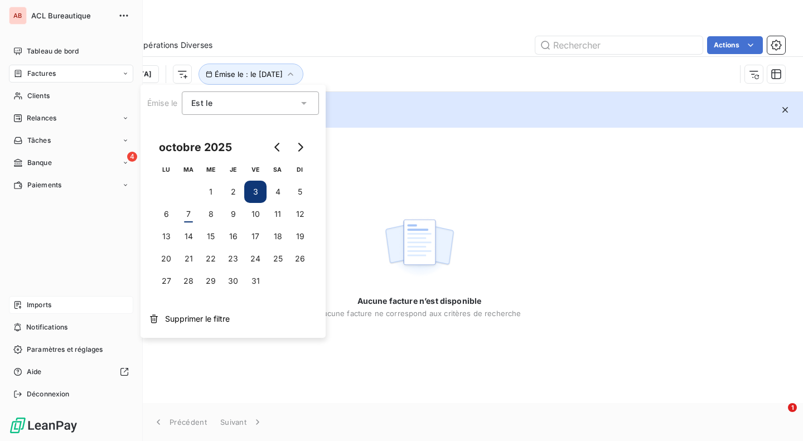
click at [56, 303] on div "Imports" at bounding box center [71, 305] width 124 height 18
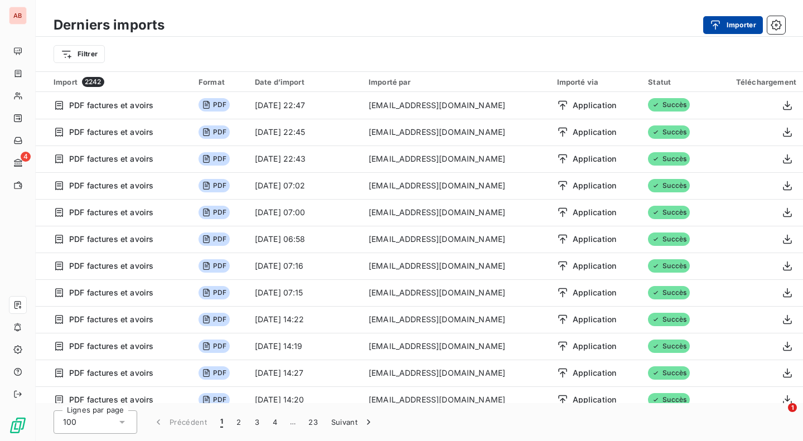
click at [726, 18] on button "Importer" at bounding box center [733, 25] width 60 height 18
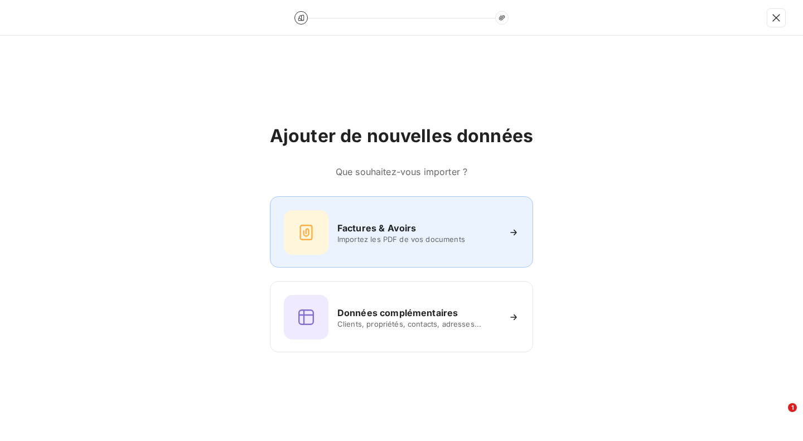
click at [399, 222] on h6 "Factures & Avoirs" at bounding box center [376, 227] width 79 height 13
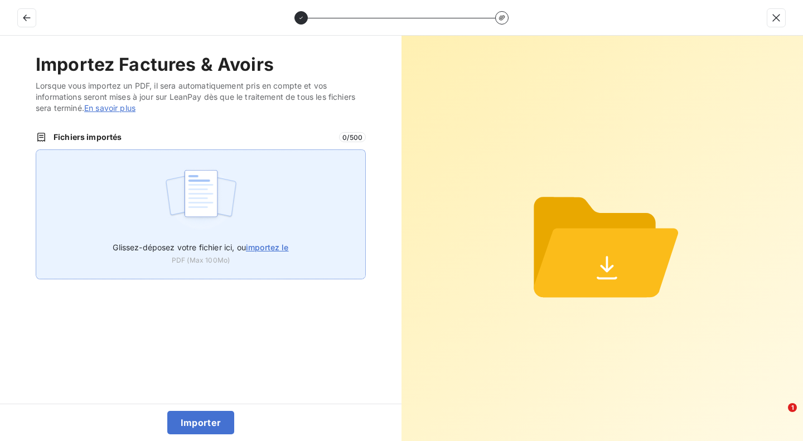
click at [241, 262] on div "Glissez-déposez votre fichier ici, ou importez le PDF (Max 100Mo)" at bounding box center [201, 250] width 176 height 31
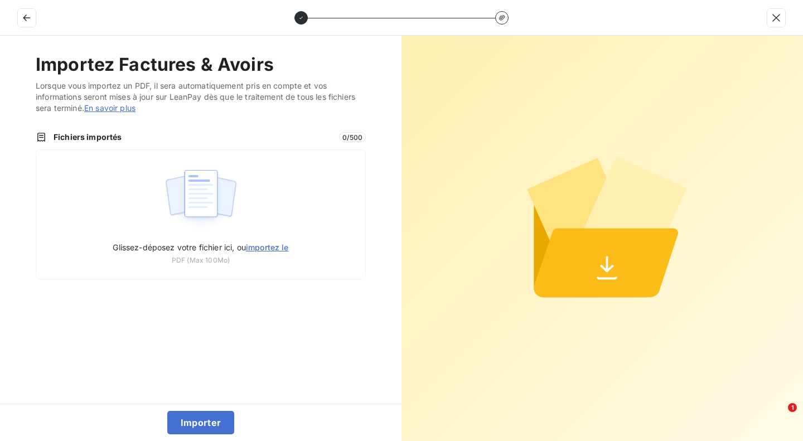
type input "C:\fakepath\F2025-0034490.pdf"
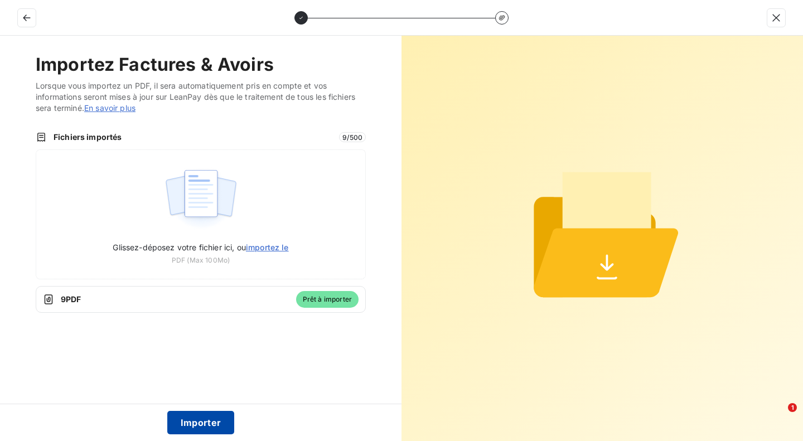
click at [214, 416] on button "Importer" at bounding box center [200, 422] width 67 height 23
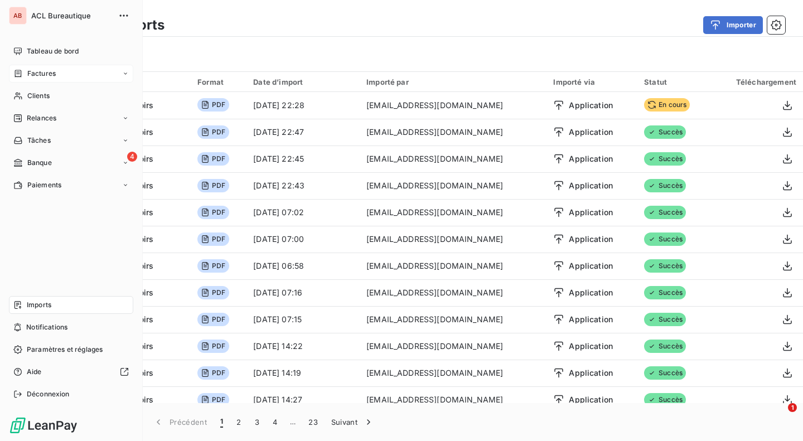
click at [39, 74] on span "Factures" at bounding box center [41, 74] width 28 height 10
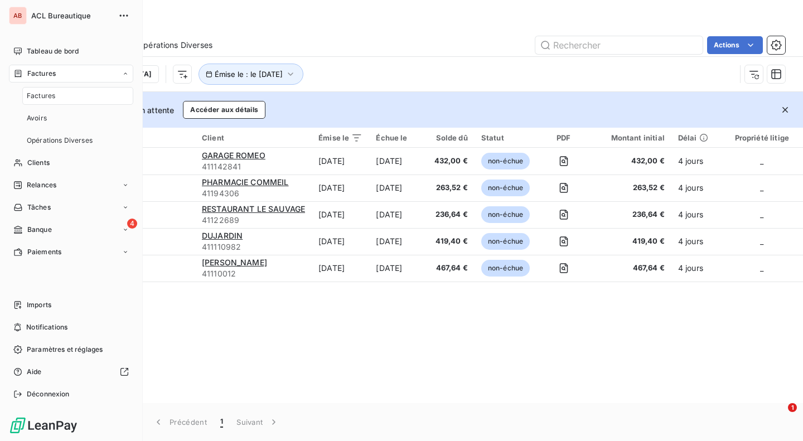
click at [62, 96] on div "Factures" at bounding box center [77, 96] width 111 height 18
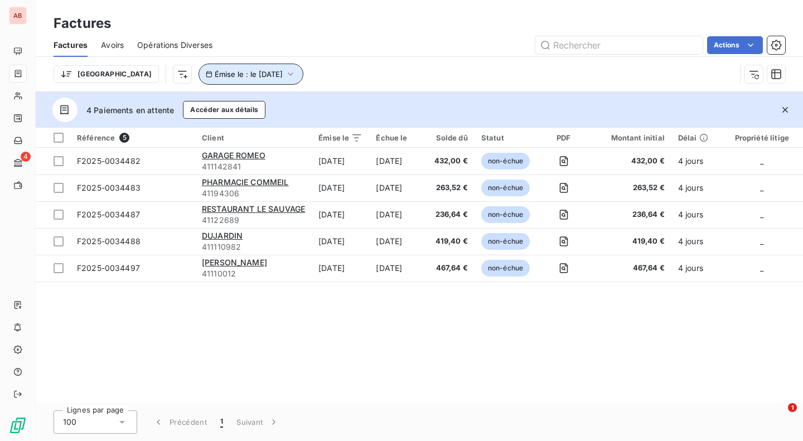
click at [215, 71] on span "Émise le : le [DATE]" at bounding box center [249, 74] width 68 height 9
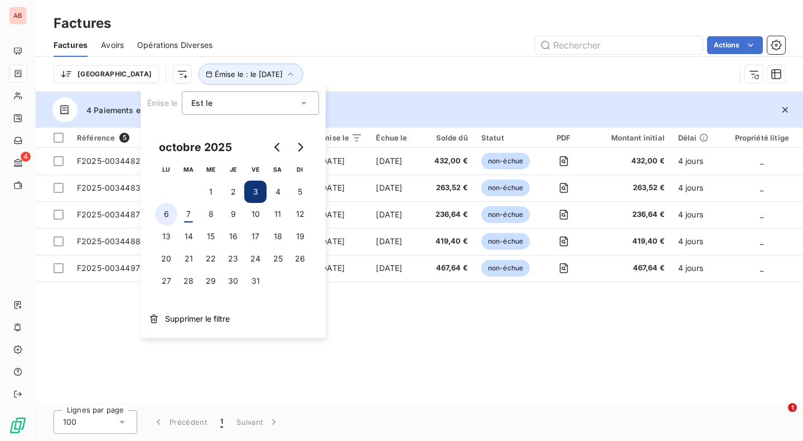
click at [168, 216] on button "6" at bounding box center [166, 214] width 22 height 22
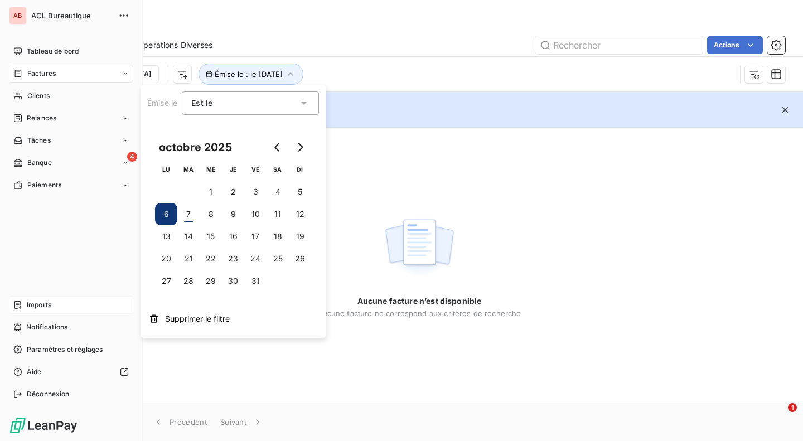
click at [35, 307] on span "Imports" at bounding box center [39, 305] width 25 height 10
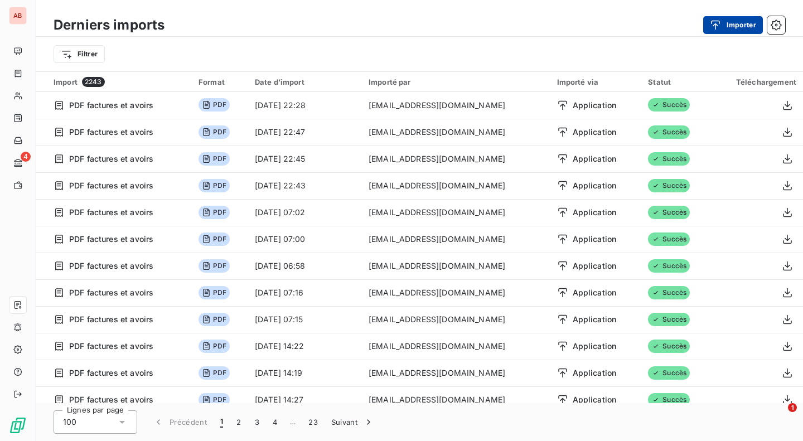
click at [732, 21] on button "Importer" at bounding box center [733, 25] width 60 height 18
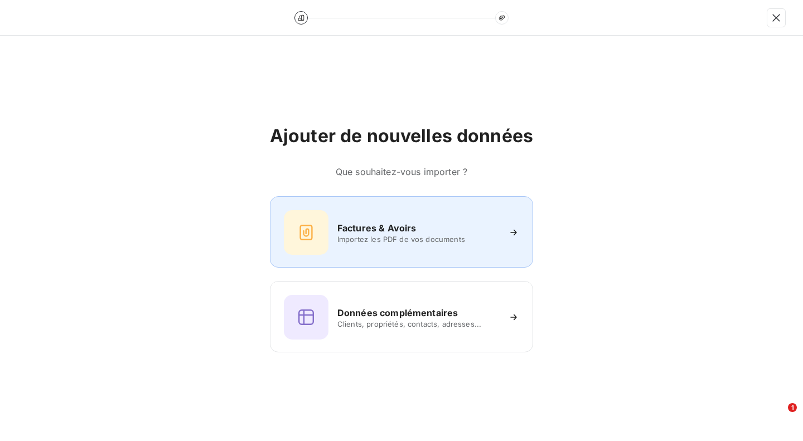
click at [382, 222] on h6 "Factures & Avoirs" at bounding box center [376, 227] width 79 height 13
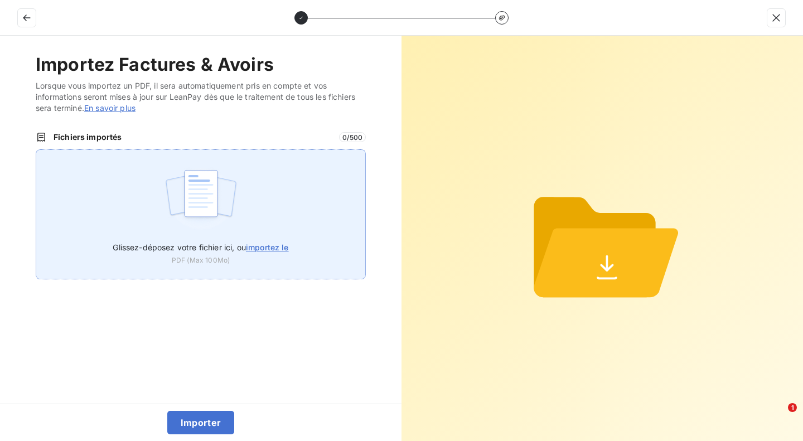
click at [201, 226] on img at bounding box center [201, 198] width 74 height 71
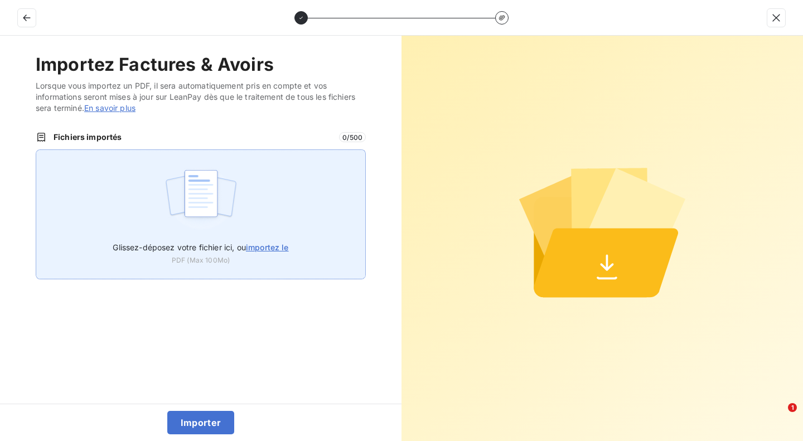
type input "C:\fakepath\F2025-0034503.pdf"
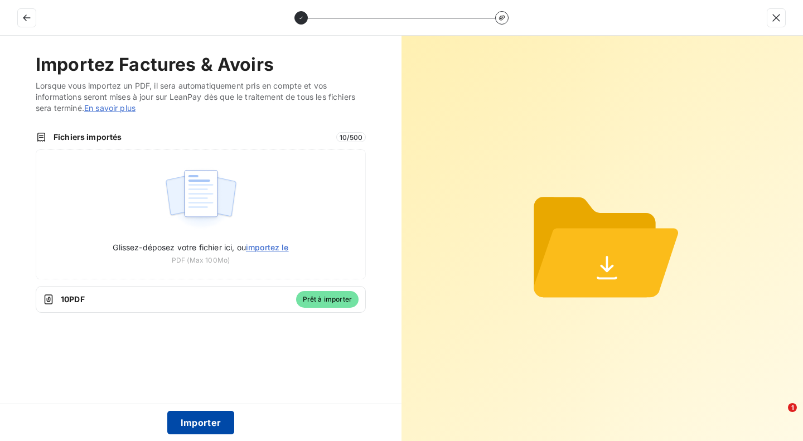
click at [208, 429] on button "Importer" at bounding box center [200, 422] width 67 height 23
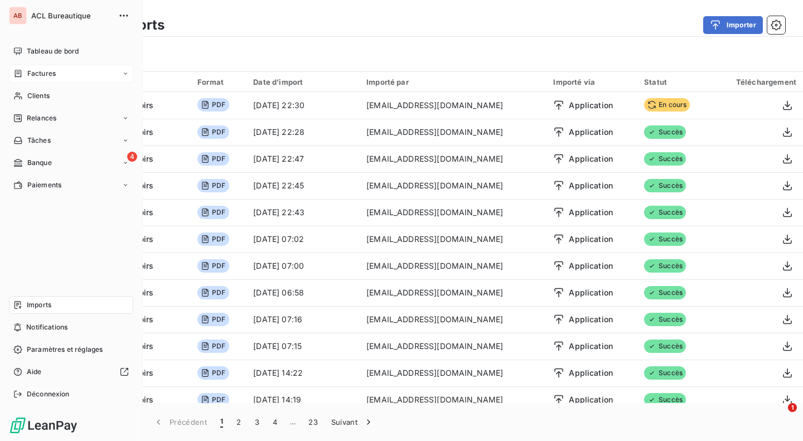
click at [58, 70] on div "Factures" at bounding box center [71, 74] width 124 height 18
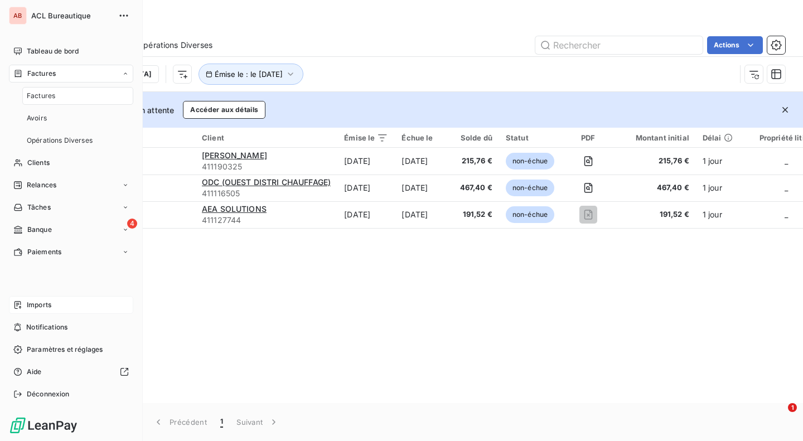
click at [70, 95] on div "Factures" at bounding box center [77, 96] width 111 height 18
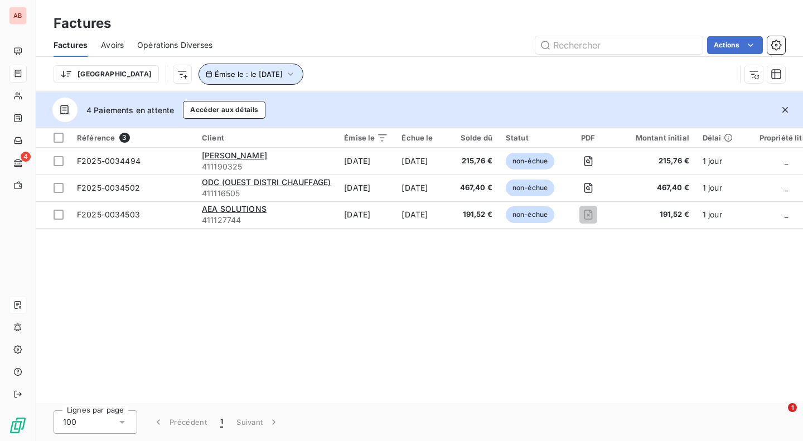
click at [215, 77] on span "Émise le : le [DATE]" at bounding box center [249, 74] width 68 height 9
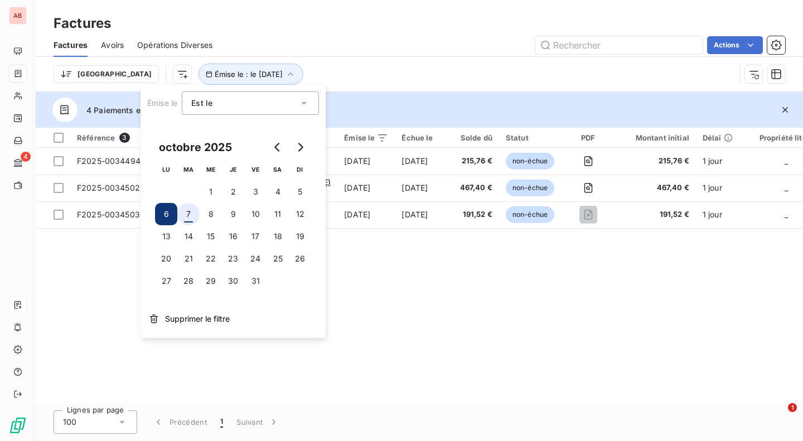
click at [189, 216] on button "7" at bounding box center [188, 214] width 22 height 22
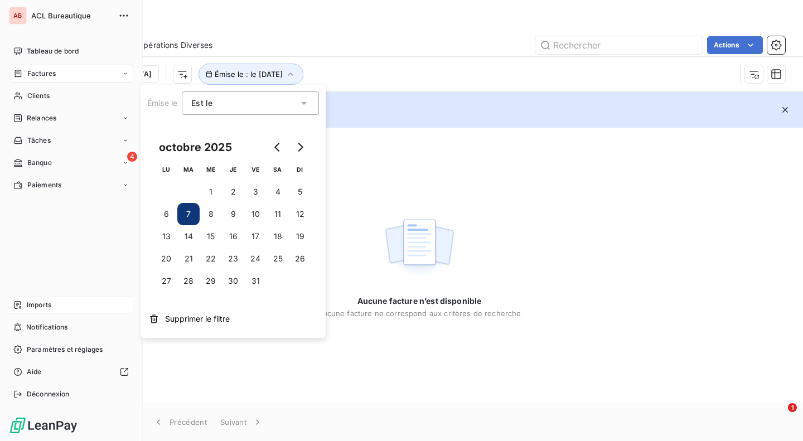
click at [40, 299] on div "Imports" at bounding box center [71, 305] width 124 height 18
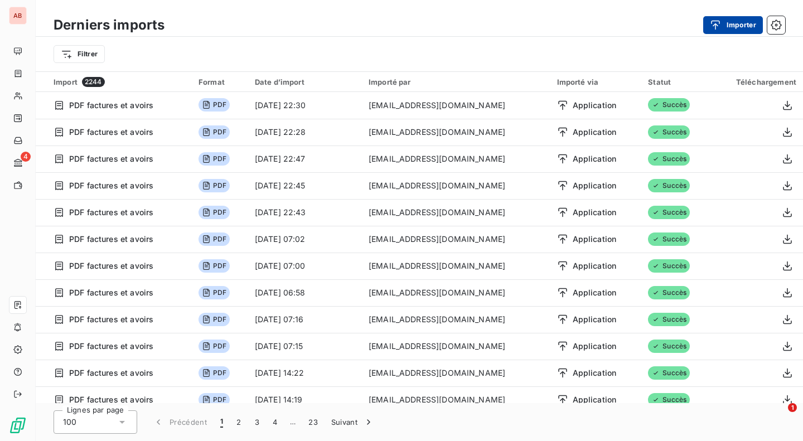
click at [728, 21] on button "Importer" at bounding box center [733, 25] width 60 height 18
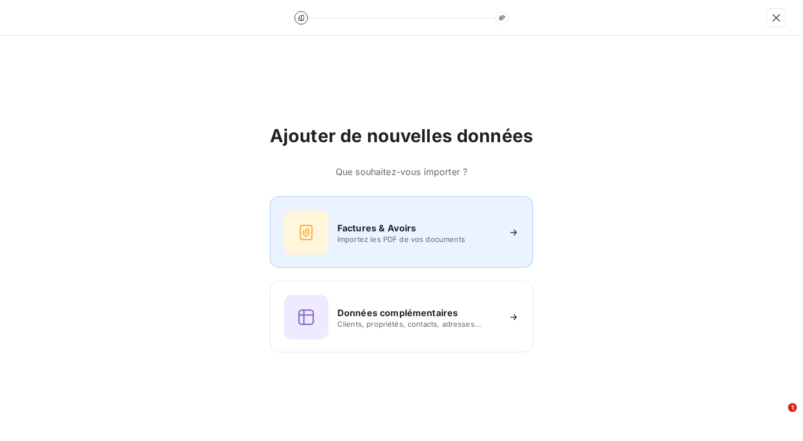
click at [380, 259] on div "Factures & Avoirs Importez les PDF de vos documents" at bounding box center [401, 231] width 263 height 71
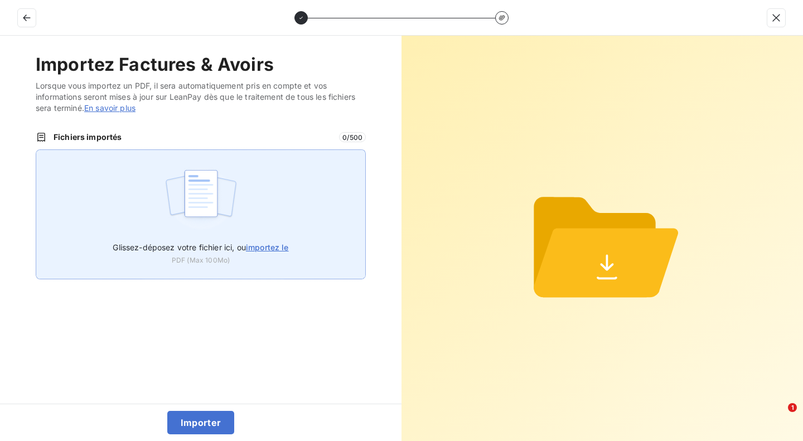
click at [224, 251] on span "Glissez-déposez votre fichier ici, ou importez le" at bounding box center [201, 246] width 176 height 9
click at [36, 150] on input "Glissez-déposez votre fichier ici, ou importez le" at bounding box center [36, 149] width 1 height 1
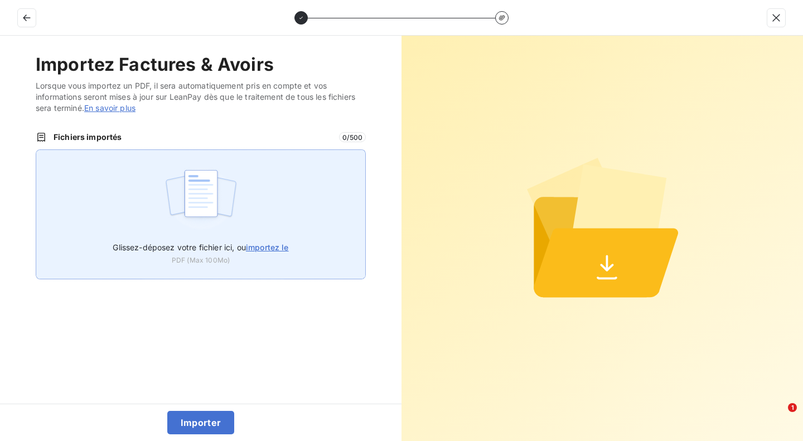
type input "C:\fakepath\F2025-0034512.pdf"
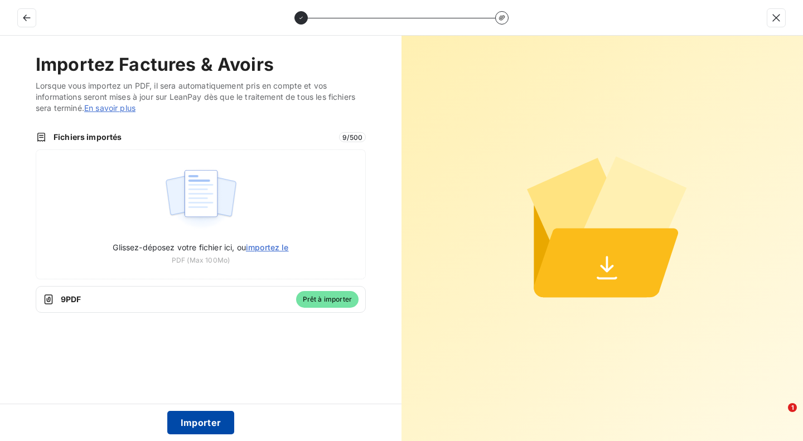
click at [210, 421] on button "Importer" at bounding box center [200, 422] width 67 height 23
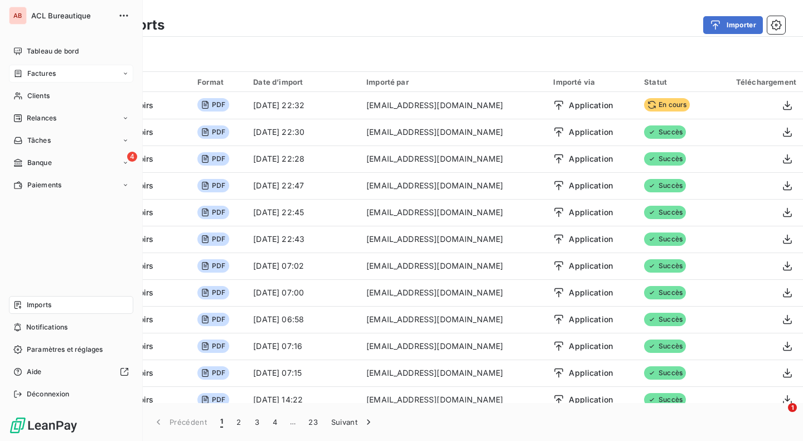
click at [28, 71] on span "Factures" at bounding box center [41, 74] width 28 height 10
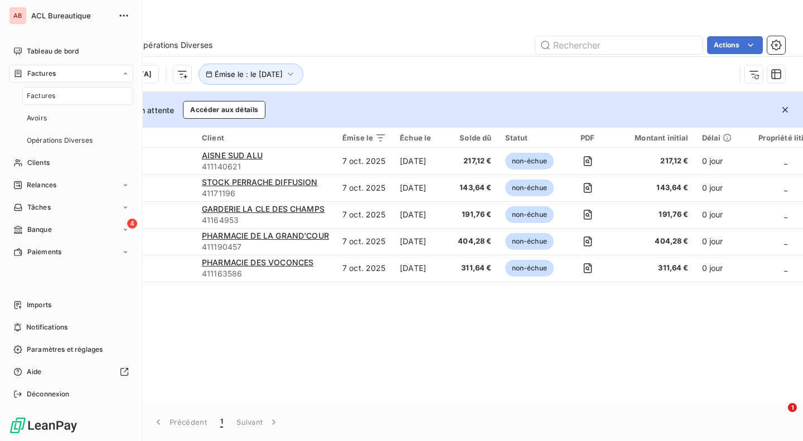
click at [76, 95] on div "Factures" at bounding box center [77, 96] width 111 height 18
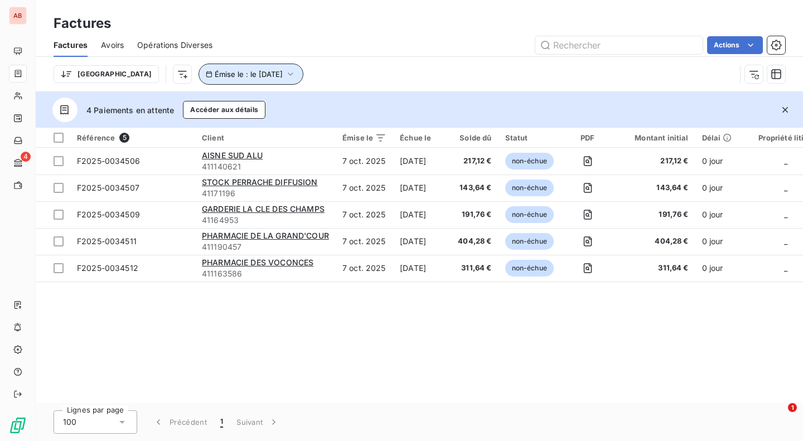
click at [198, 79] on button "Émise le : le [DATE]" at bounding box center [250, 74] width 105 height 21
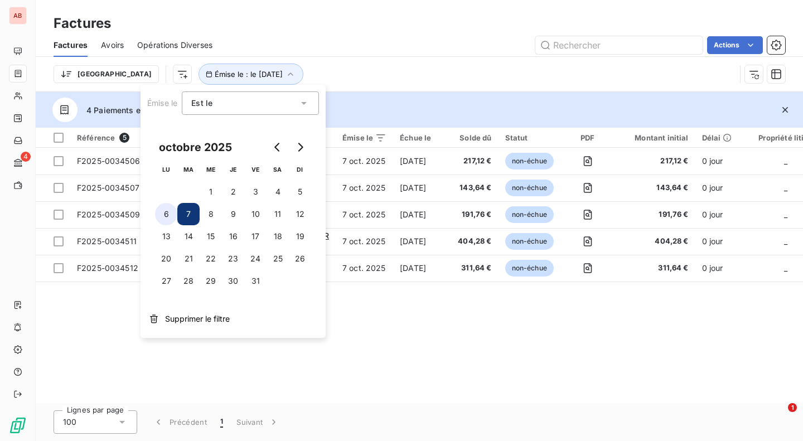
click at [165, 211] on button "6" at bounding box center [166, 214] width 22 height 22
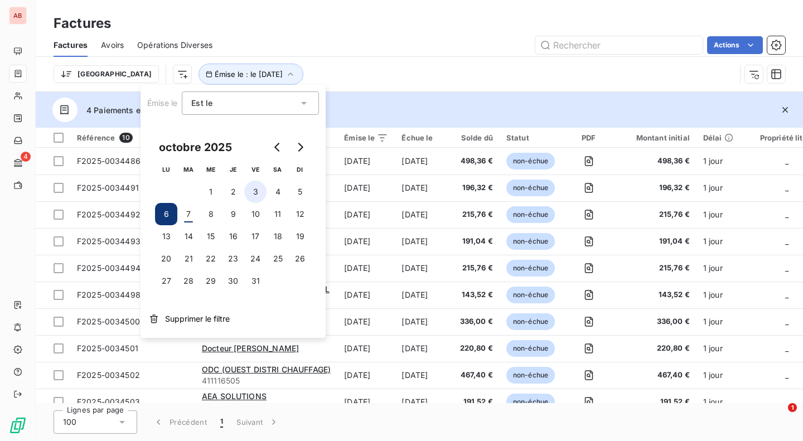
click at [258, 195] on button "3" at bounding box center [255, 192] width 22 height 22
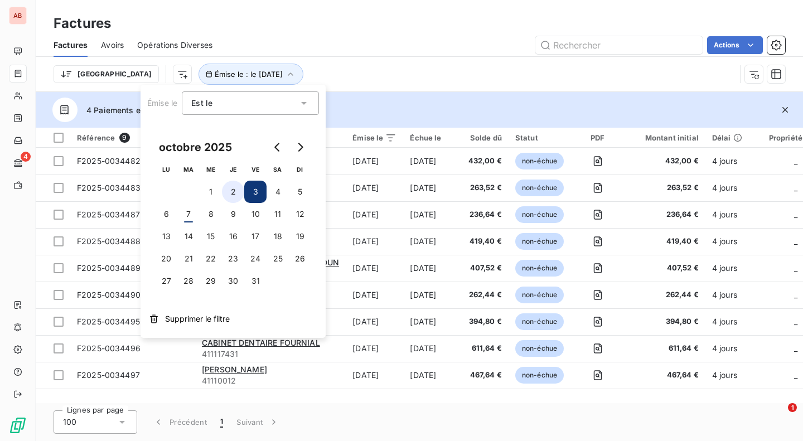
click at [235, 193] on button "2" at bounding box center [233, 192] width 22 height 22
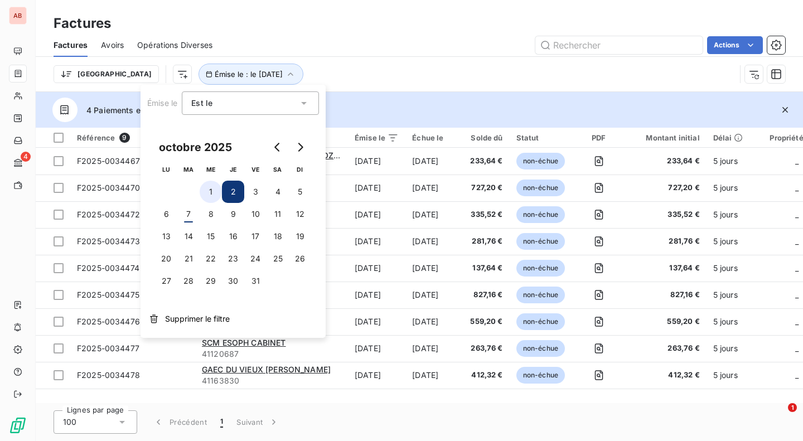
click at [217, 192] on button "1" at bounding box center [211, 192] width 22 height 22
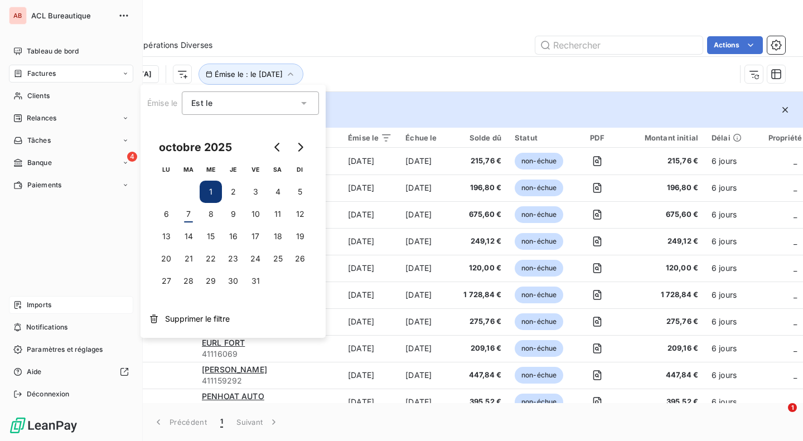
click at [44, 306] on span "Imports" at bounding box center [39, 305] width 25 height 10
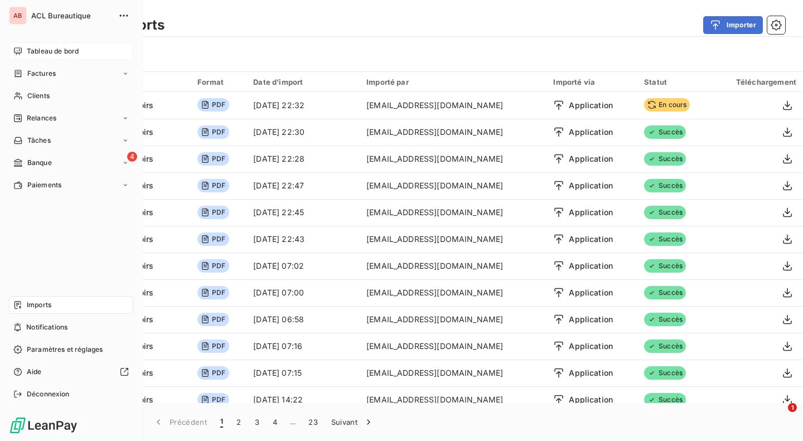
click at [67, 50] on span "Tableau de bord" at bounding box center [53, 51] width 52 height 10
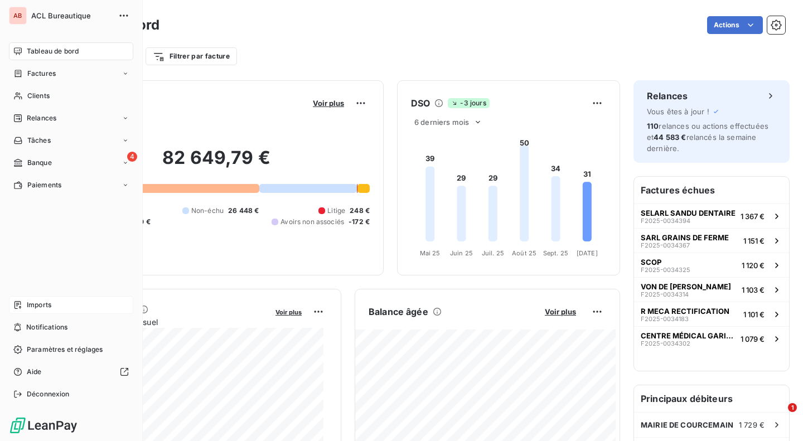
click at [49, 300] on span "Imports" at bounding box center [39, 305] width 25 height 10
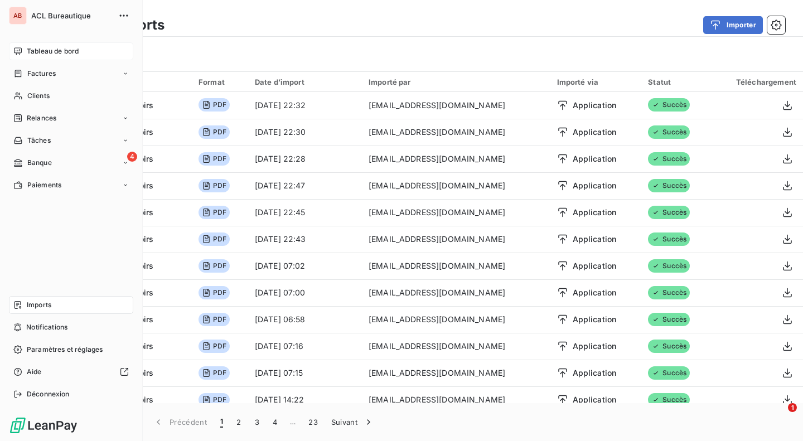
click at [45, 45] on div "Tableau de bord" at bounding box center [71, 51] width 124 height 18
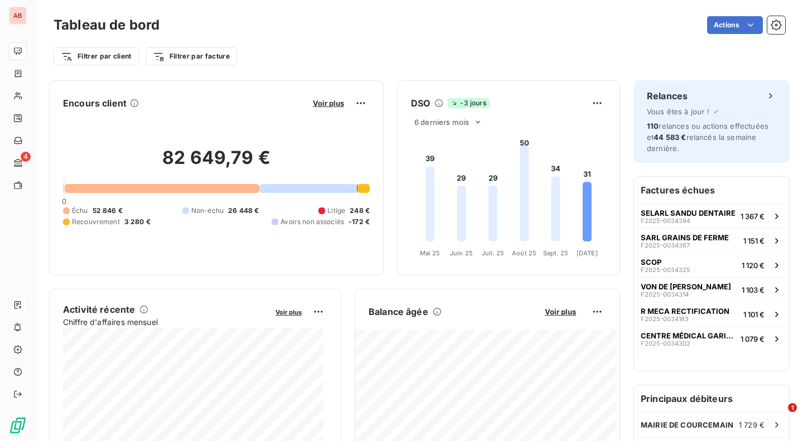
click at [275, 247] on div "82 649,79 € 0 Échu 52 846 € Non-échu 26 448 € Litige 248 € Recouvrement 3 280 €…" at bounding box center [216, 186] width 307 height 149
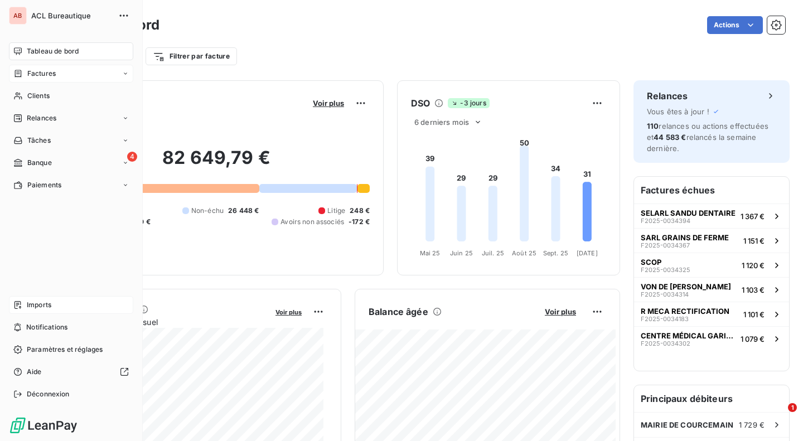
click at [45, 77] on span "Factures" at bounding box center [41, 74] width 28 height 10
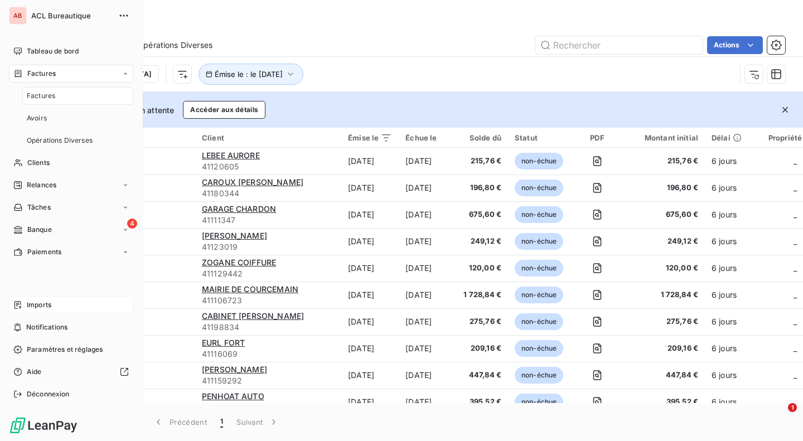
click at [50, 96] on span "Factures" at bounding box center [41, 96] width 28 height 10
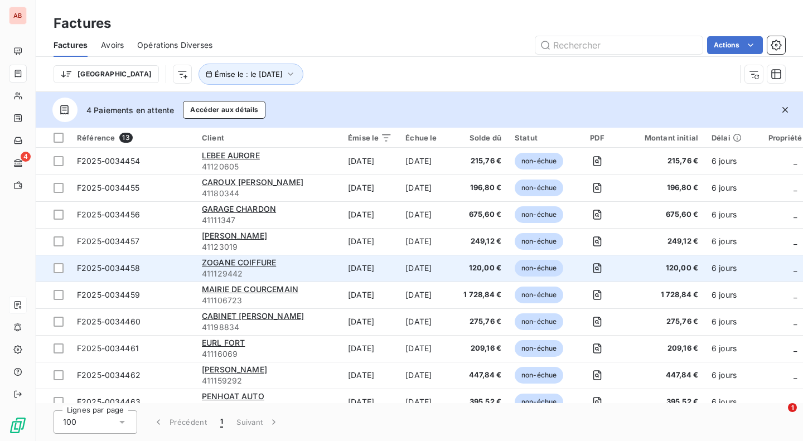
scroll to position [97, 0]
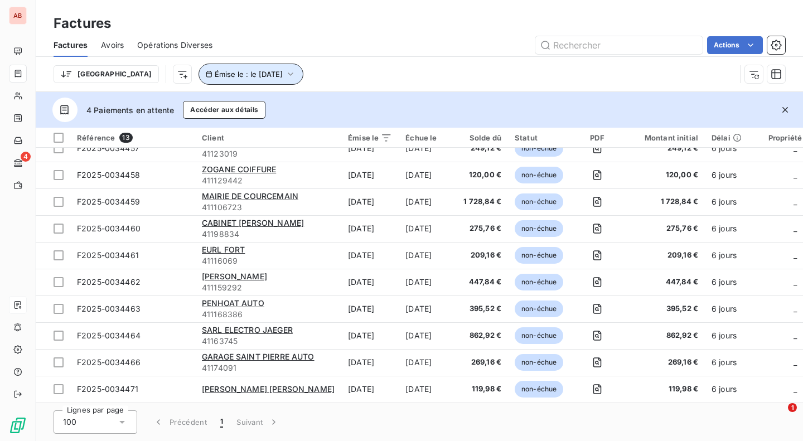
click at [205, 68] on button "Émise le : le [DATE]" at bounding box center [250, 74] width 105 height 21
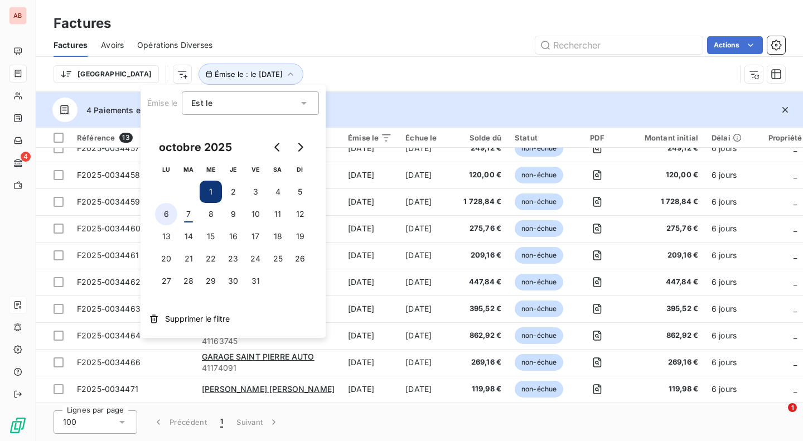
click at [169, 213] on button "6" at bounding box center [166, 214] width 22 height 22
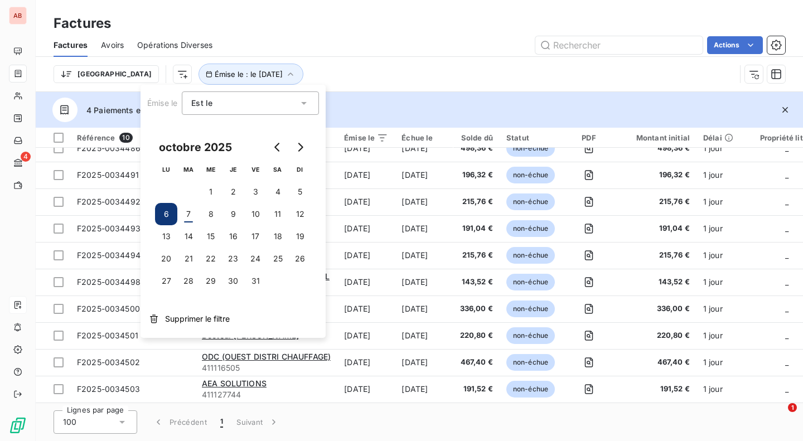
scroll to position [17, 0]
click at [390, 412] on div "Lignes par page 100 Précédent 1 Suivant" at bounding box center [419, 422] width 767 height 38
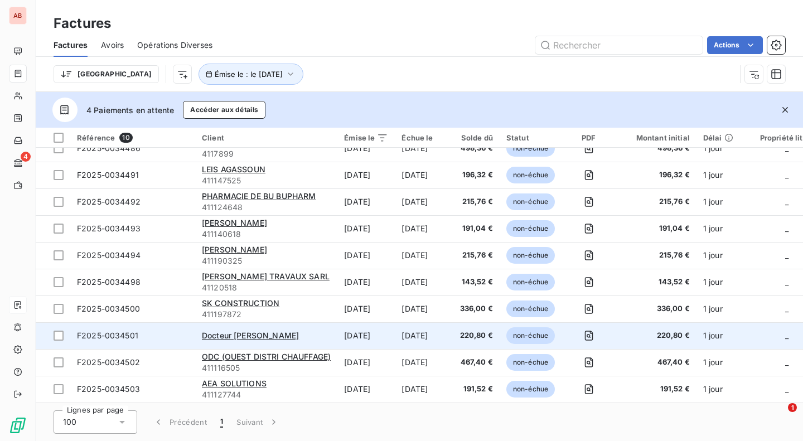
scroll to position [0, 0]
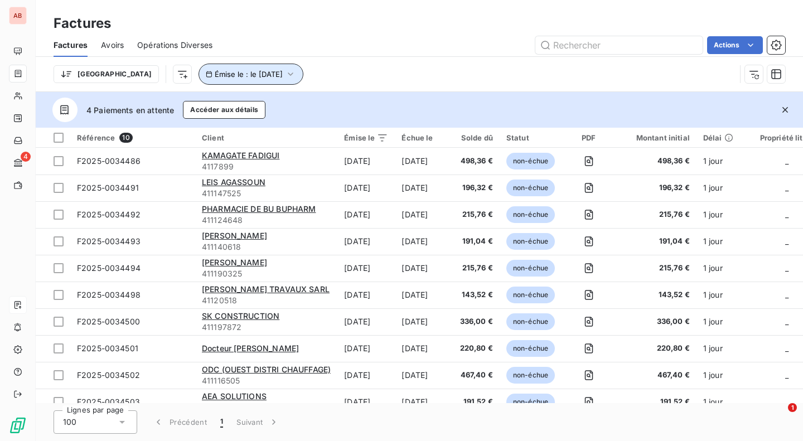
click at [215, 72] on span "Émise le : le [DATE]" at bounding box center [249, 74] width 68 height 9
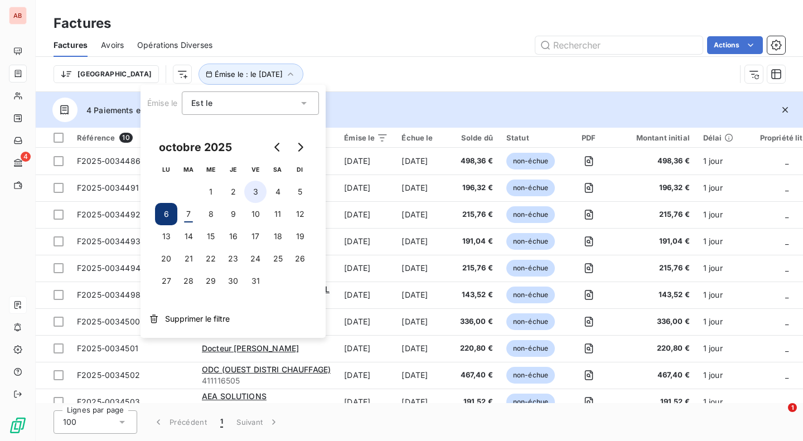
click at [257, 193] on button "3" at bounding box center [255, 192] width 22 height 22
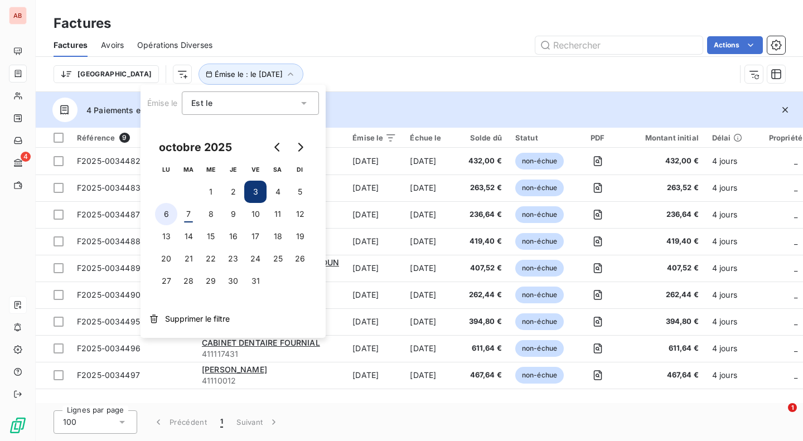
click at [167, 217] on button "6" at bounding box center [166, 214] width 22 height 22
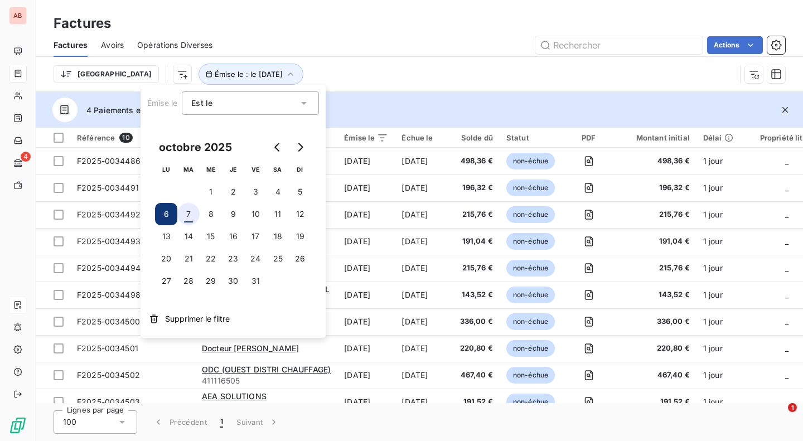
click at [197, 215] on button "7" at bounding box center [188, 214] width 22 height 22
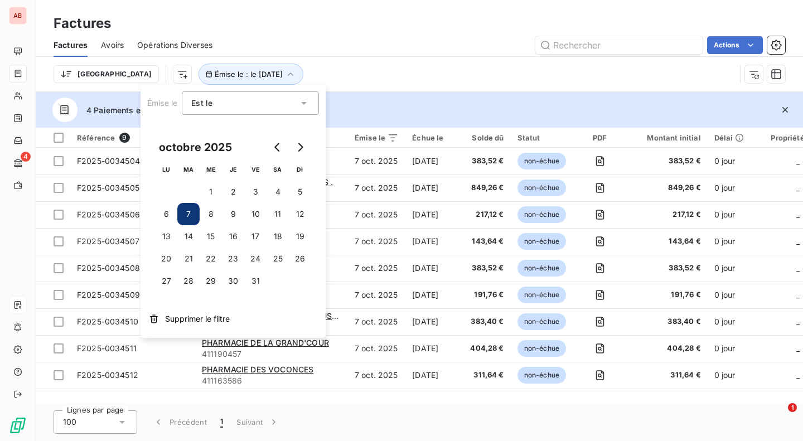
click at [388, 414] on div "Lignes par page 100 Précédent 1 Suivant" at bounding box center [419, 422] width 767 height 38
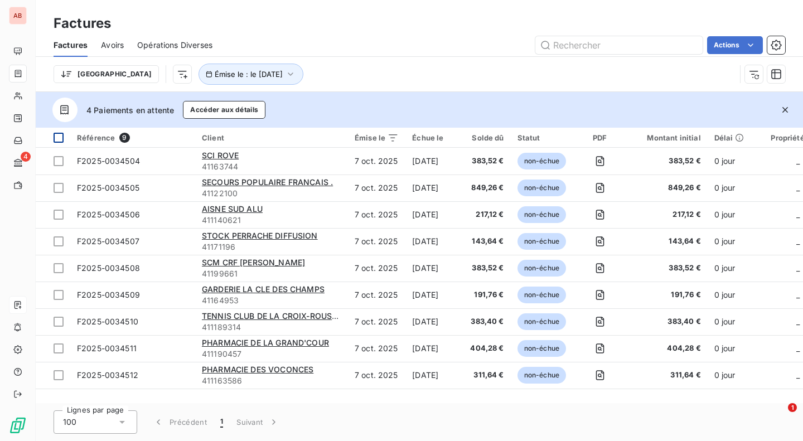
click at [60, 137] on div at bounding box center [59, 138] width 10 height 10
